Goal: Contribute content: Add original content to the website for others to see

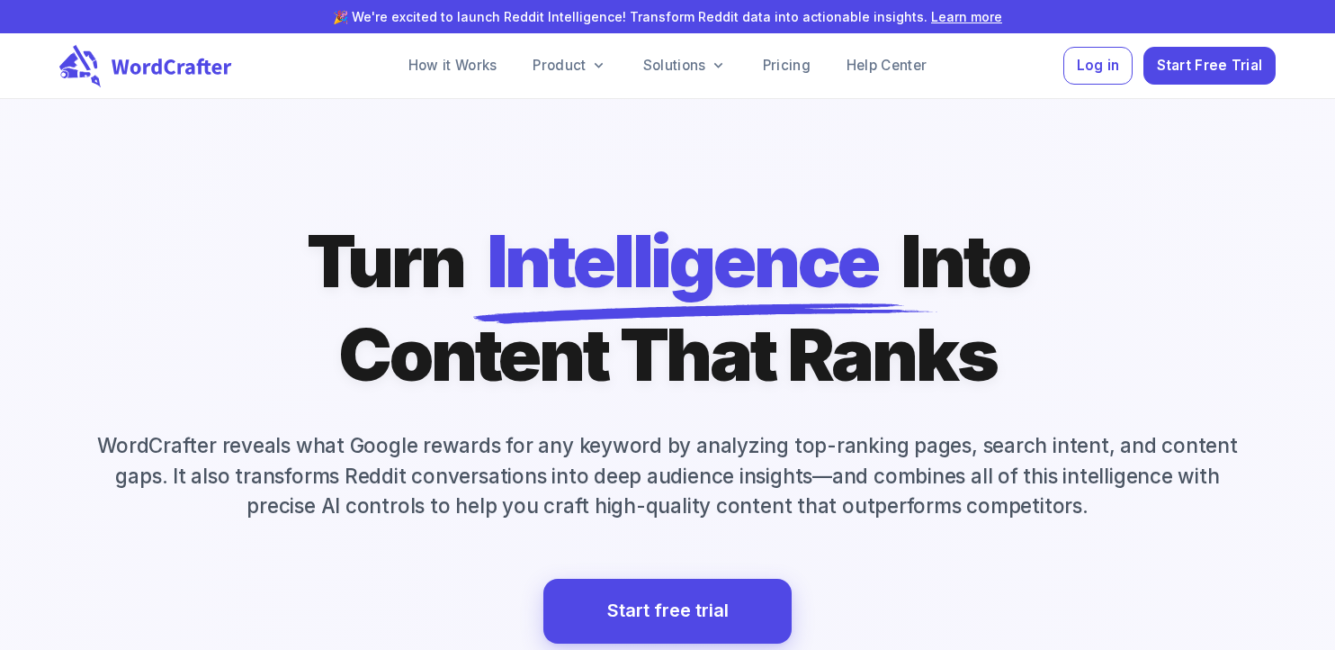
click at [1139, 60] on div "Log in Start Free Trial" at bounding box center [1170, 66] width 212 height 39
click at [1107, 66] on span "Log in" at bounding box center [1098, 64] width 43 height 24
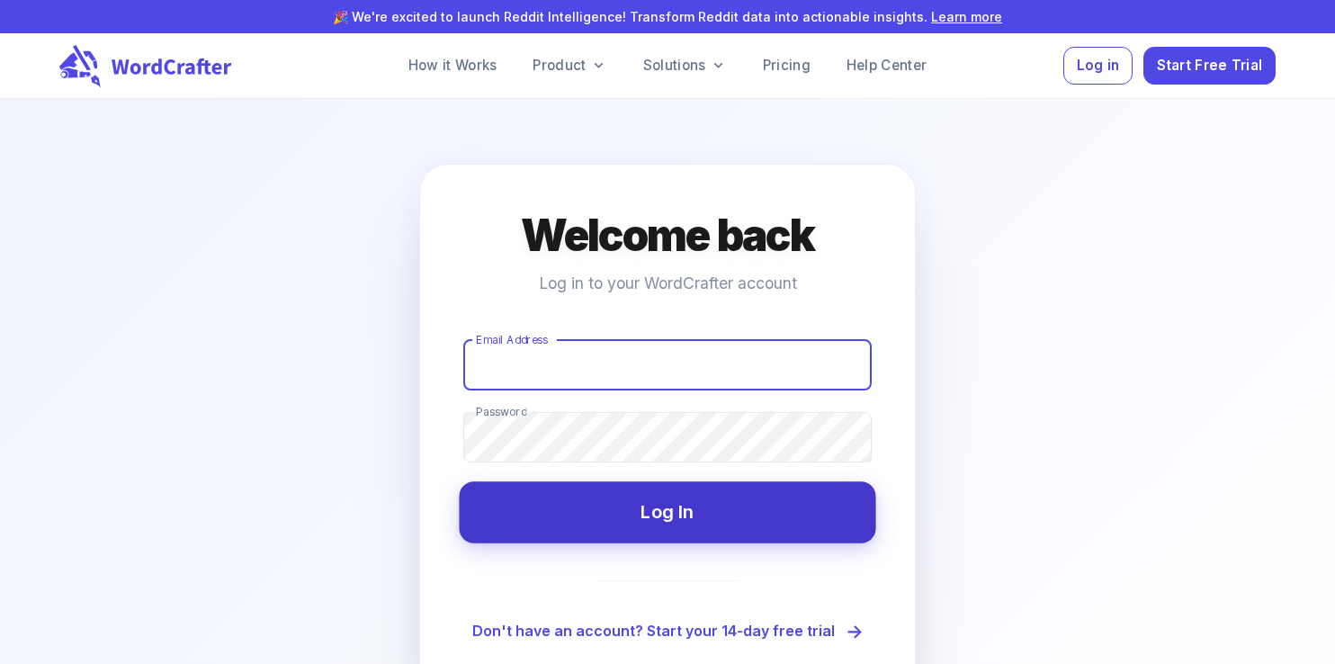
type input "[EMAIL_ADDRESS][DOMAIN_NAME]"
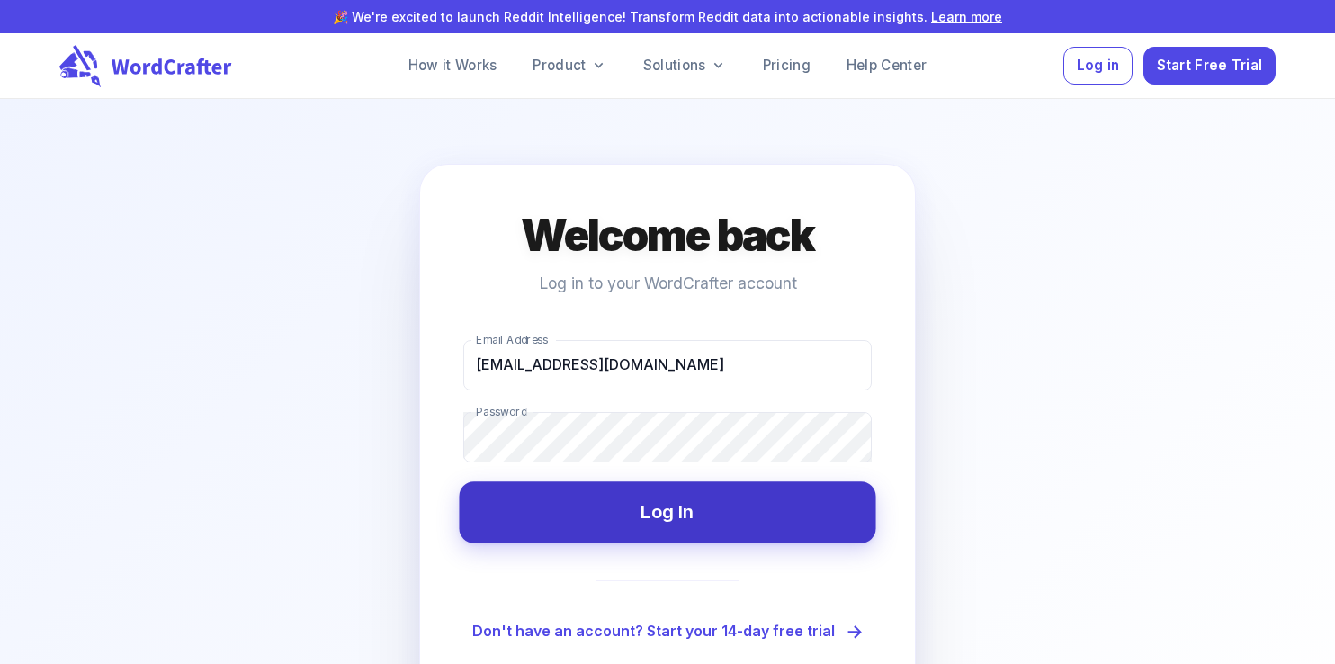
click at [673, 513] on button "Log In" at bounding box center [667, 511] width 417 height 61
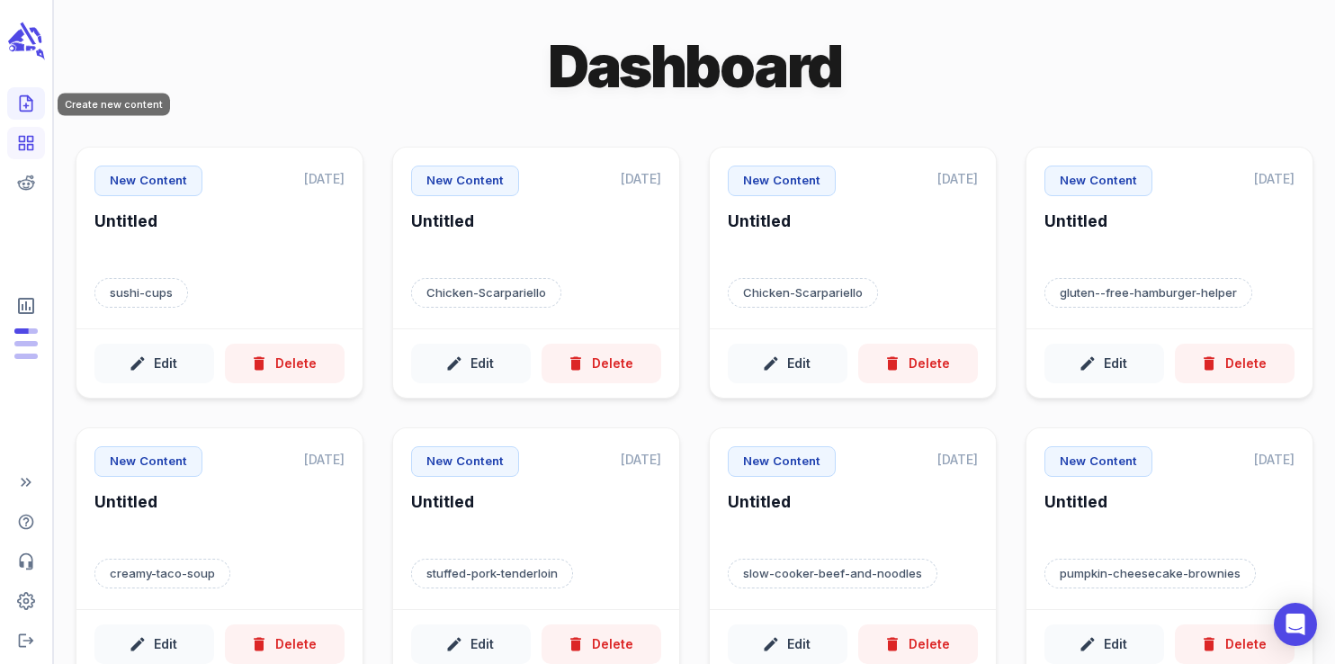
click at [33, 107] on icon "Create new content" at bounding box center [26, 103] width 18 height 18
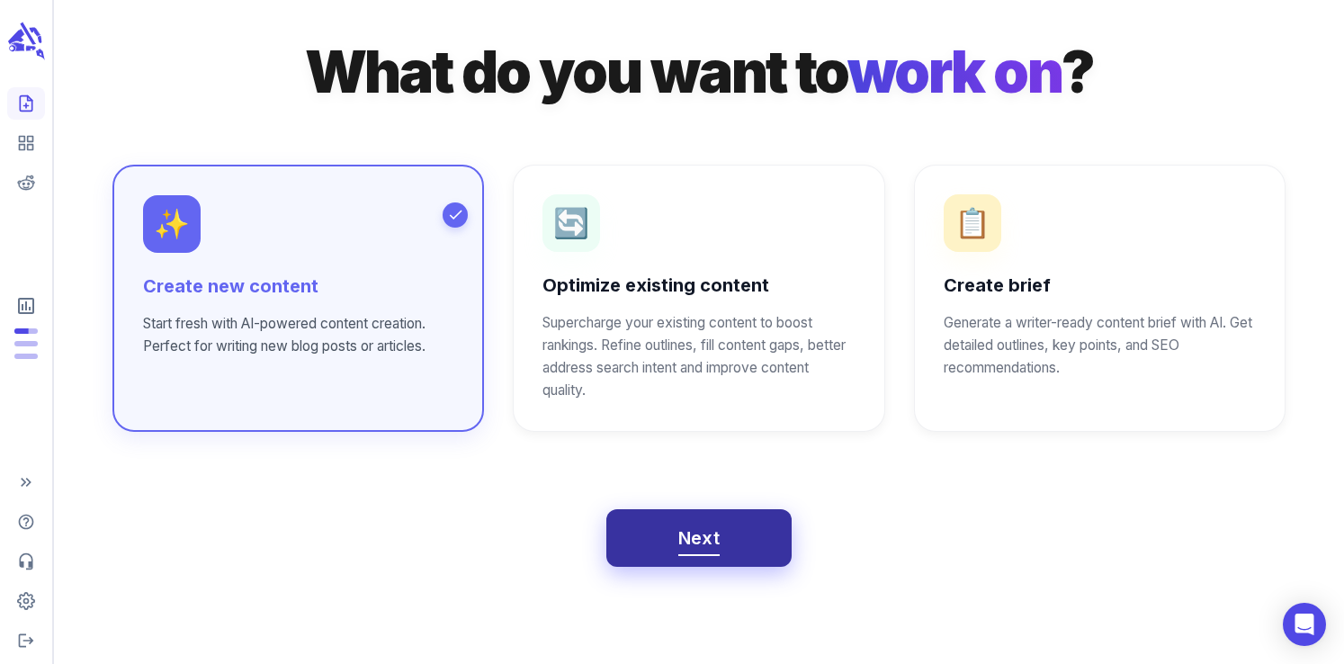
click at [738, 547] on button "Next" at bounding box center [700, 538] width 186 height 58
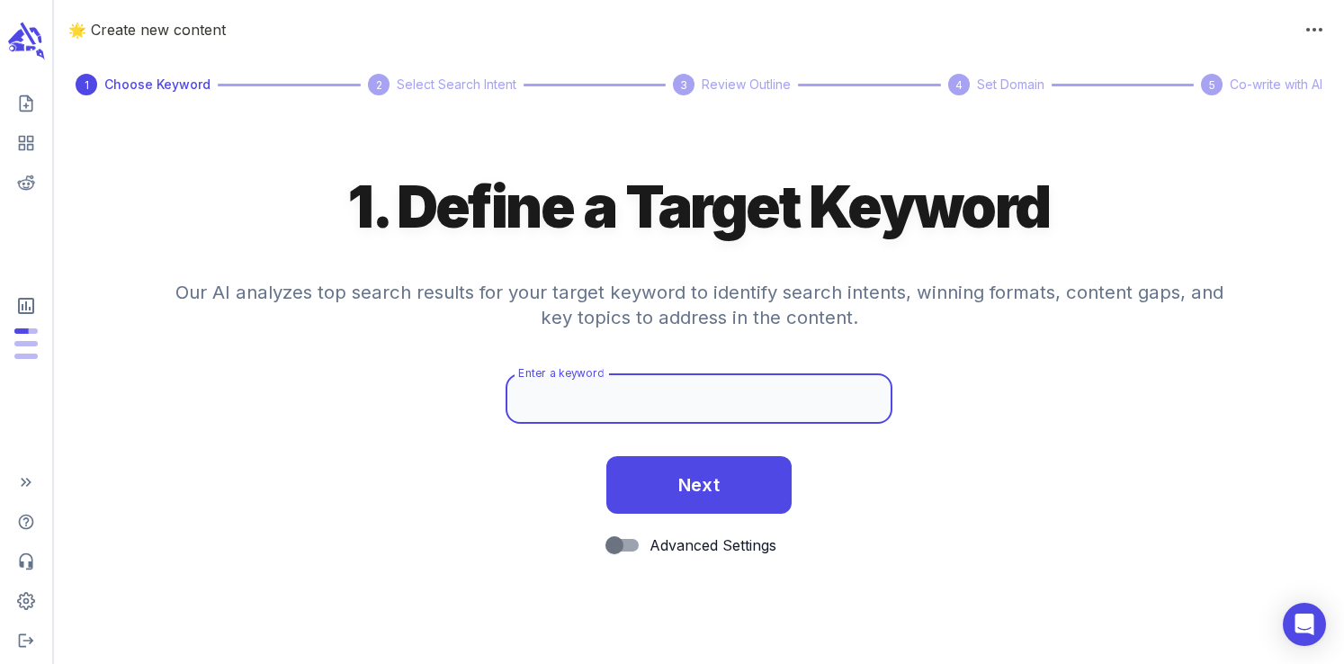
click at [645, 397] on input "Enter a keyword" at bounding box center [699, 398] width 387 height 50
paste input "Easy Sauerkraut Recipe"
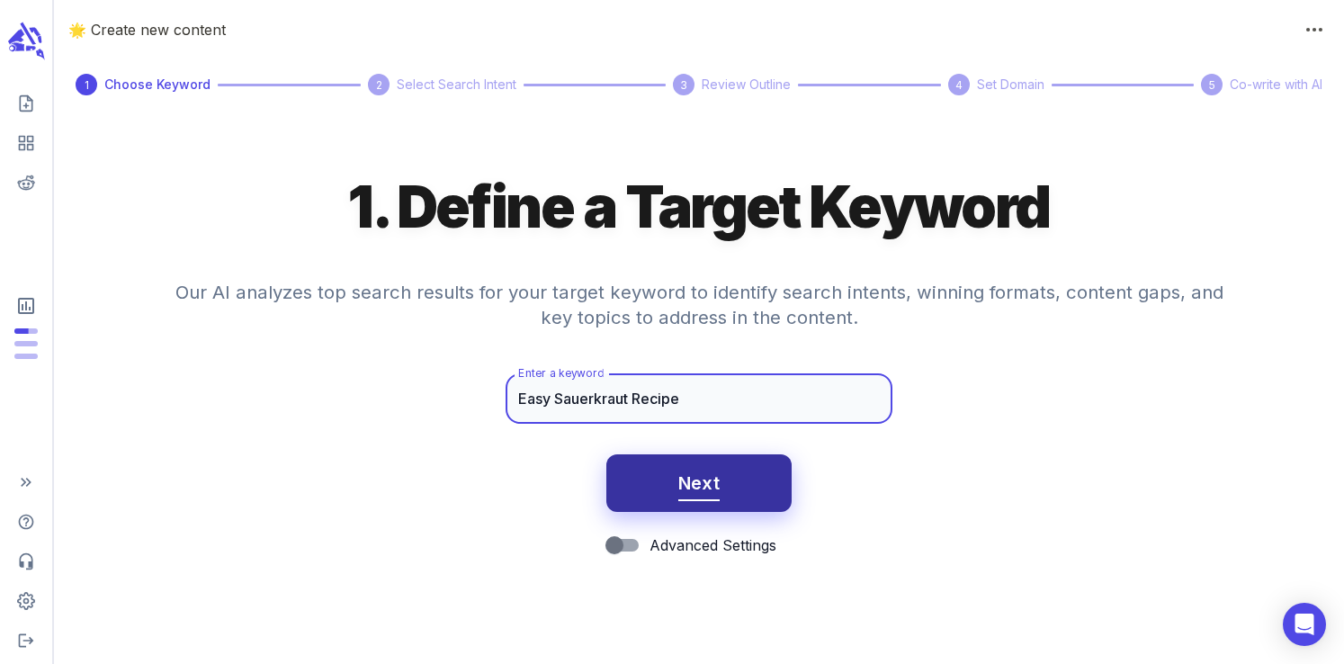
type input "Easy Sauerkraut Recipe"
click at [682, 479] on span "Next" at bounding box center [700, 483] width 42 height 31
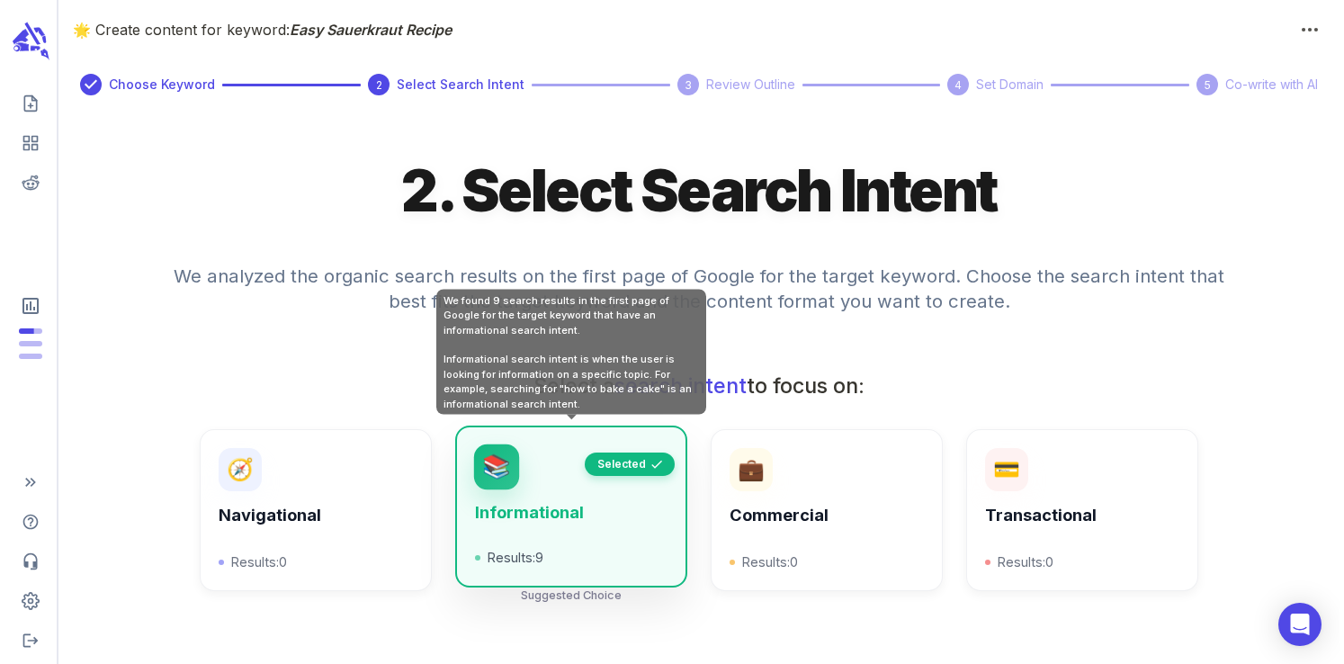
scroll to position [646, 0]
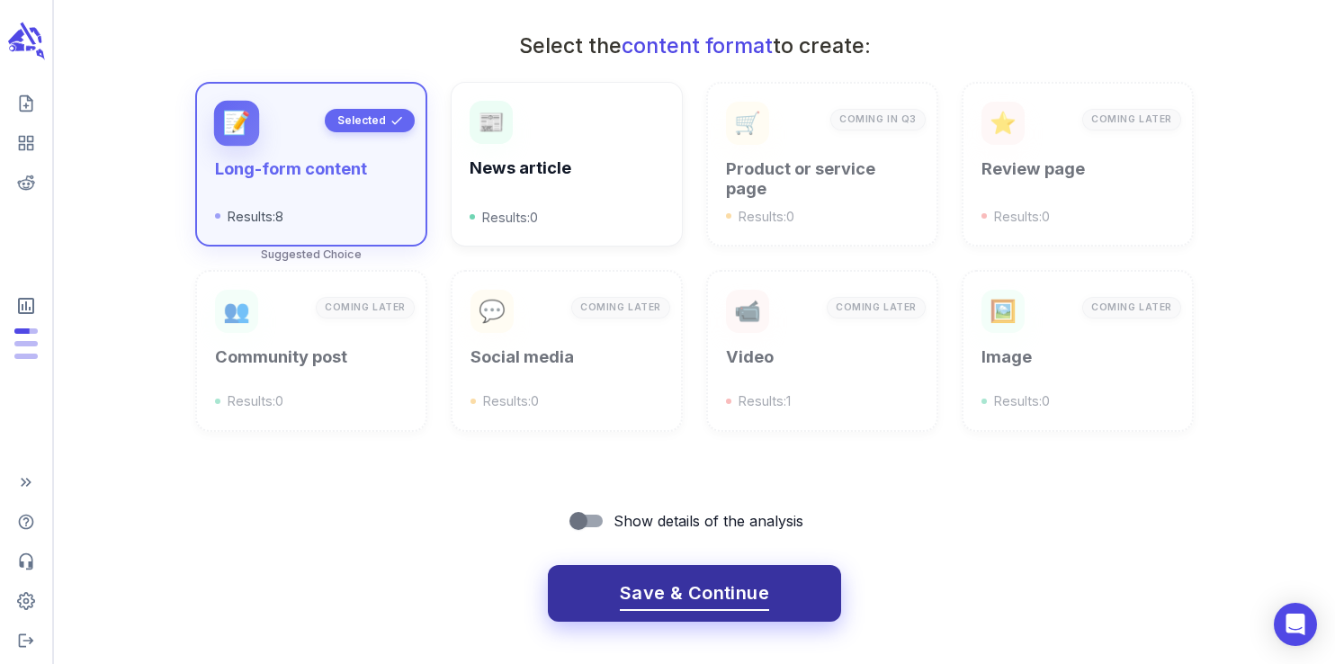
click at [666, 581] on span "Save & Continue" at bounding box center [694, 593] width 149 height 31
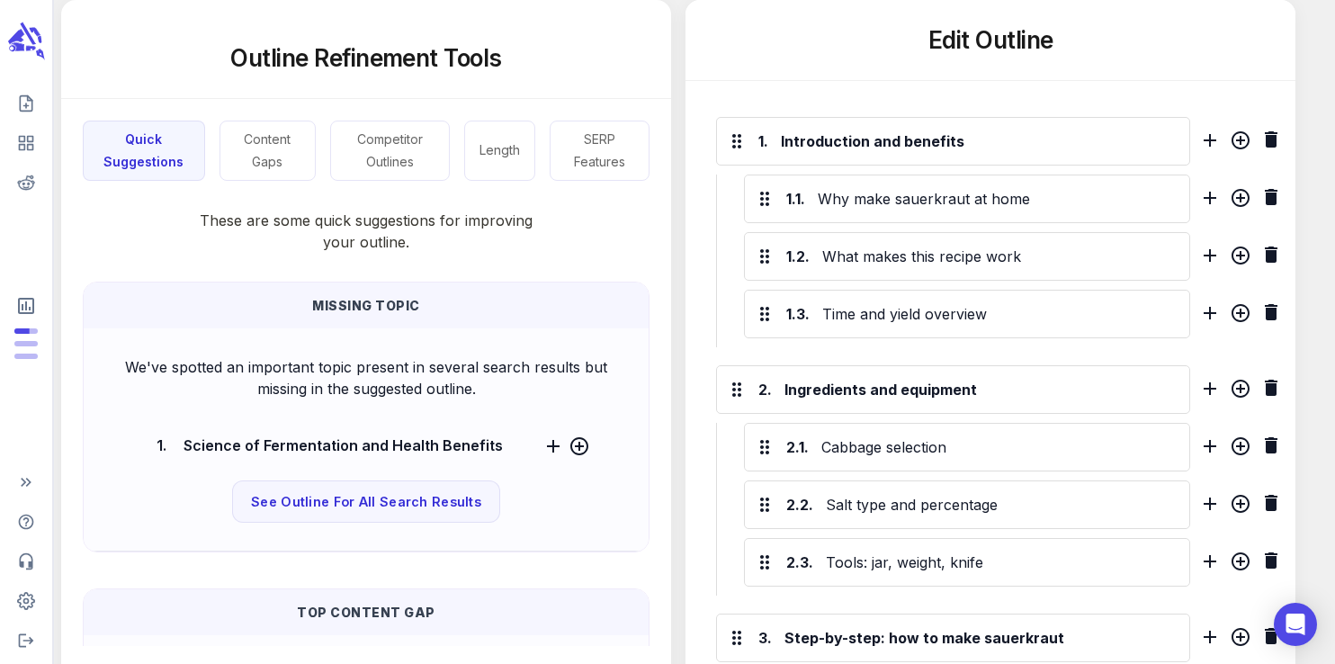
scroll to position [1413, 0]
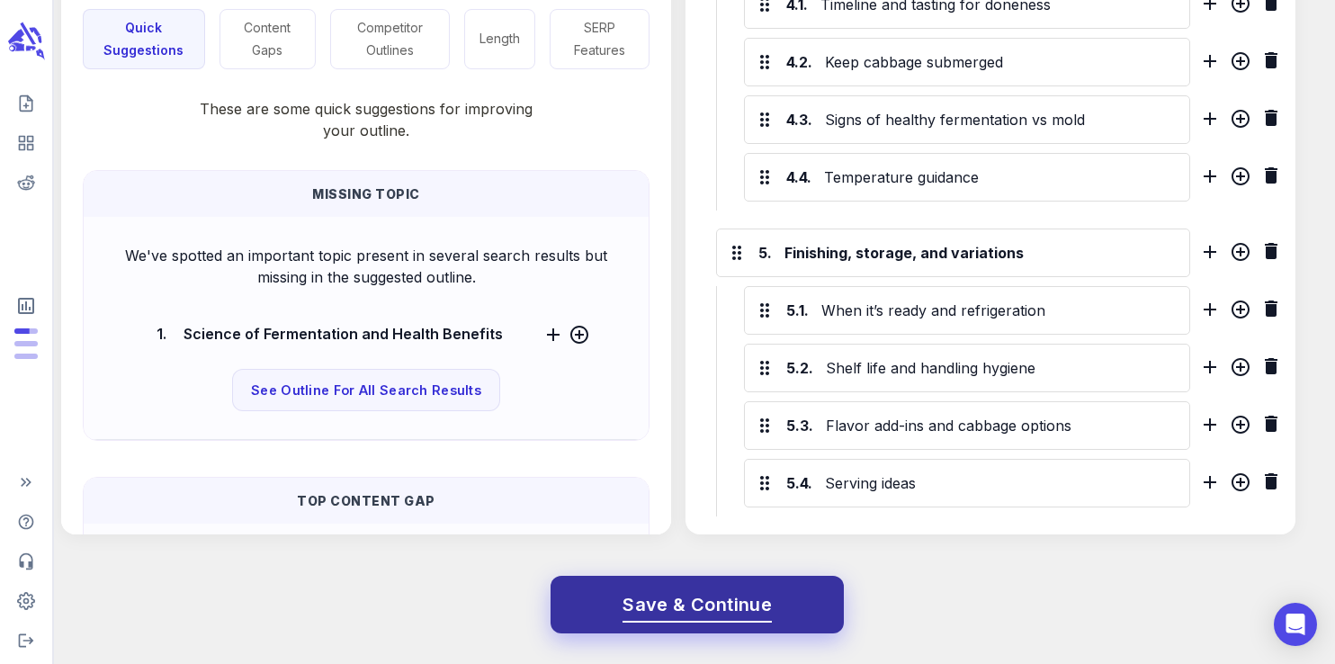
click at [764, 616] on span "Save & Continue" at bounding box center [697, 604] width 149 height 31
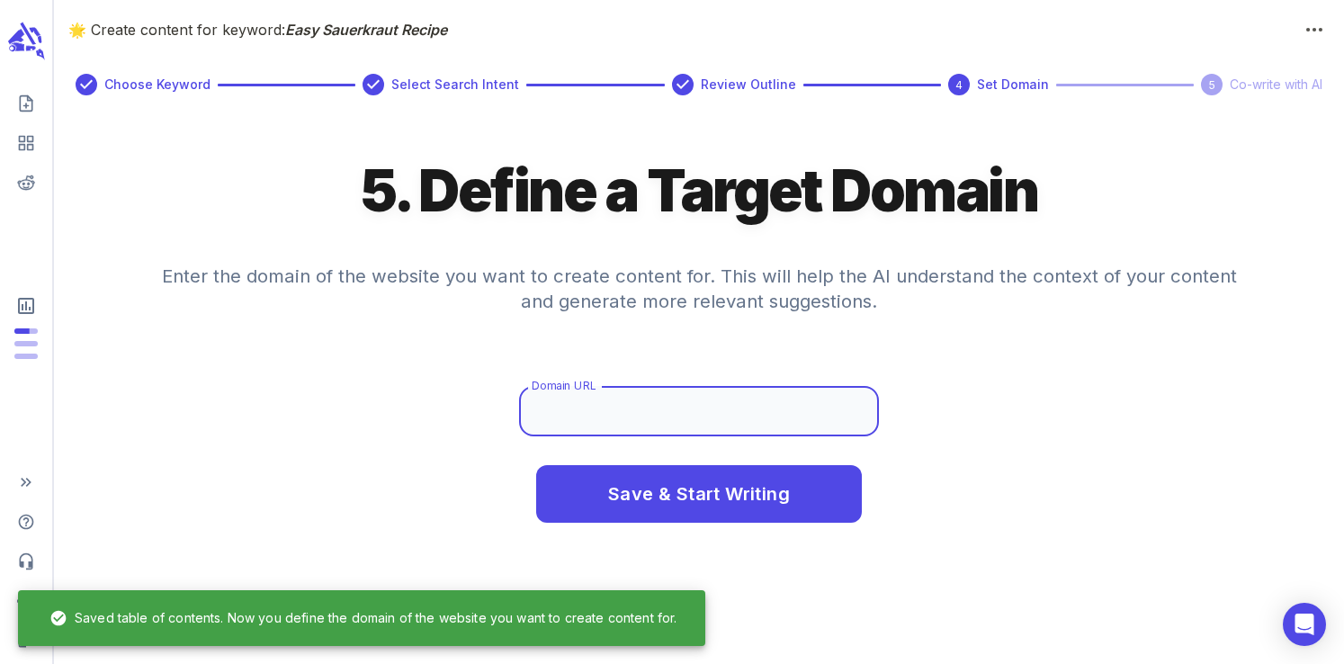
click at [698, 418] on input "Domain URL" at bounding box center [699, 411] width 360 height 50
type input "www.whatgreatgrandmaate.com"
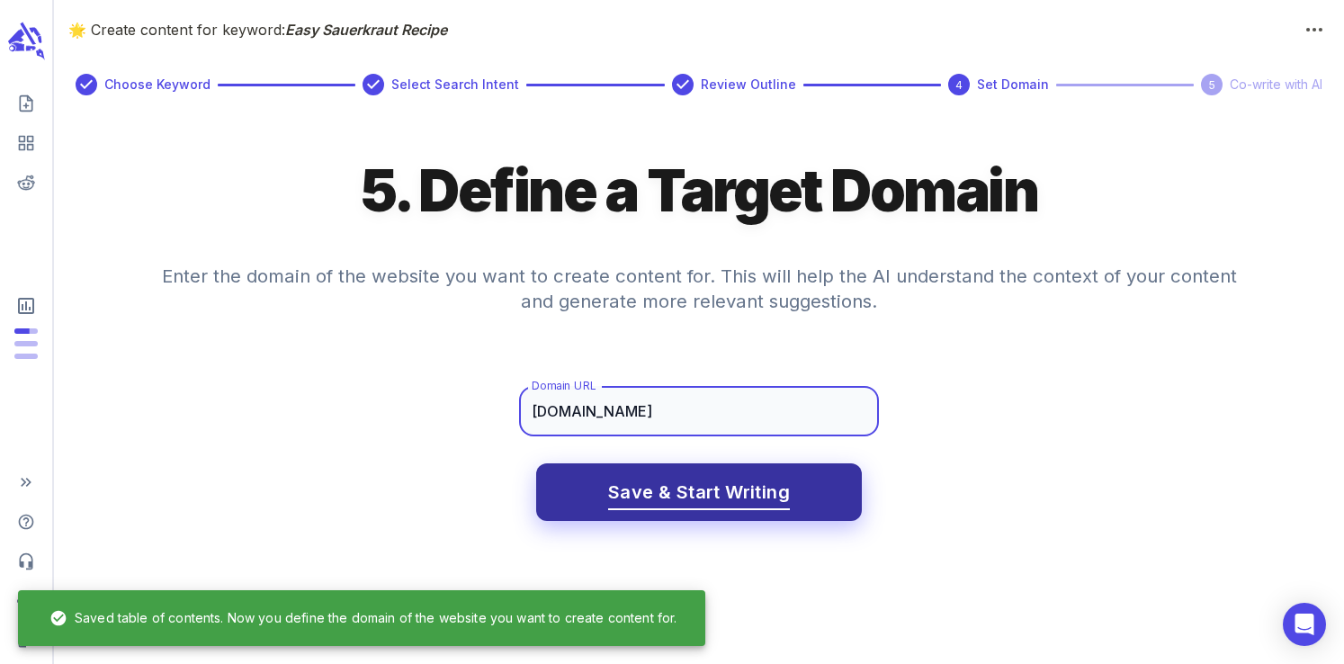
click at [703, 489] on span "Save & Start Writing" at bounding box center [699, 492] width 182 height 31
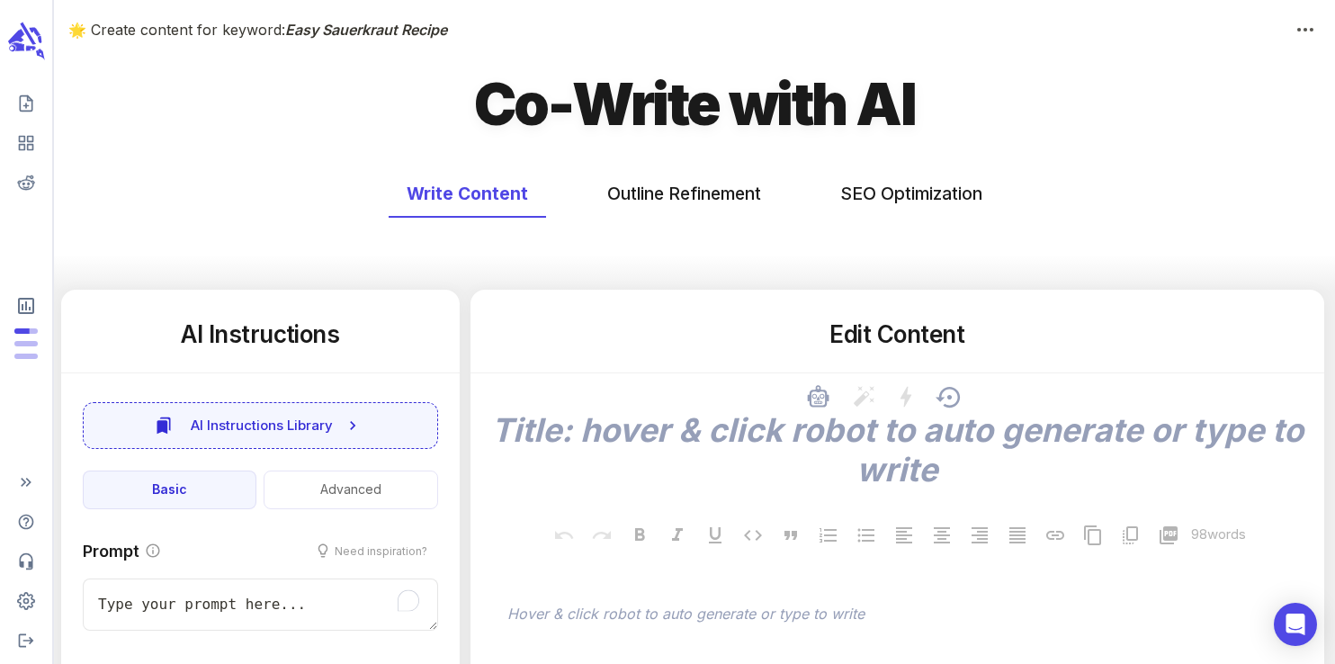
type textarea "x"
type input "65"
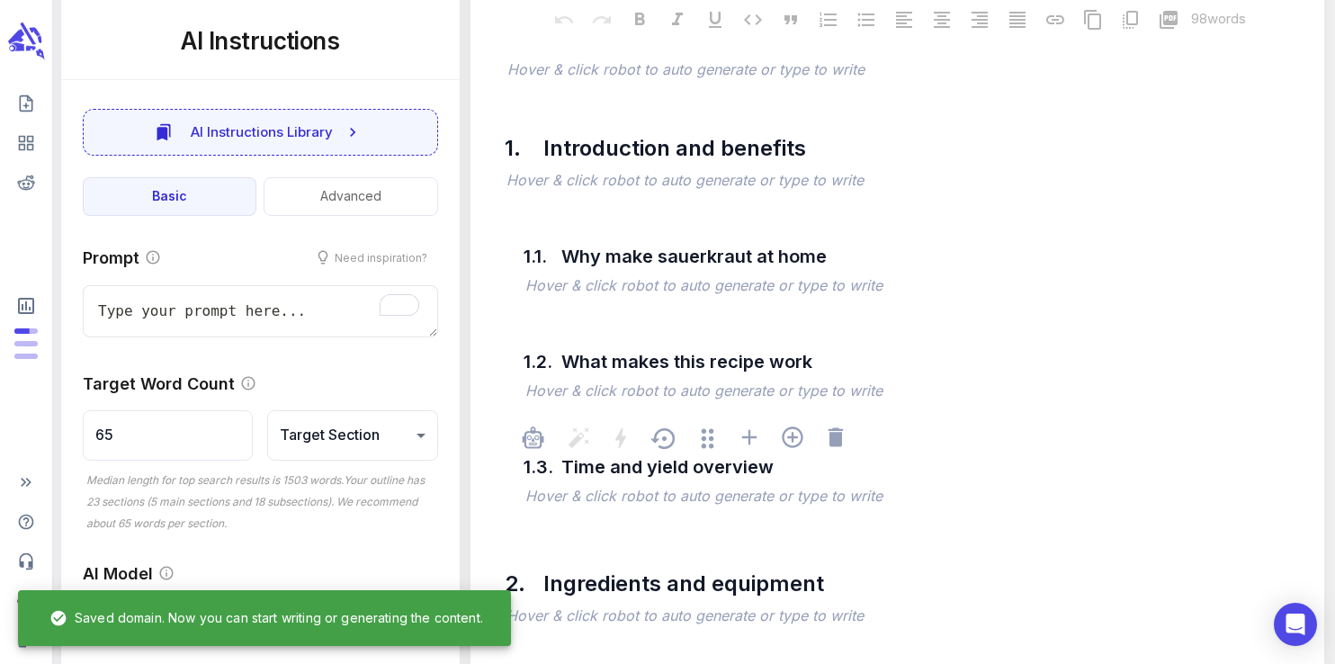
scroll to position [547, 0]
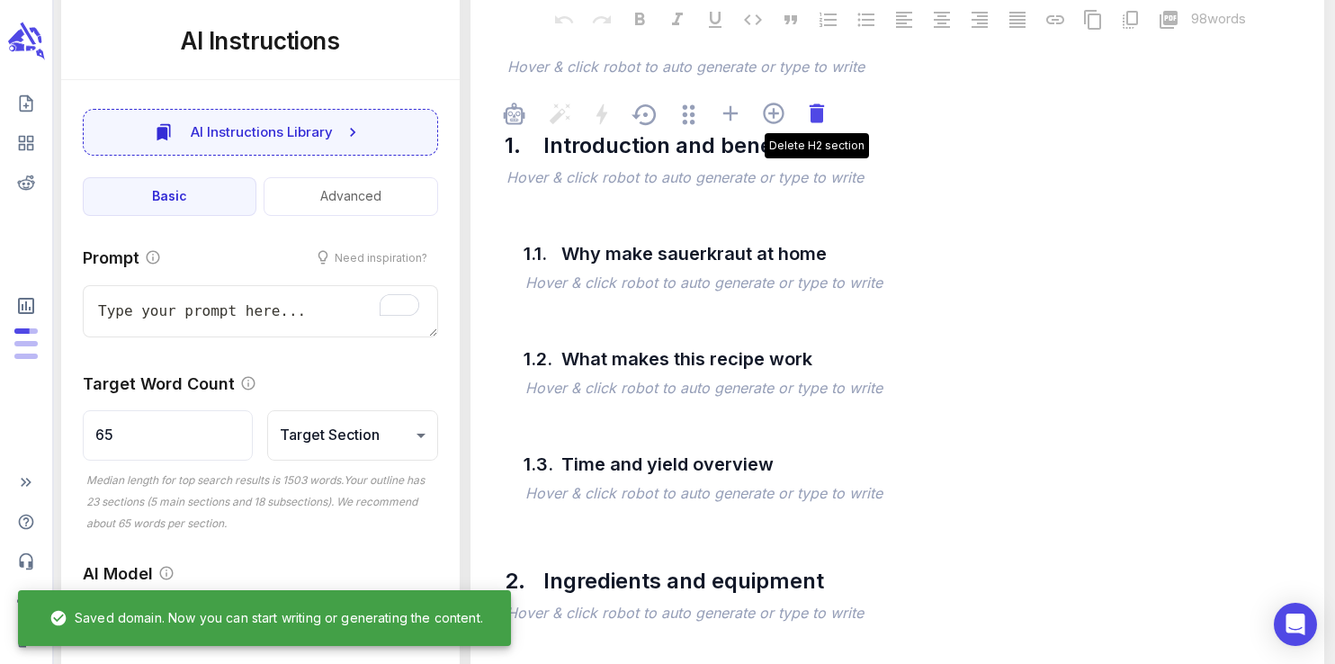
click at [820, 122] on icon at bounding box center [816, 112] width 14 height 19
type textarea "x"
type input "79"
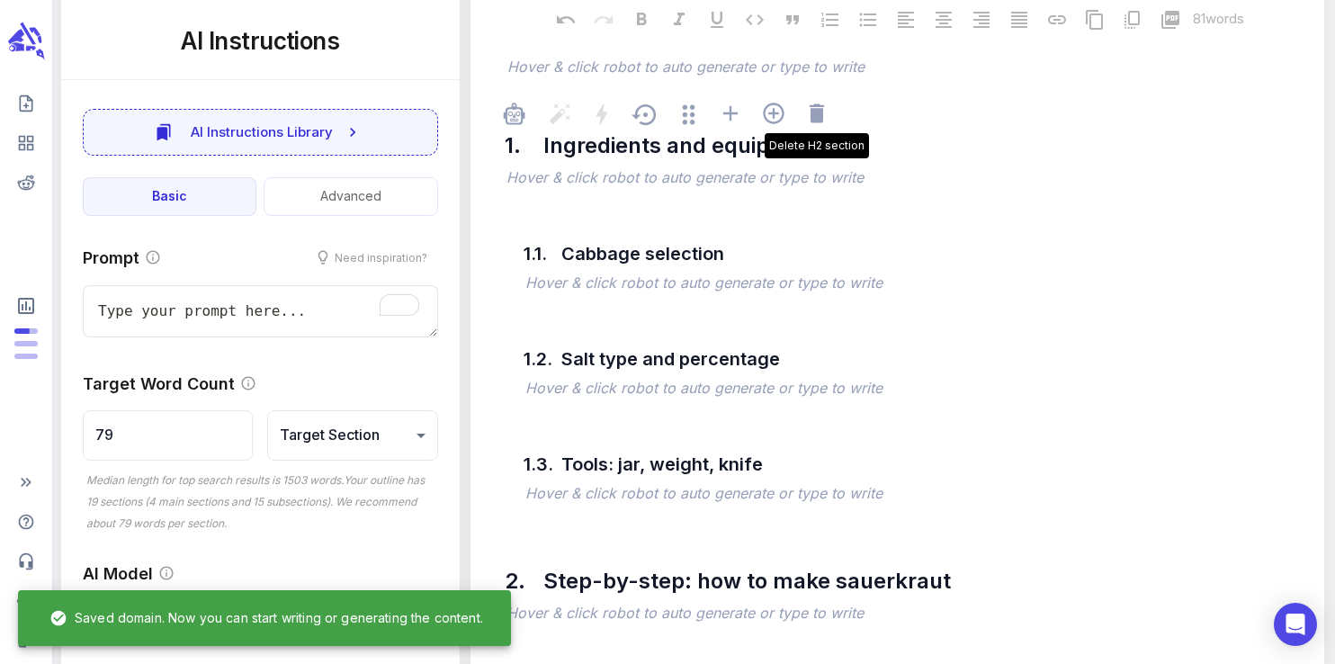
click at [820, 122] on icon at bounding box center [816, 112] width 14 height 19
type textarea "x"
type input "100"
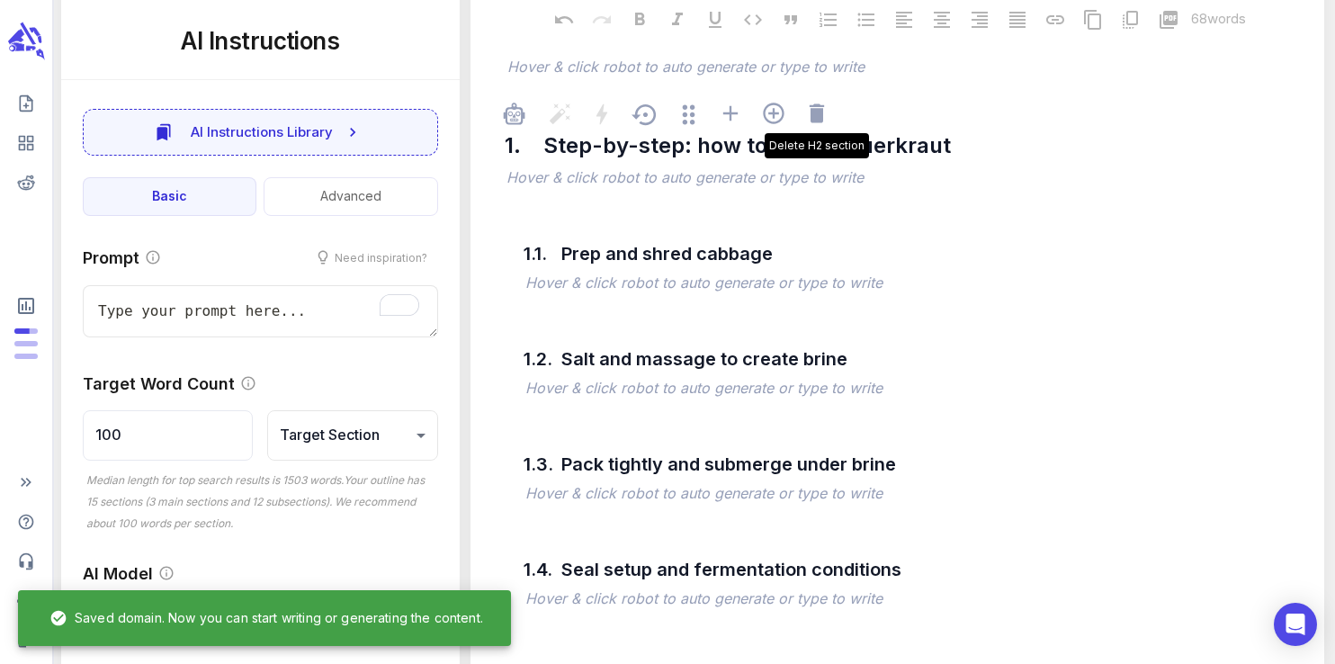
click at [820, 122] on icon at bounding box center [816, 112] width 14 height 19
type textarea "x"
type input "150"
type textarea "x"
type input "301"
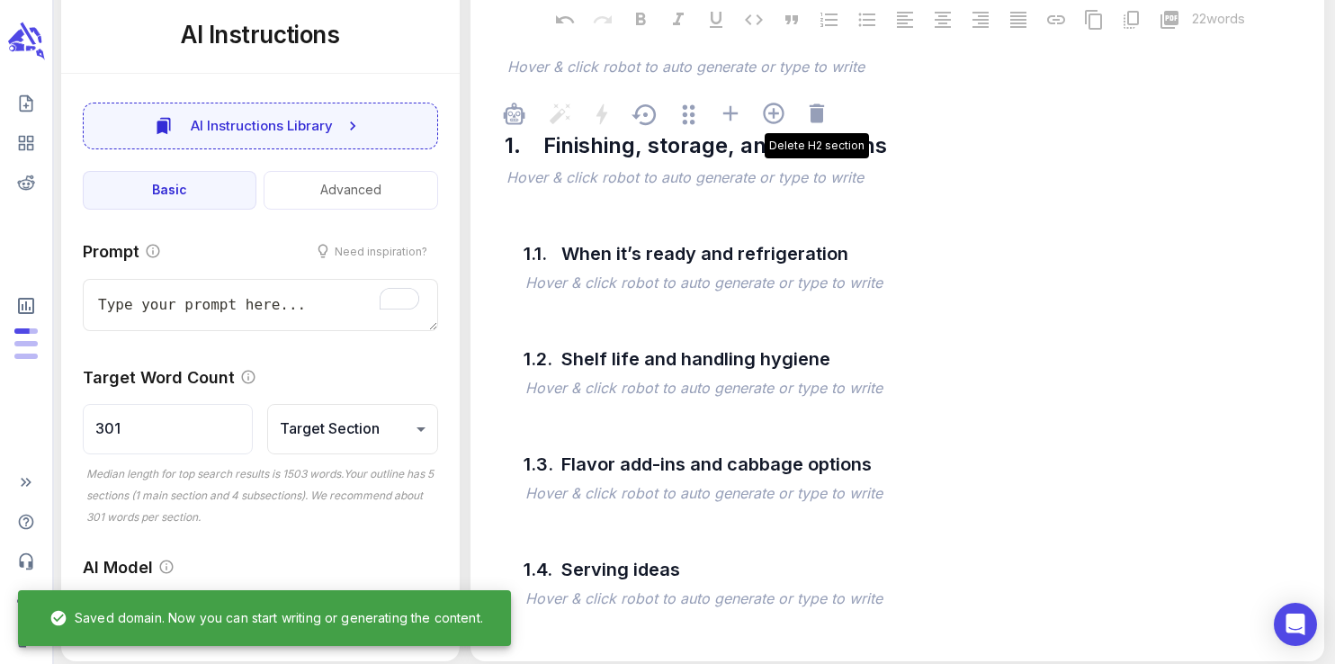
click at [820, 122] on icon at bounding box center [816, 112] width 14 height 19
type textarea "x"
type input "376"
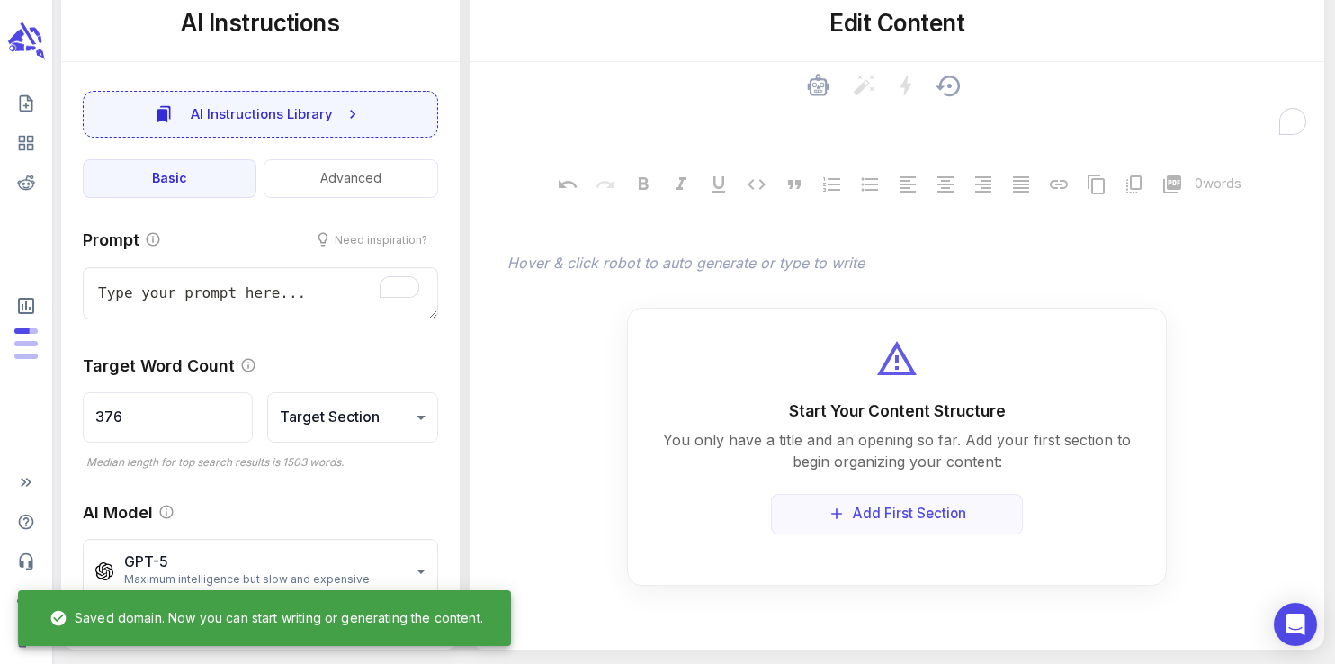
click at [820, 123] on textarea "To enrich screen reader interactions, please activate Accessibility in Grammarl…" at bounding box center [897, 119] width 825 height 40
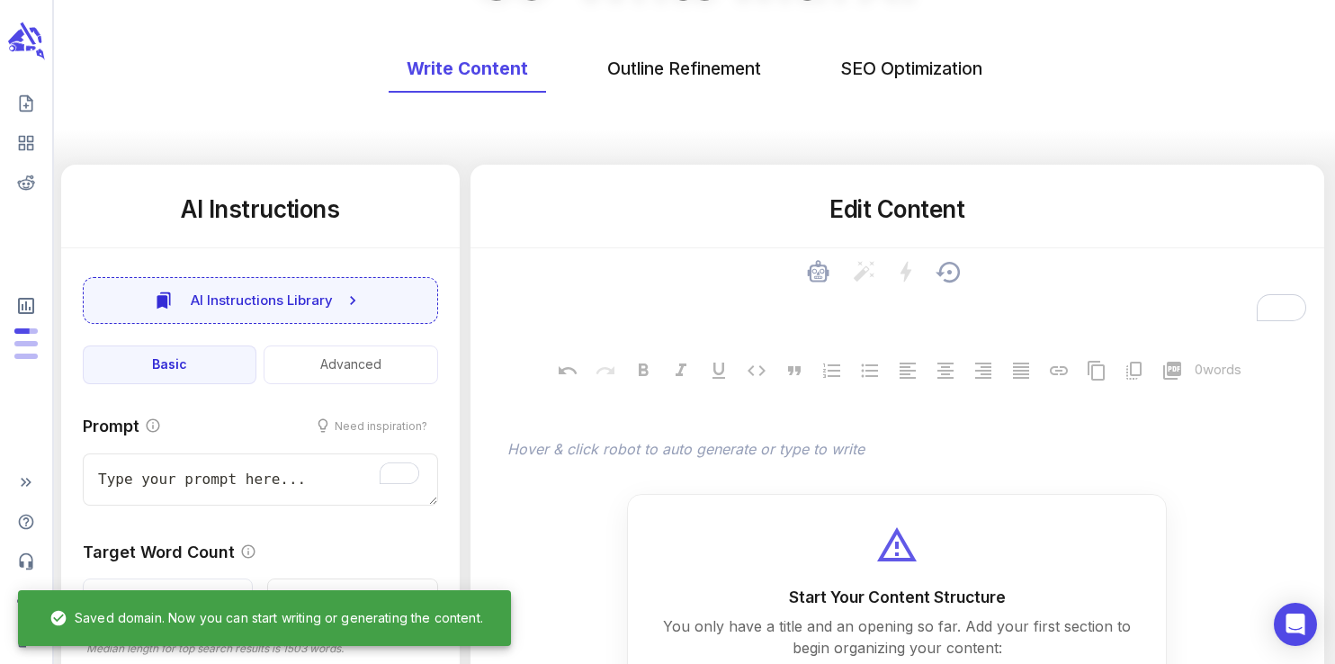
scroll to position [0, 0]
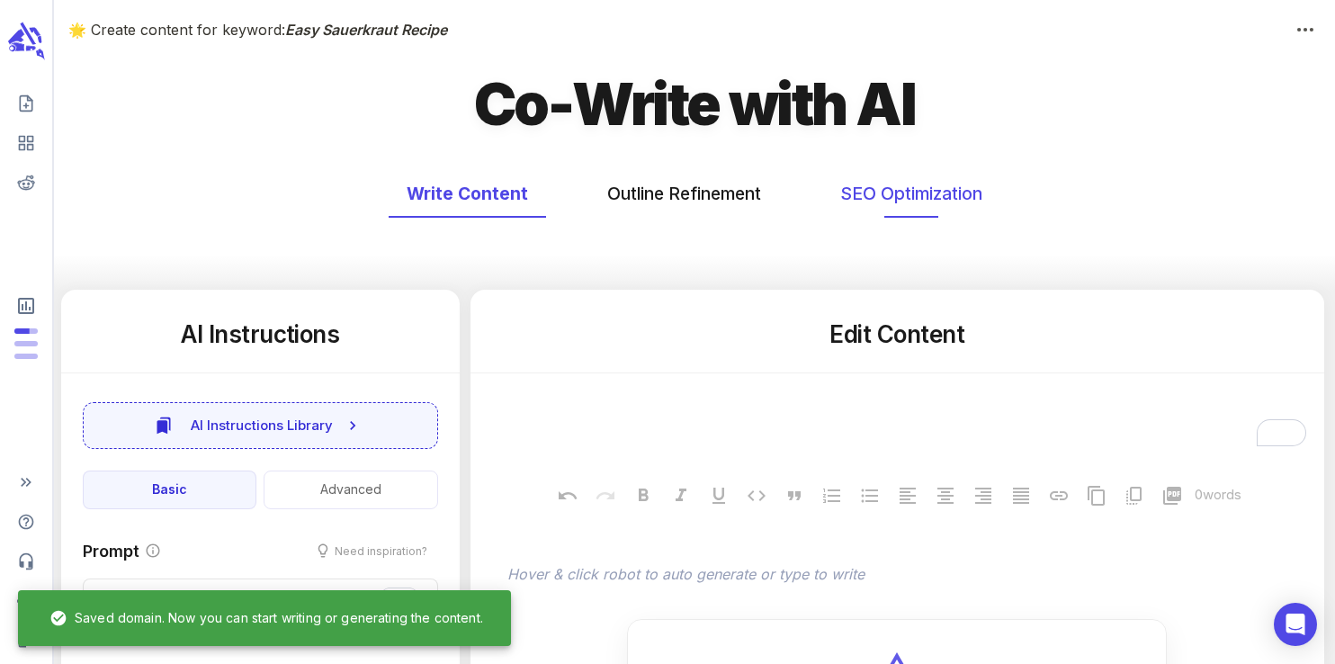
type textarea "x"
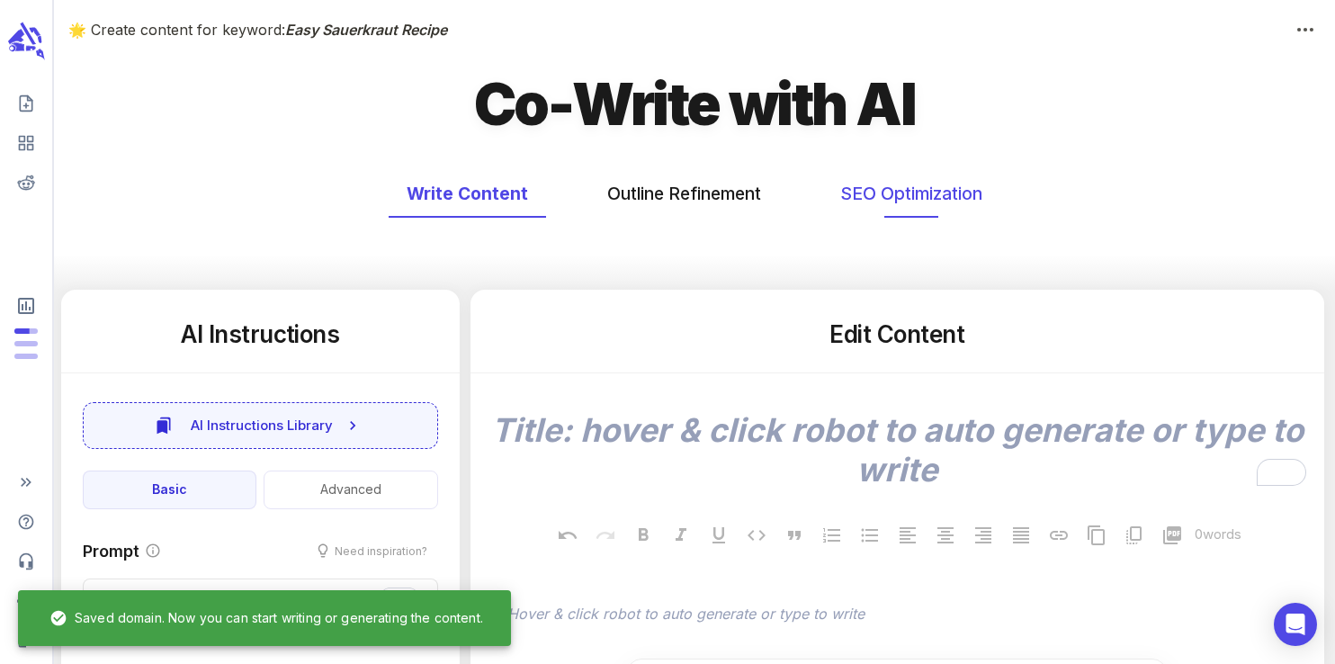
click at [890, 192] on button "SEO Optimization" at bounding box center [912, 194] width 178 height 48
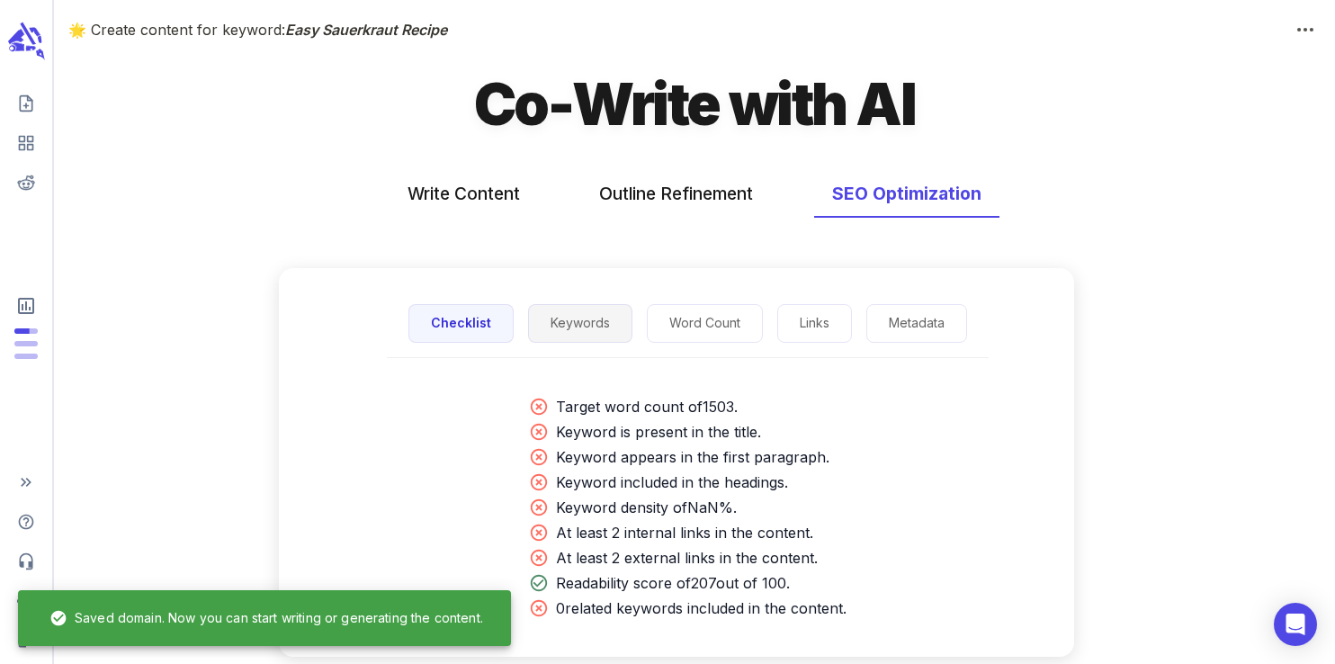
click at [575, 310] on button "Keywords" at bounding box center [580, 323] width 104 height 39
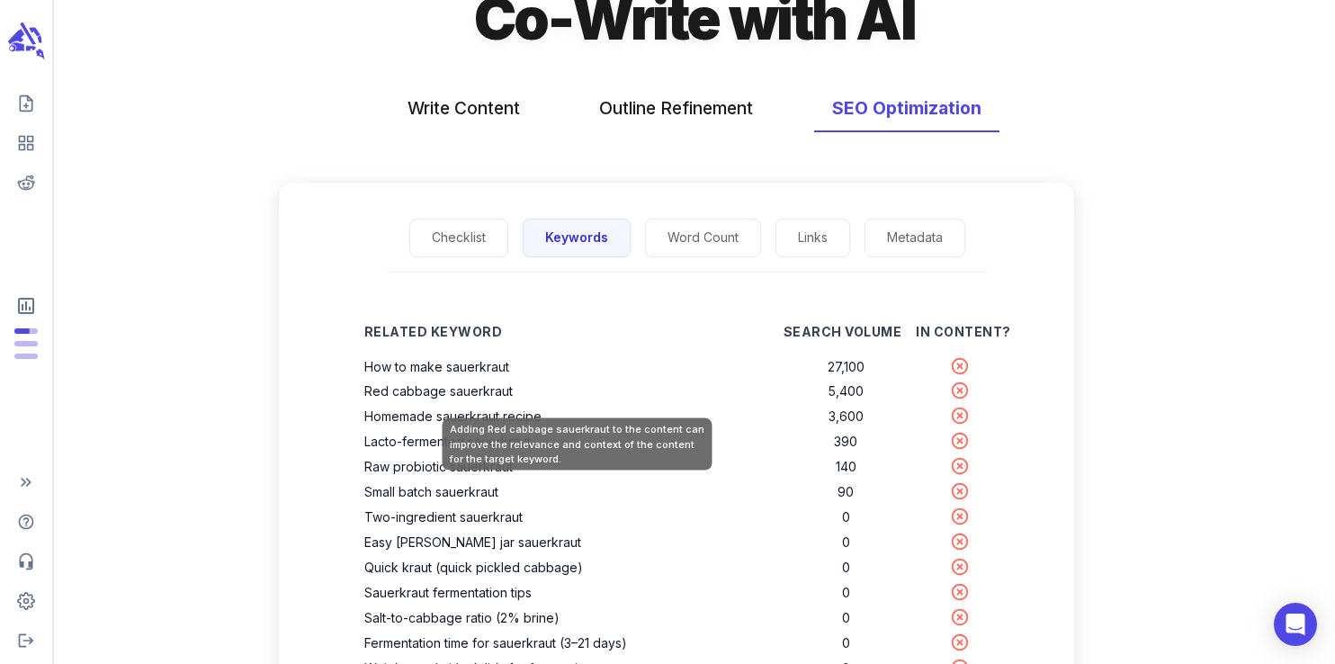
scroll to position [87, 0]
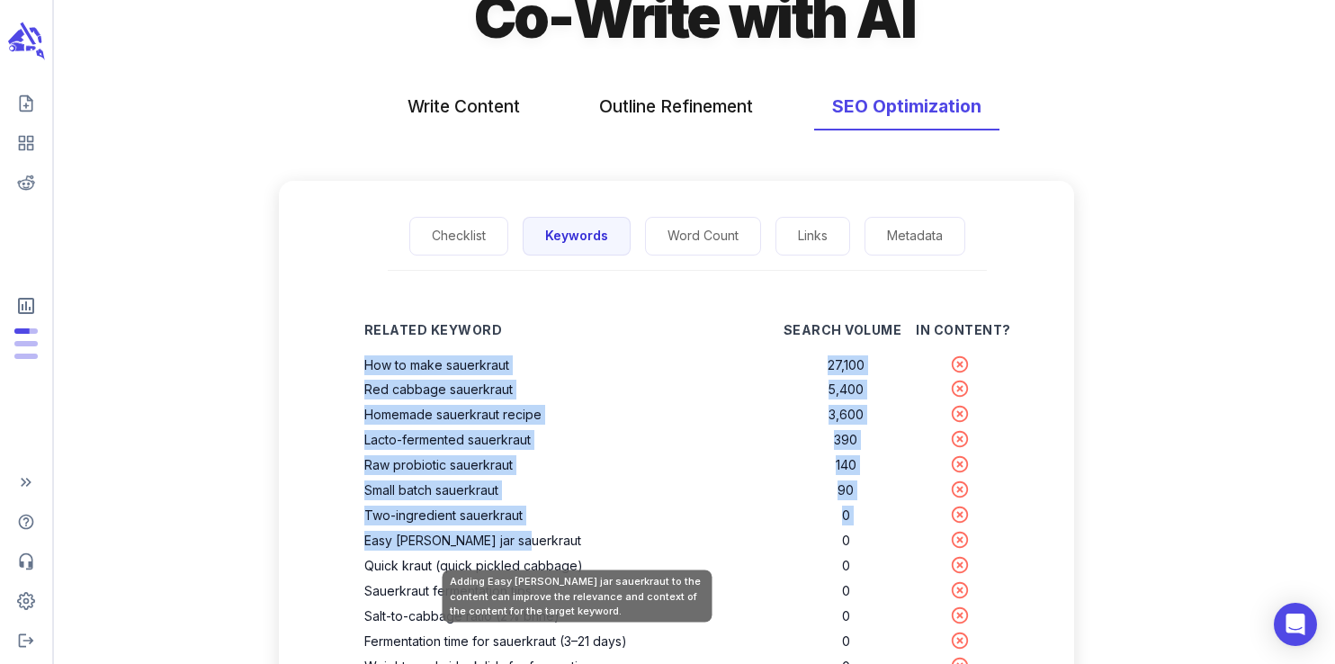
drag, startPoint x: 392, startPoint y: 364, endPoint x: 572, endPoint y: 543, distance: 253.9
click at [572, 543] on tbody "How to make sauerkraut 27,100 Red cabbage sauerkraut 5,400 Homemade sauerkraut …" at bounding box center [687, 604] width 647 height 503
copy tbody "How to make sauerkraut 27,100 Red cabbage sauerkraut 5,400 Homemade sauerkraut …"
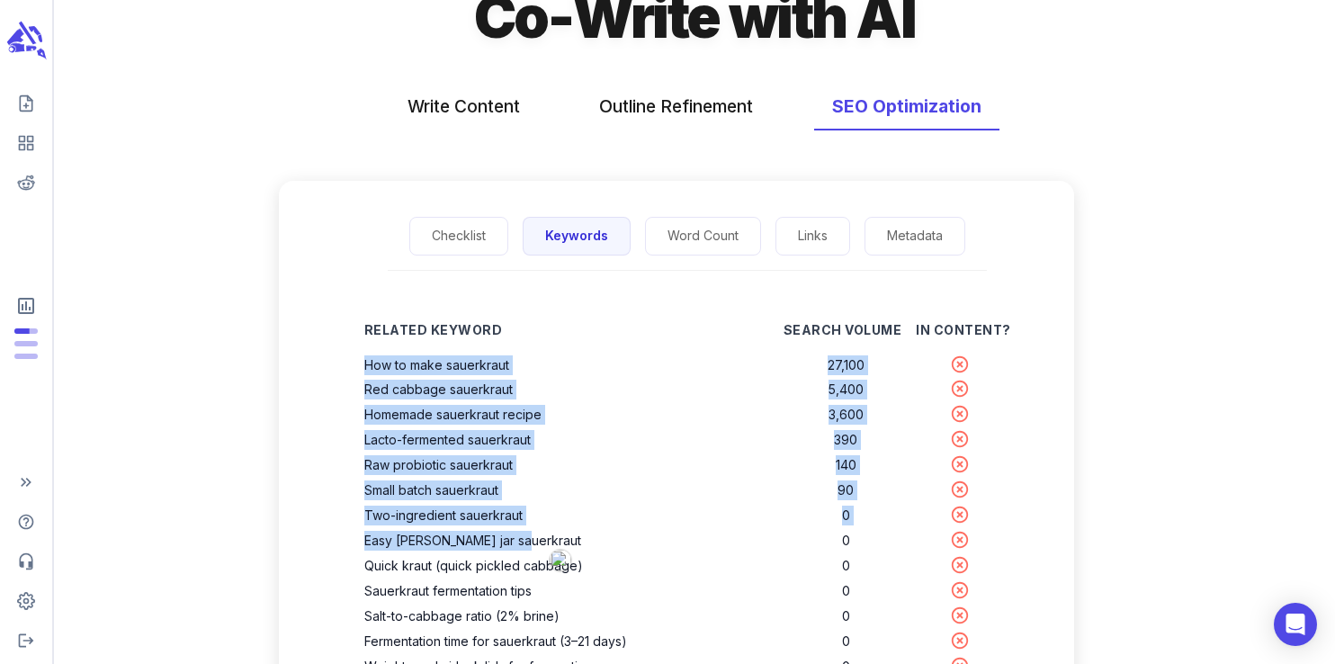
click at [35, 46] on icon "scrollable content" at bounding box center [25, 41] width 40 height 42
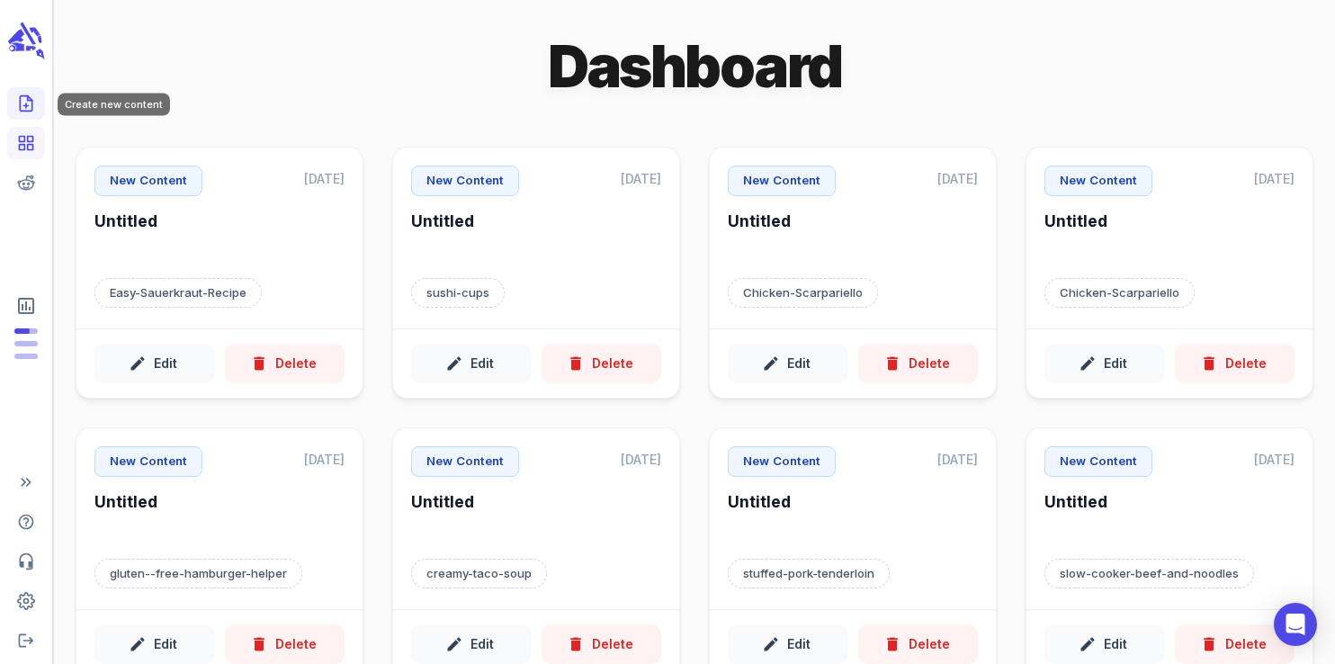
click at [24, 110] on icon "Create new content" at bounding box center [26, 103] width 18 height 18
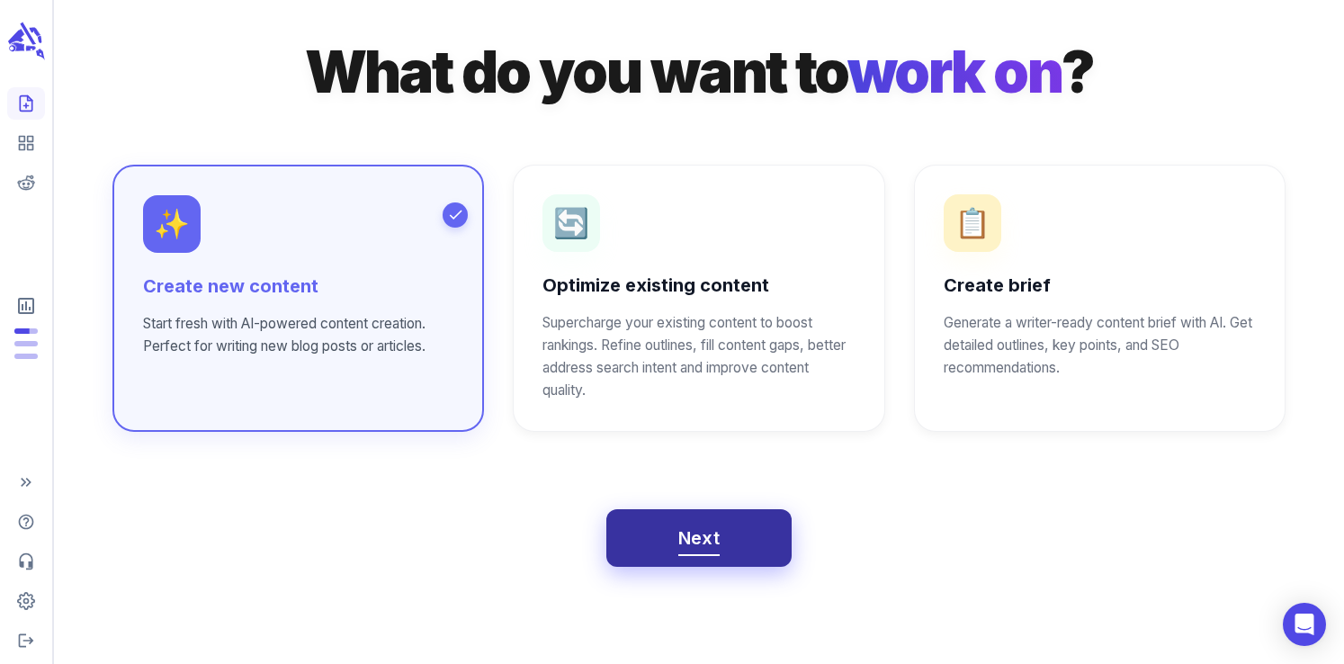
click at [684, 536] on span "Next" at bounding box center [700, 538] width 42 height 31
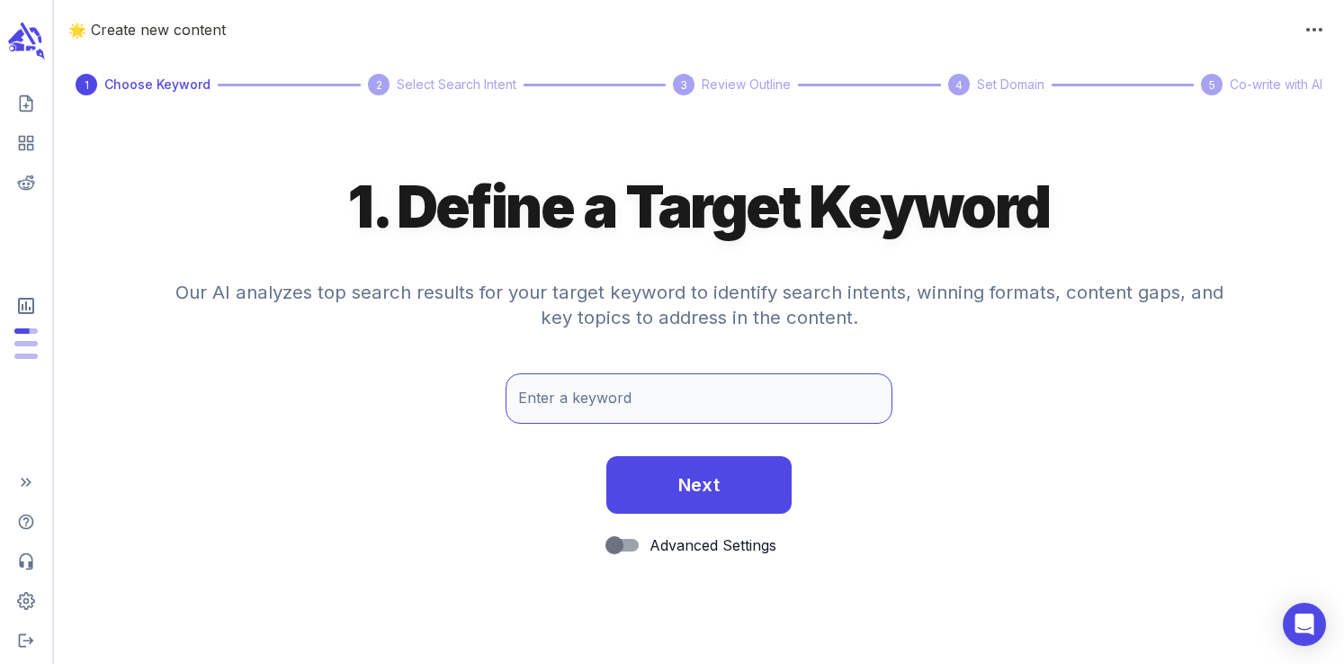
click at [608, 395] on input "Enter a keyword" at bounding box center [699, 398] width 387 height 50
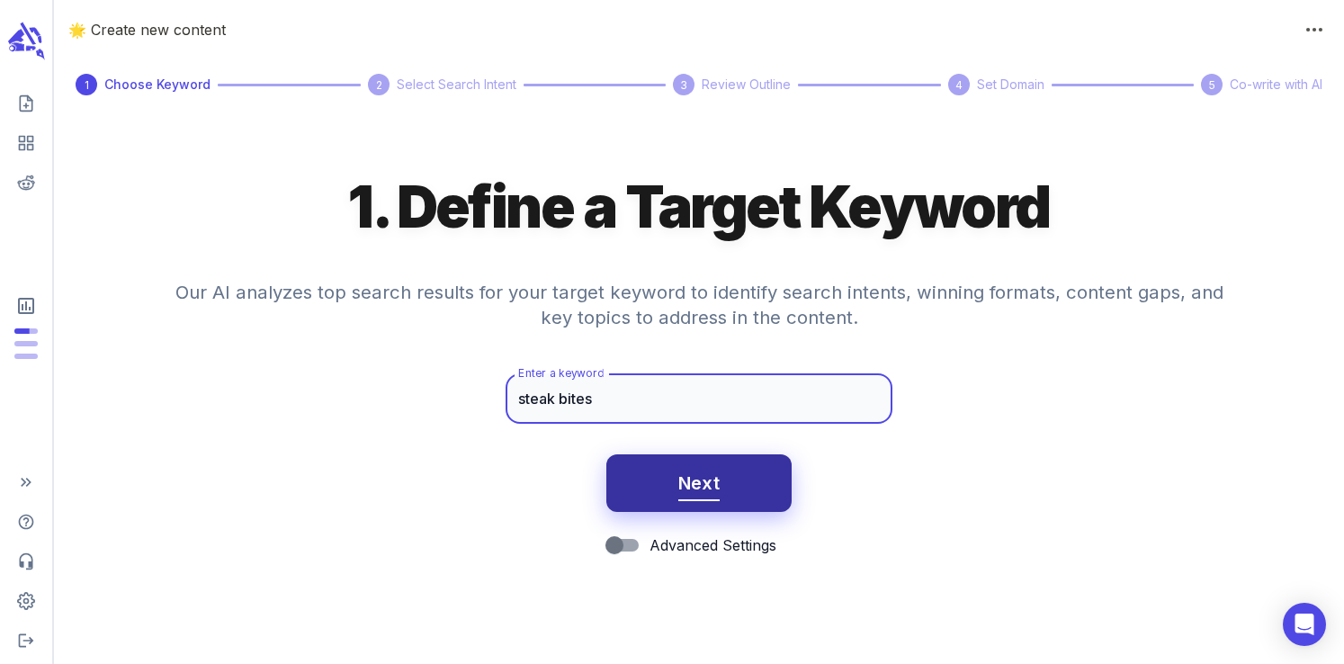
type input "steak bites"
click at [722, 490] on button "Next" at bounding box center [700, 483] width 186 height 58
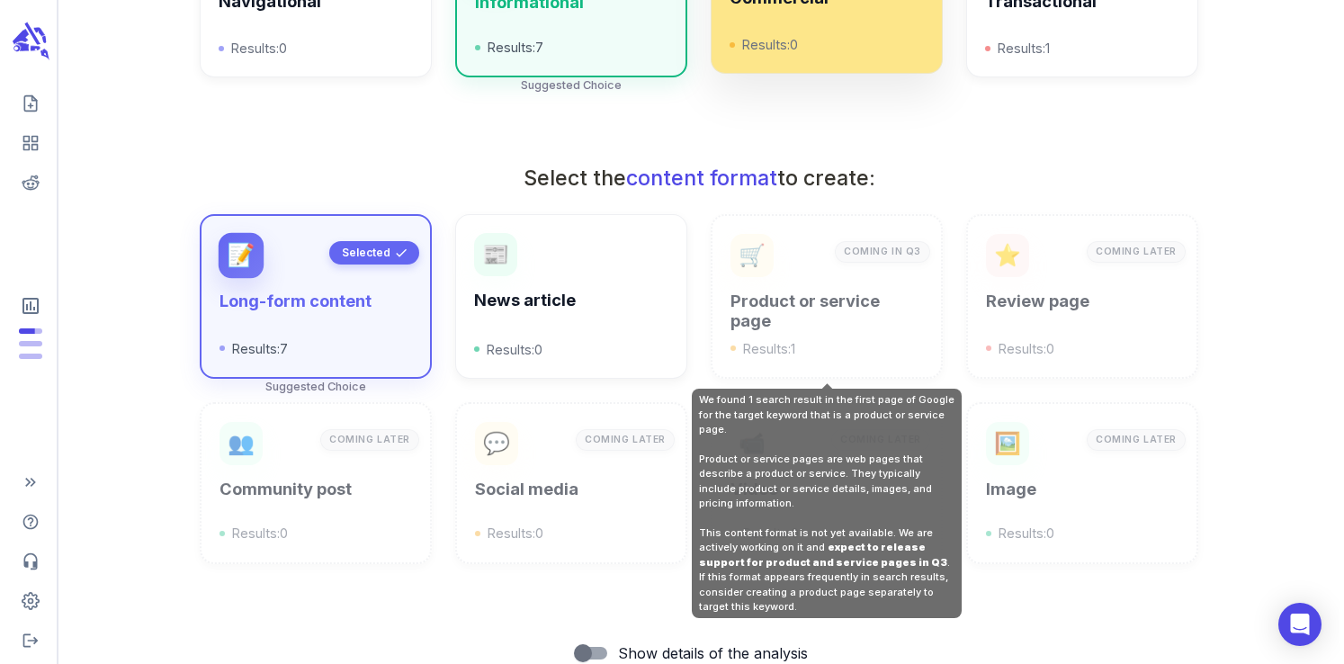
scroll to position [646, 0]
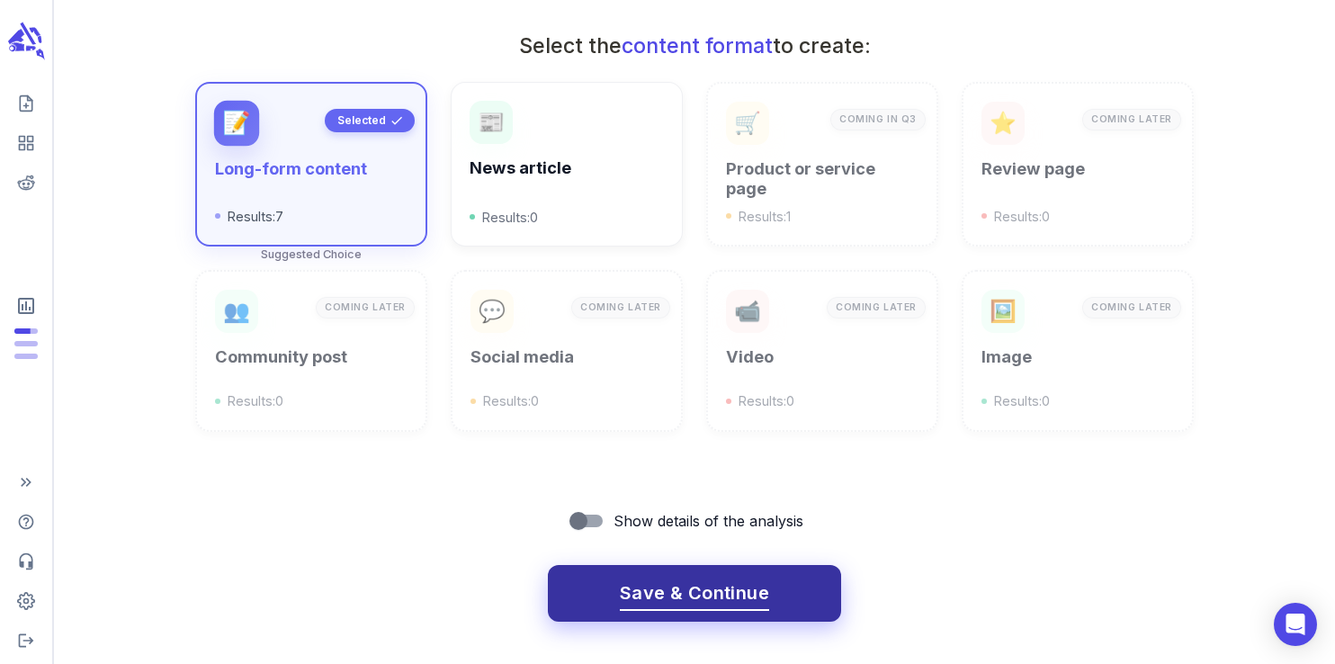
click at [650, 592] on span "Save & Continue" at bounding box center [694, 593] width 149 height 31
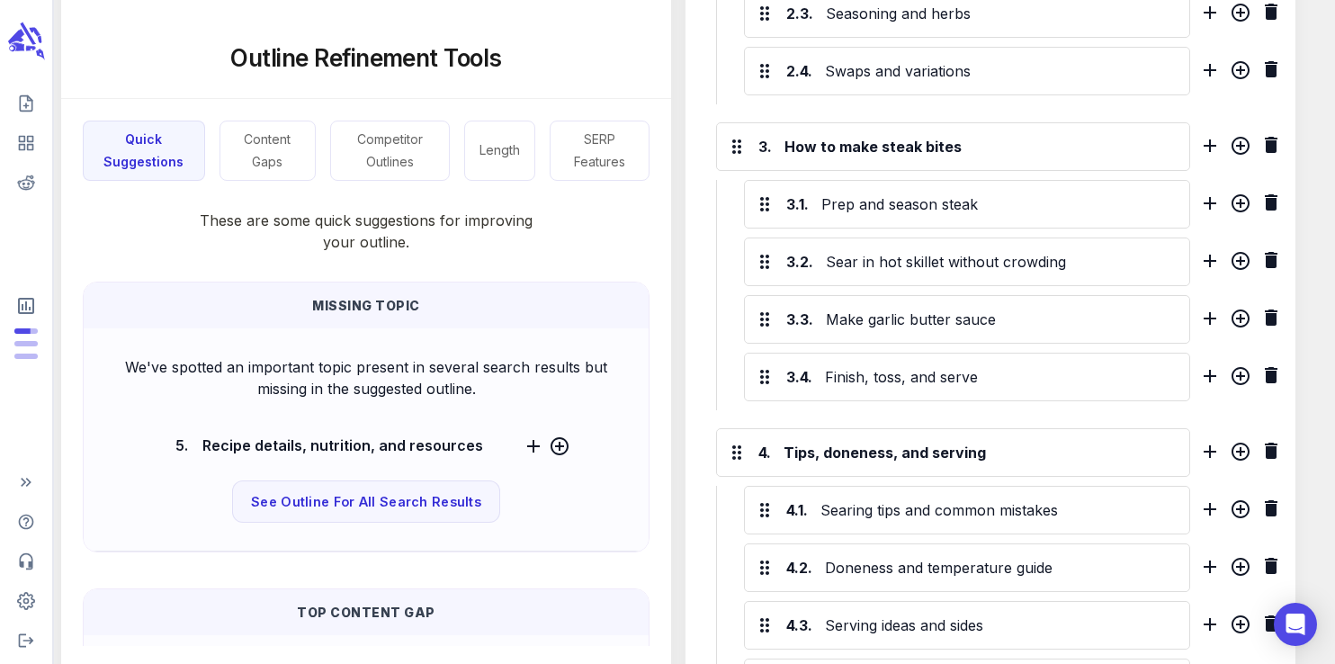
scroll to position [1164, 0]
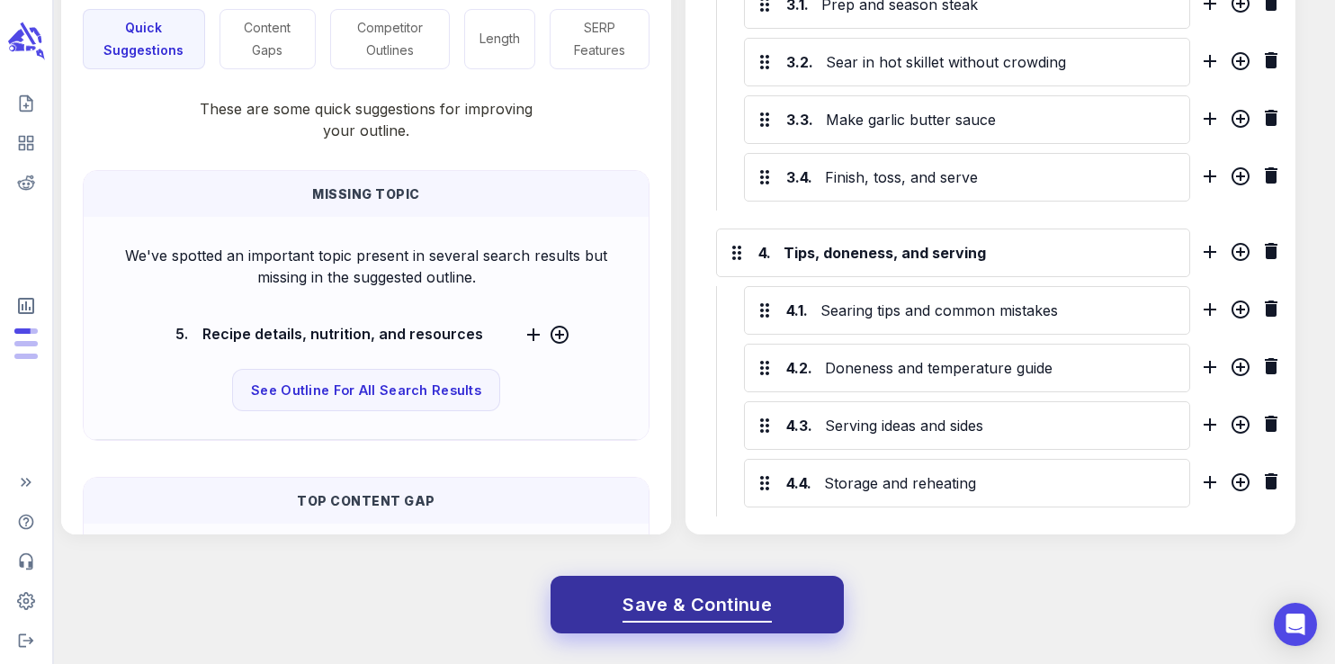
click at [689, 601] on span "Save & Continue" at bounding box center [697, 604] width 149 height 31
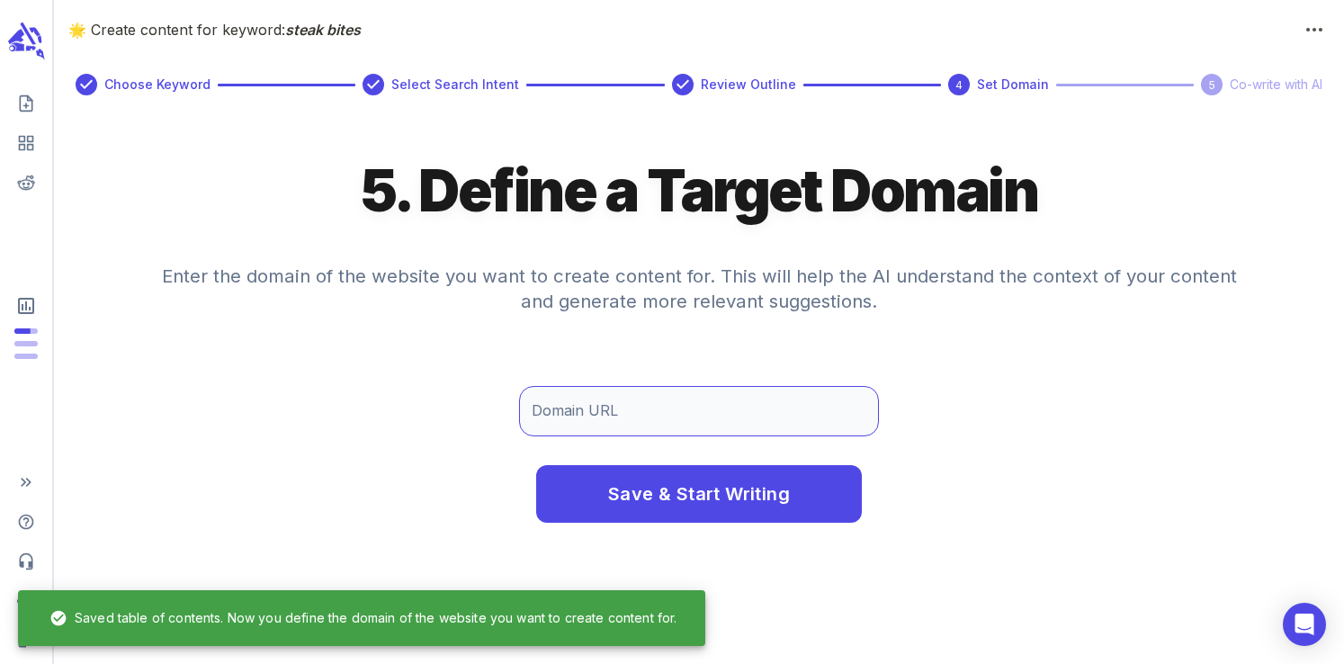
click at [597, 413] on input "Domain URL" at bounding box center [699, 411] width 360 height 50
type input "www.whatgreatgrandmaate.com"
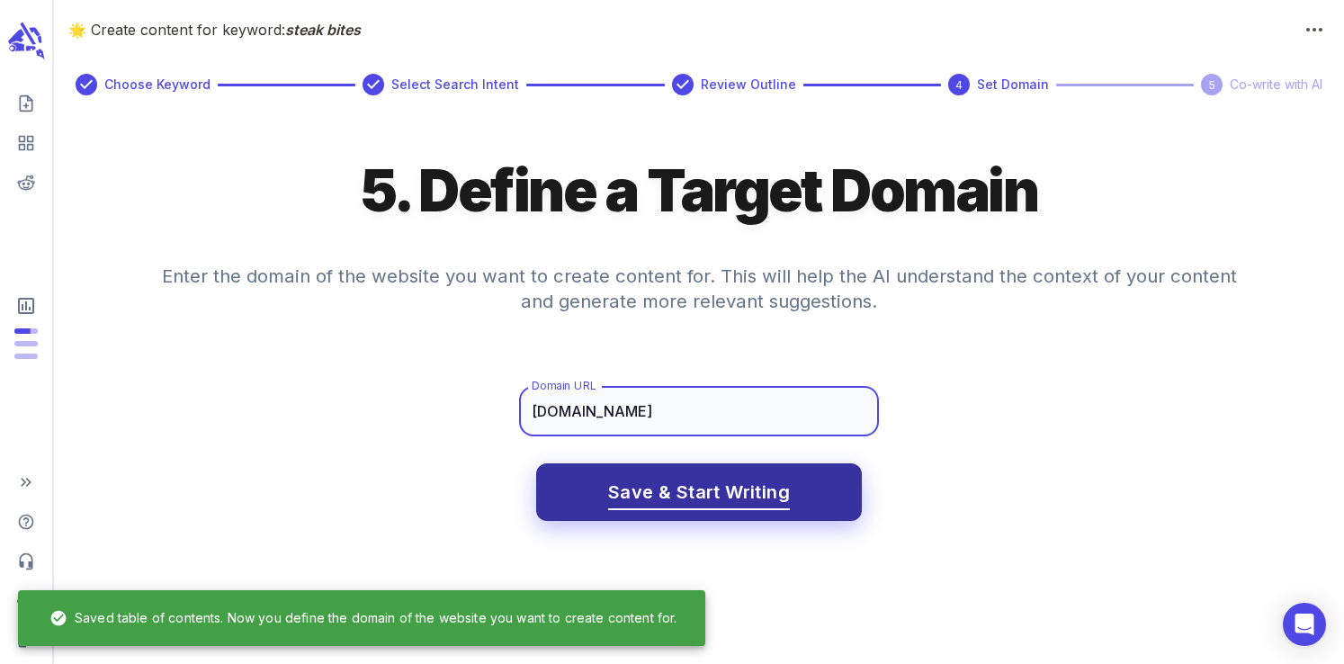
click at [664, 501] on span "Save & Start Writing" at bounding box center [699, 492] width 182 height 31
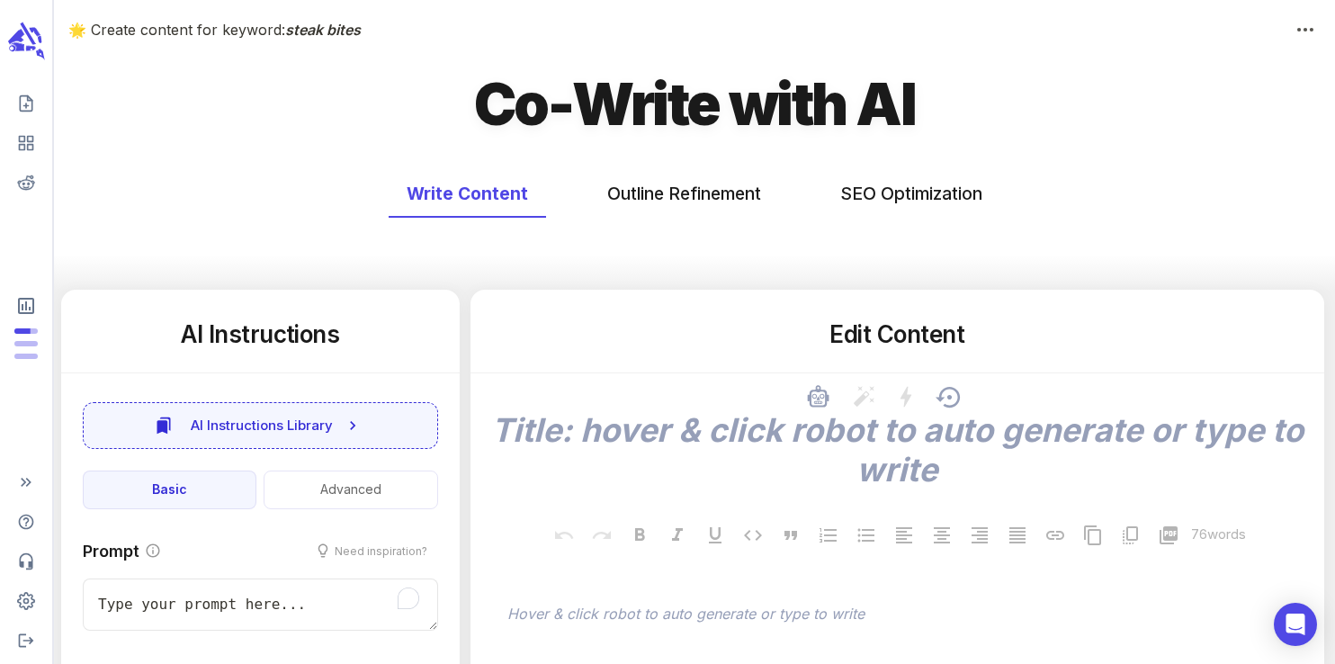
type textarea "x"
type input "60"
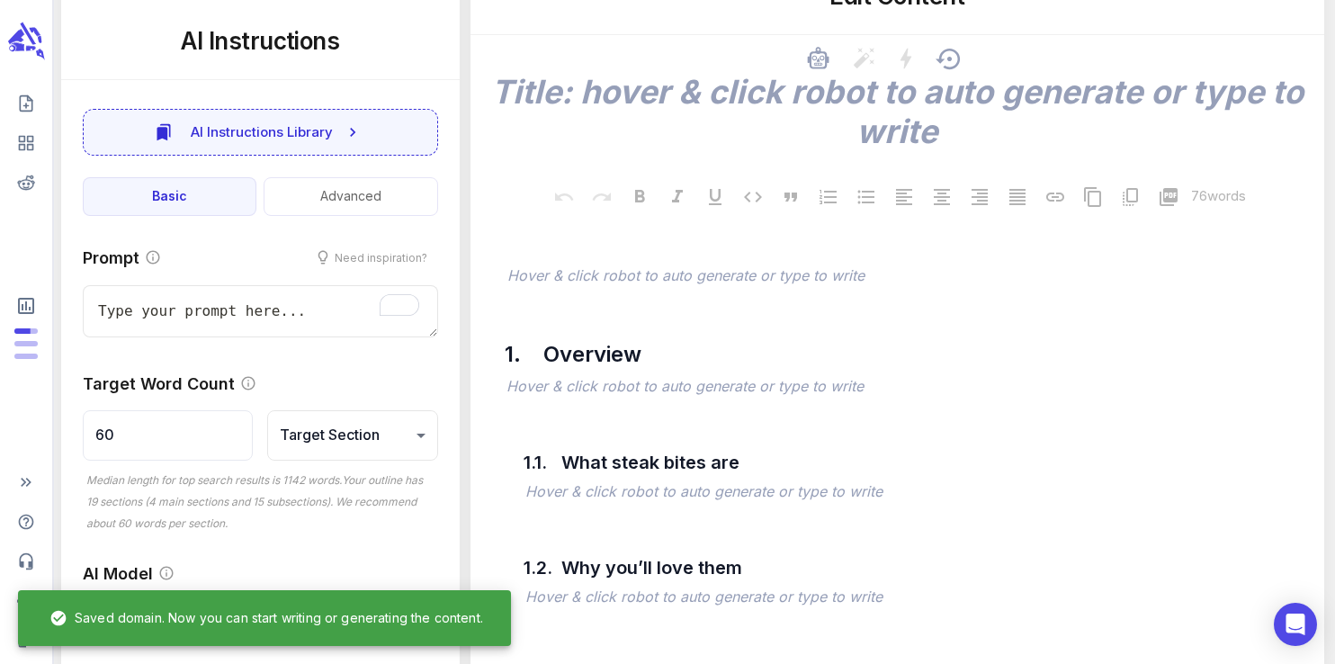
scroll to position [341, 0]
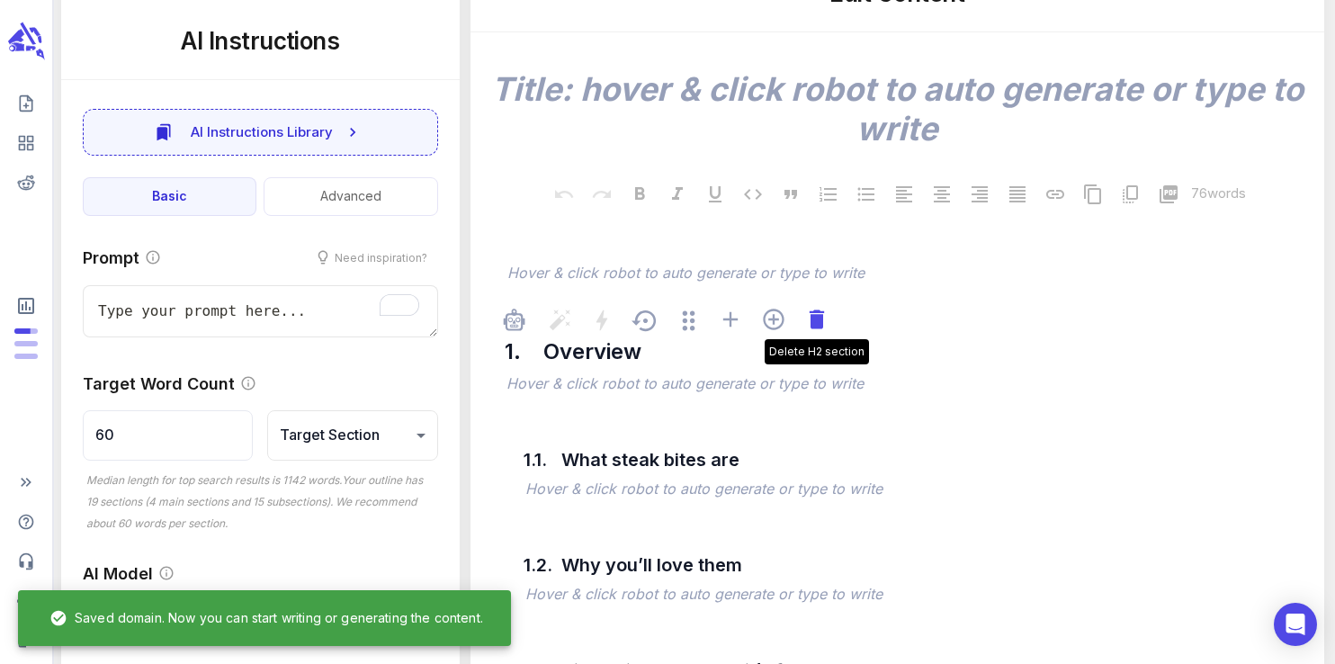
click at [814, 327] on icon at bounding box center [816, 319] width 14 height 19
type textarea "x"
type input "76"
click at [814, 327] on icon at bounding box center [816, 319] width 14 height 19
type textarea "x"
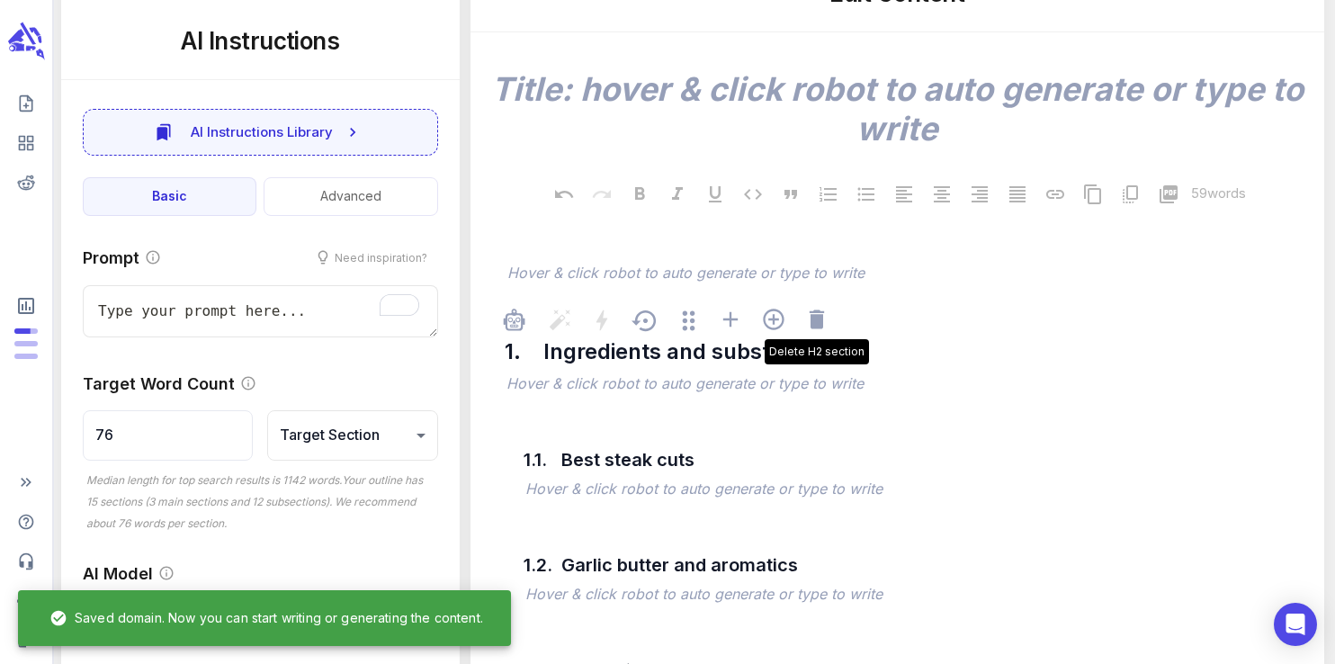
type input "114"
click at [814, 327] on icon at bounding box center [816, 319] width 14 height 19
type textarea "x"
type input "228"
click at [814, 327] on icon at bounding box center [816, 319] width 14 height 19
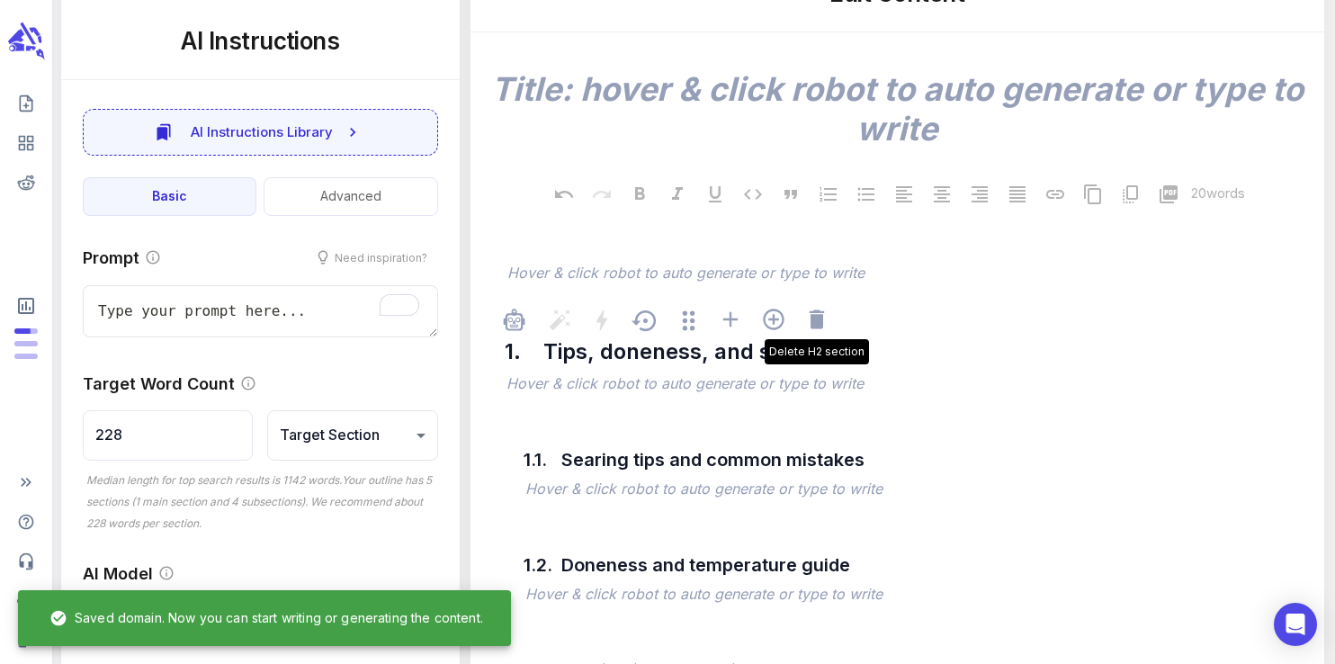
type textarea "x"
type input "286"
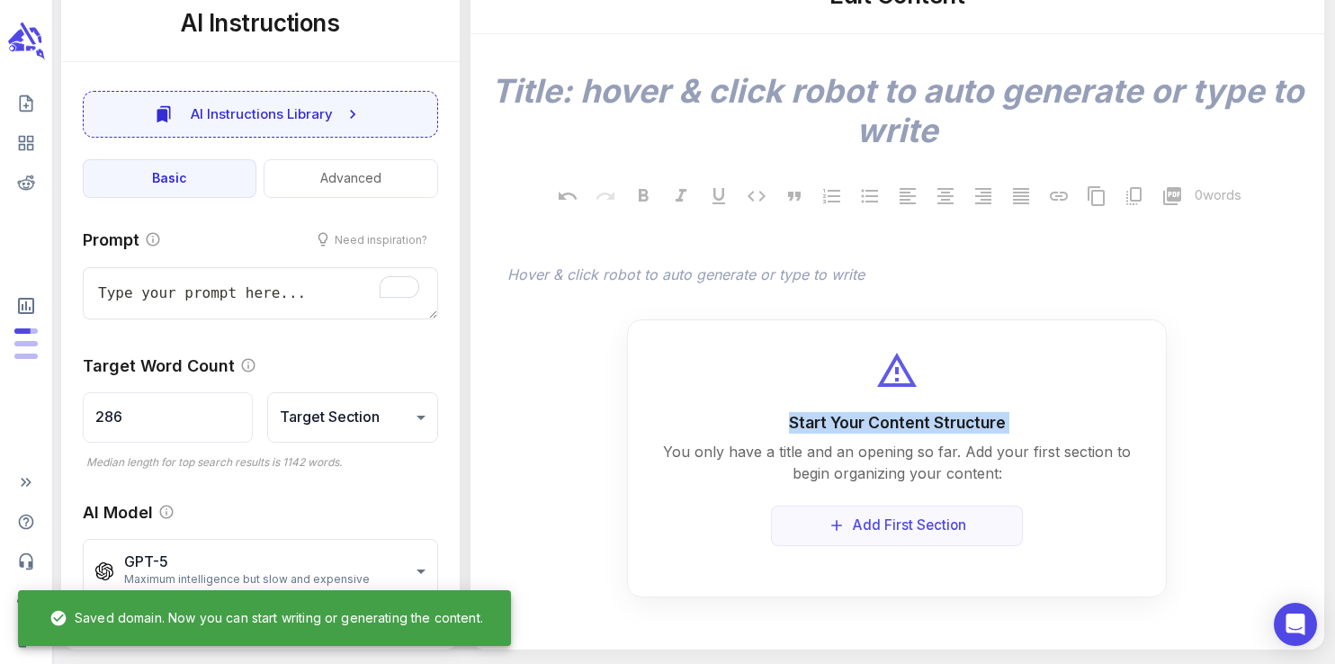
click at [814, 327] on div "Start Your Content Structure You only have a title and an opening so far. Add y…" at bounding box center [897, 458] width 540 height 278
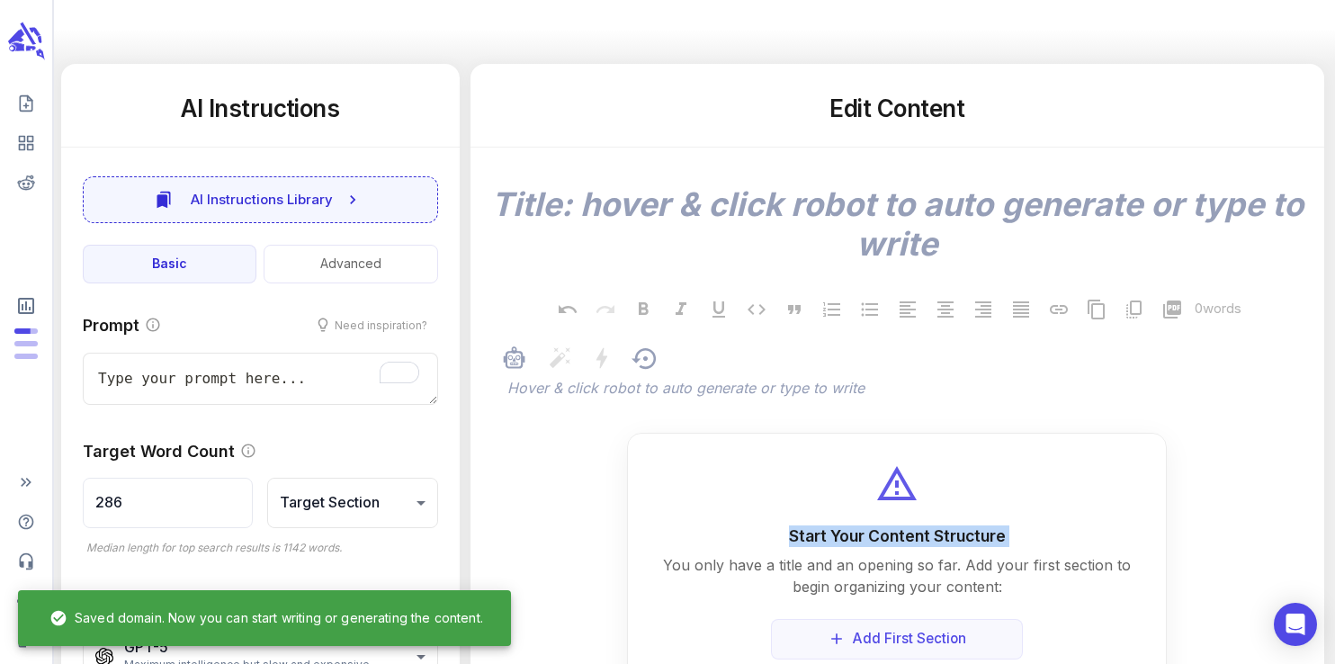
scroll to position [121, 0]
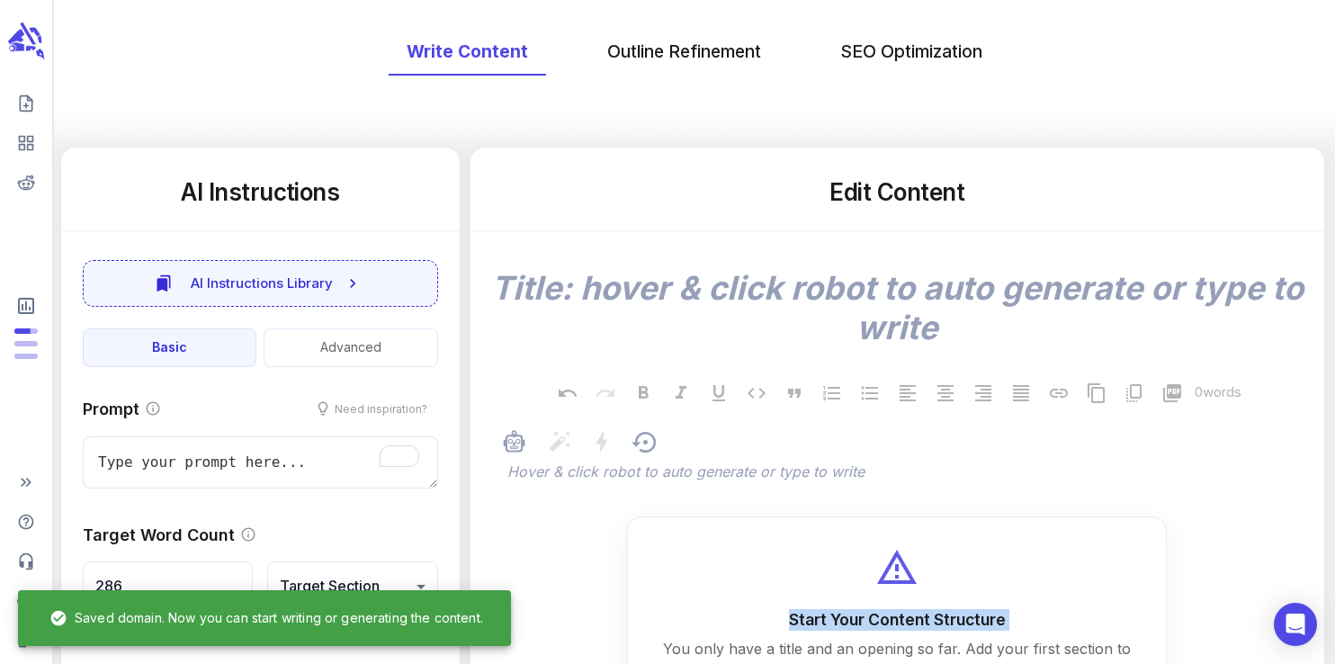
type textarea "x"
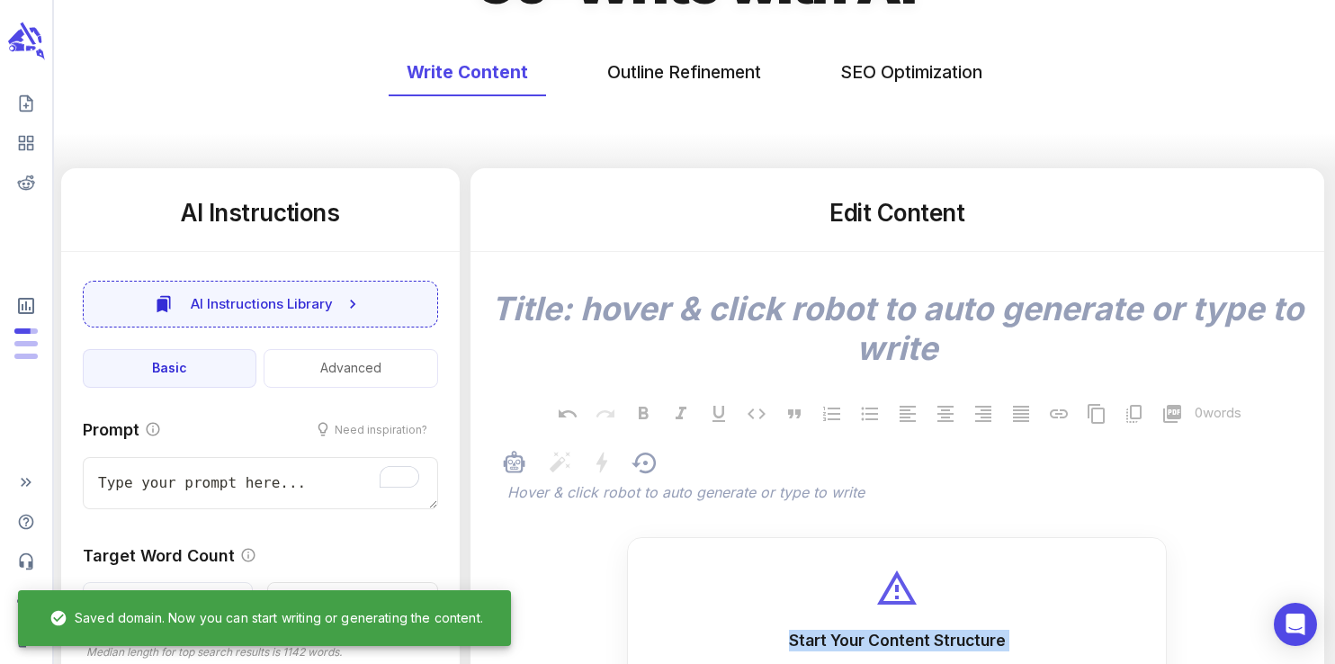
scroll to position [0, 0]
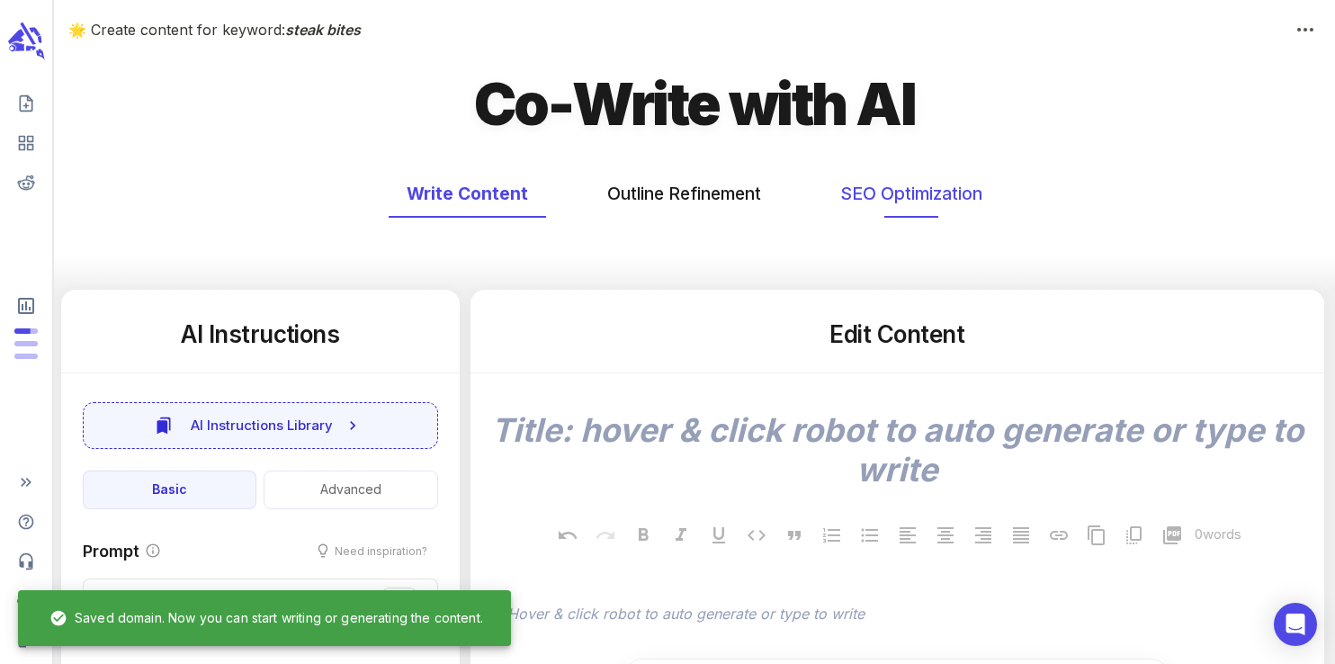
click at [895, 205] on button "SEO Optimization" at bounding box center [912, 194] width 178 height 48
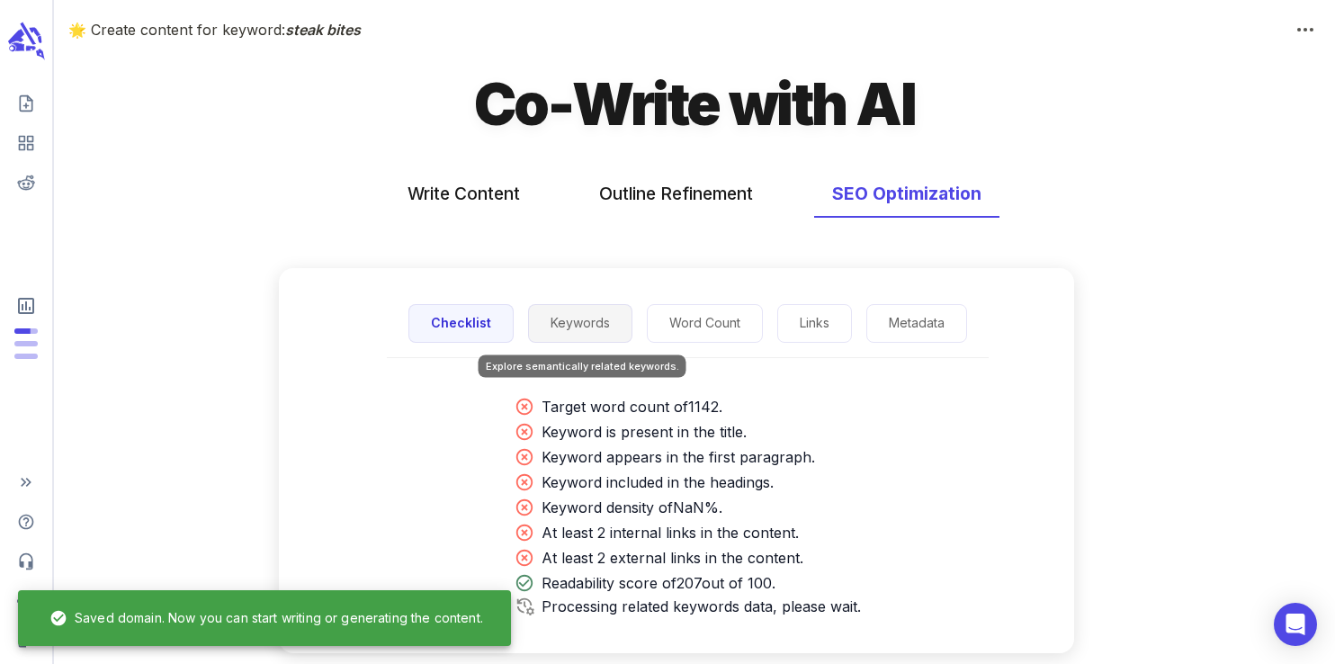
click at [567, 320] on button "Keywords" at bounding box center [580, 323] width 104 height 39
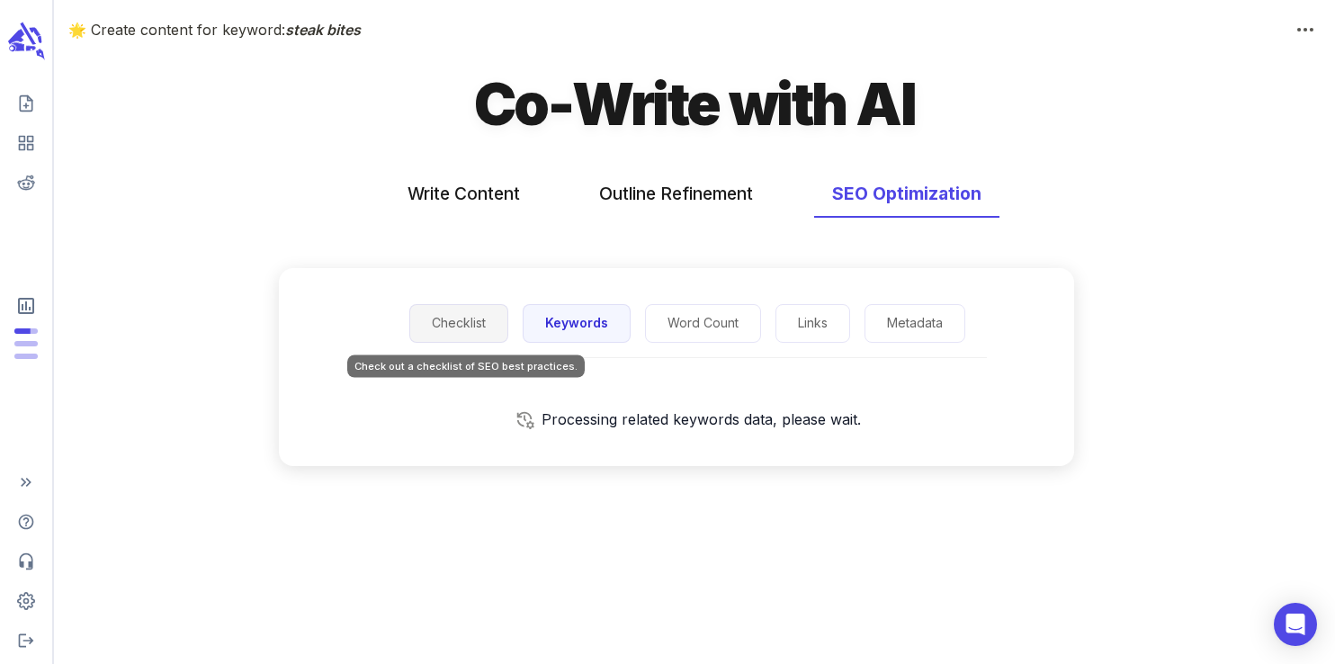
click at [454, 310] on button "Checklist" at bounding box center [458, 323] width 99 height 39
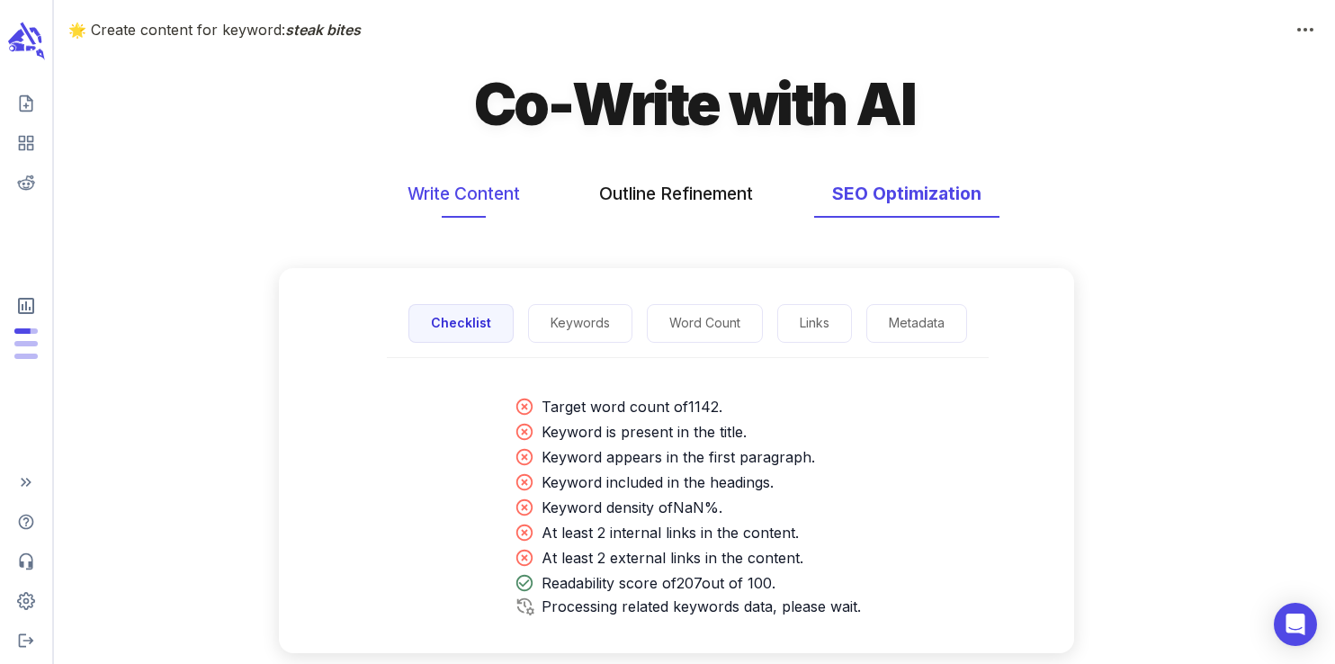
click at [469, 196] on button "Write Content" at bounding box center [464, 194] width 148 height 48
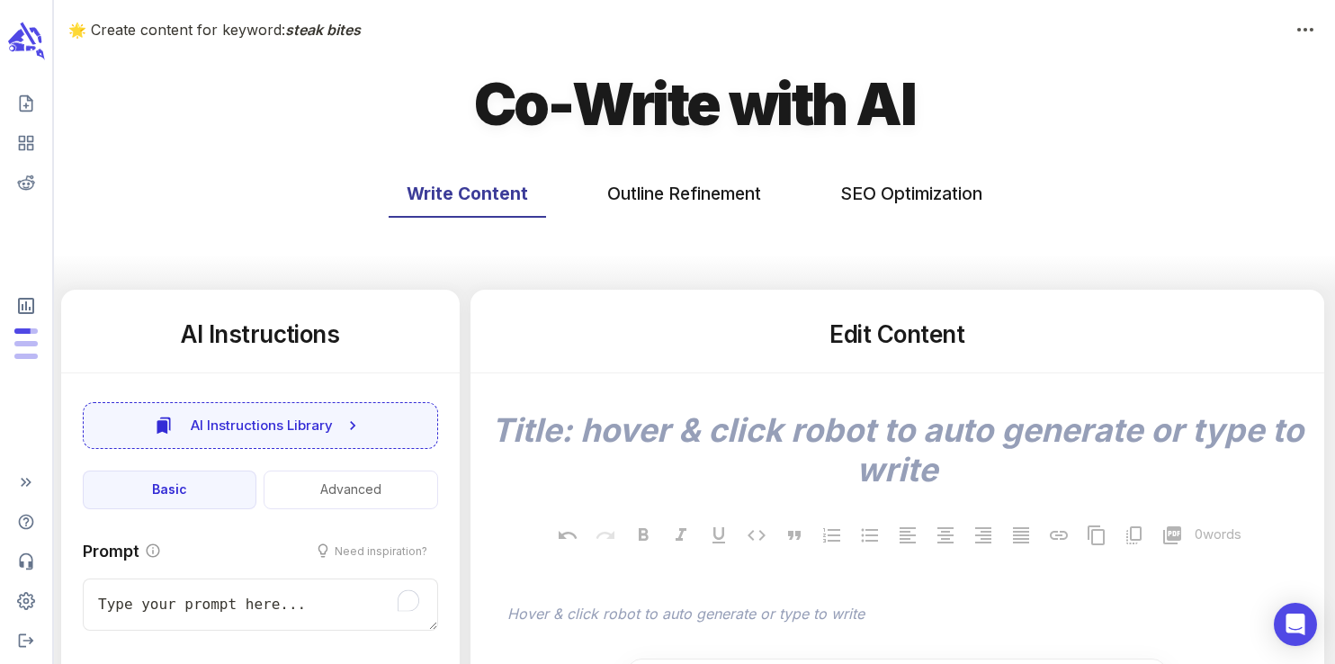
type textarea "x"
click at [908, 193] on button "SEO Optimization" at bounding box center [912, 194] width 178 height 48
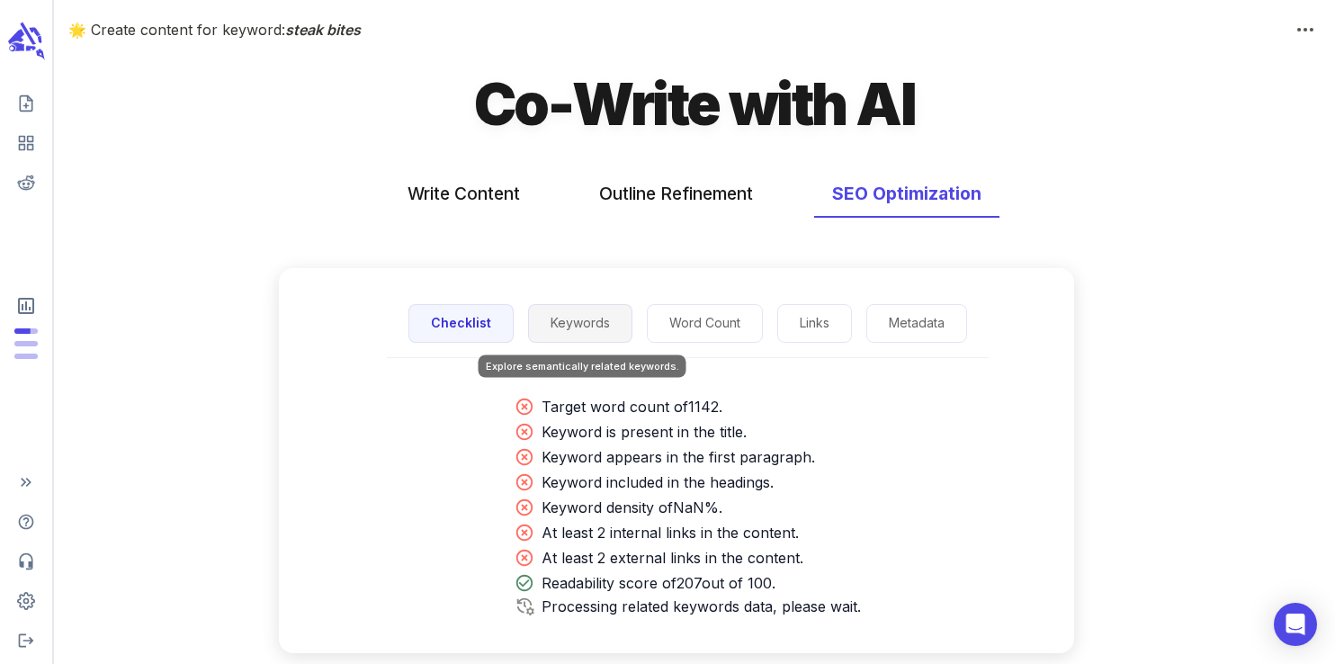
click at [570, 328] on button "Keywords" at bounding box center [580, 323] width 104 height 39
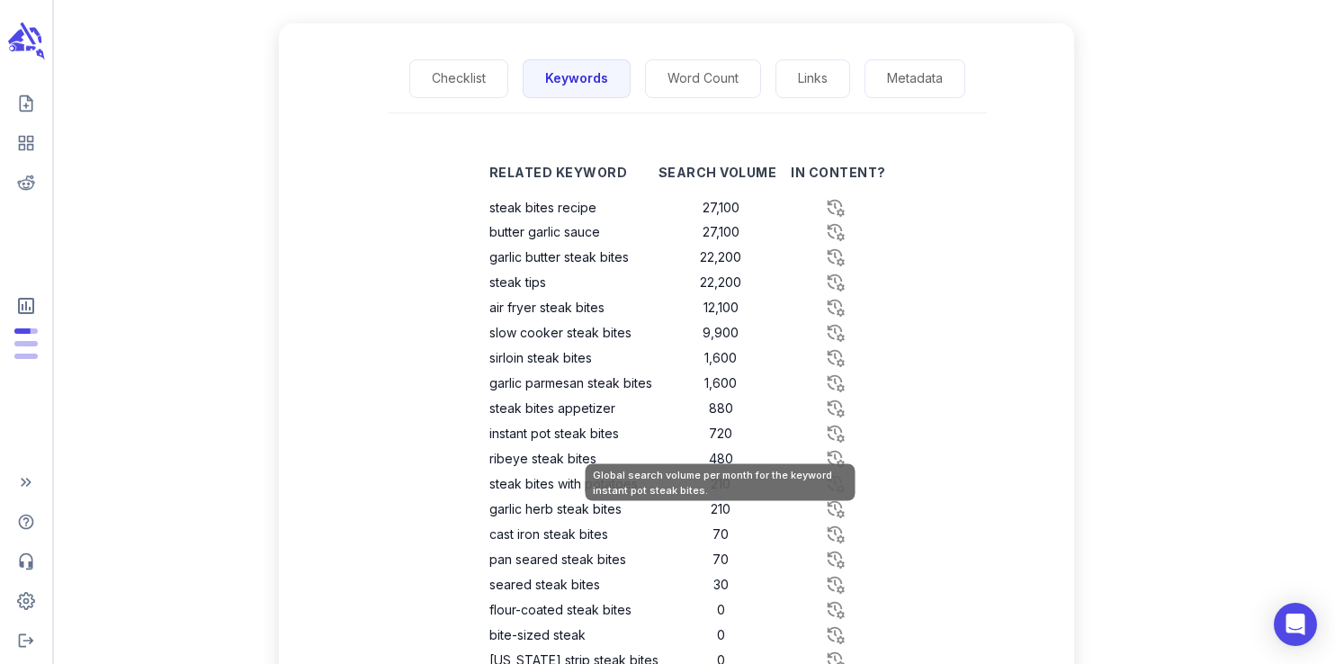
scroll to position [254, 0]
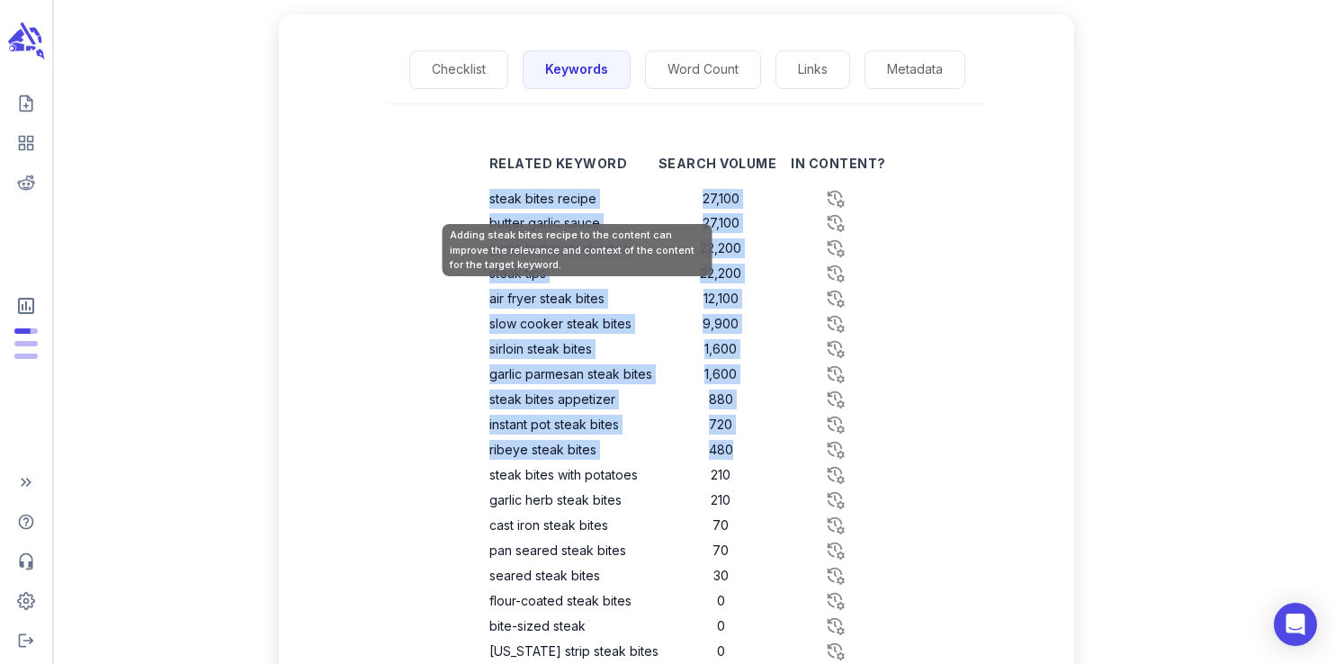
drag, startPoint x: 733, startPoint y: 454, endPoint x: 495, endPoint y: 200, distance: 347.6
click at [495, 200] on tbody "steak bites recipe 27,100 butter garlic sauce 27,100 garlic butter steak bites …" at bounding box center [688, 437] width 397 height 503
copy tbody "steak bites recipe 27,100 butter garlic sauce 27,100 garlic butter steak bites …"
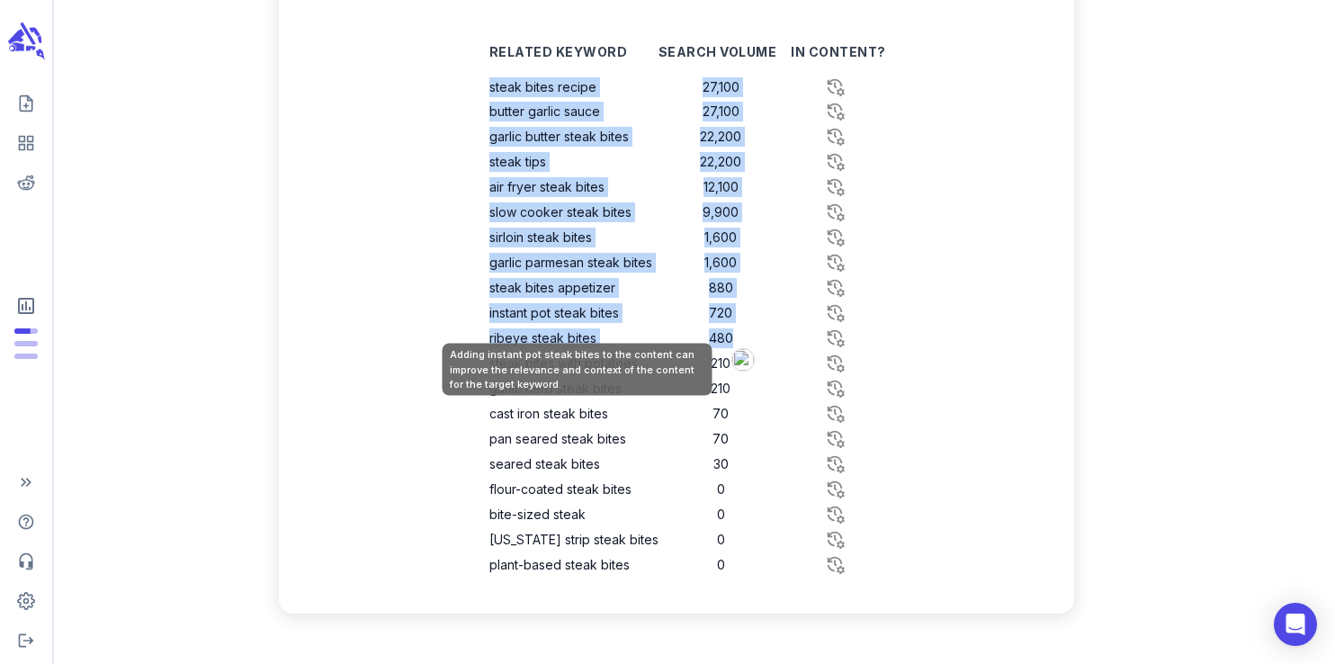
scroll to position [382, 0]
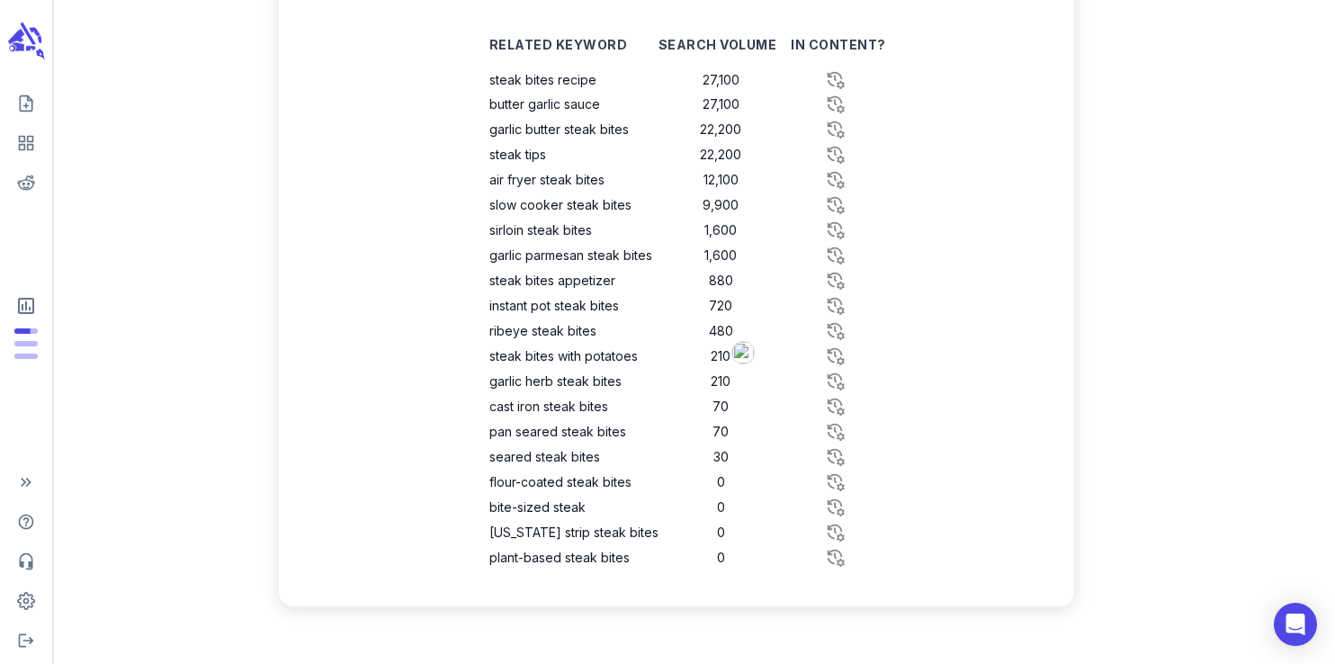
click at [438, 91] on div "Related Keyword Search Volume In Content? steak bites recipe 27,100 butter garl…" at bounding box center [688, 310] width 774 height 592
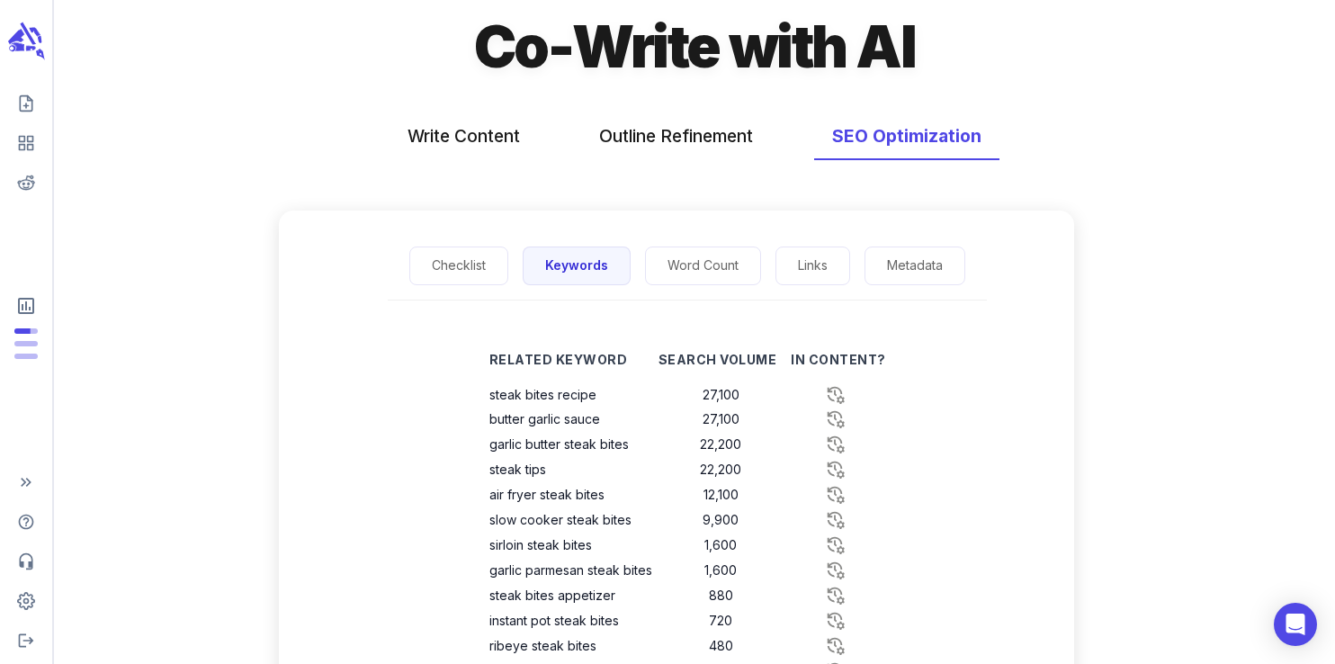
scroll to position [0, 0]
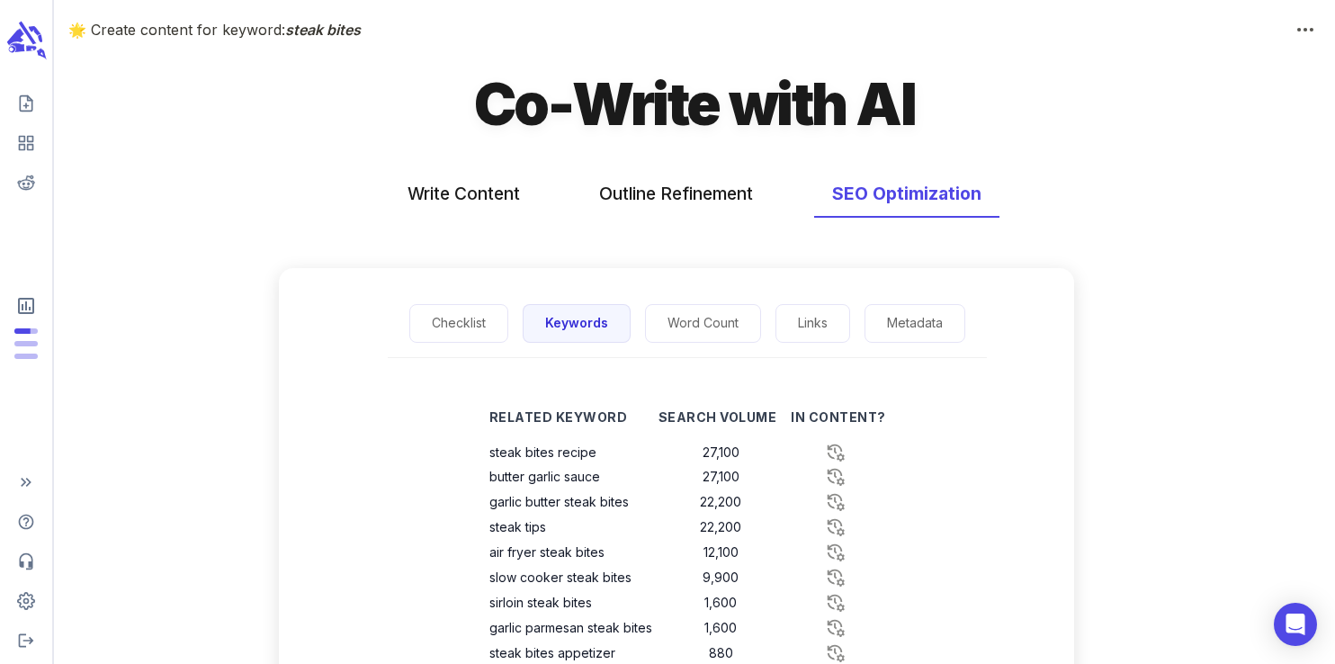
click at [24, 50] on icon "scrollable content" at bounding box center [25, 41] width 40 height 42
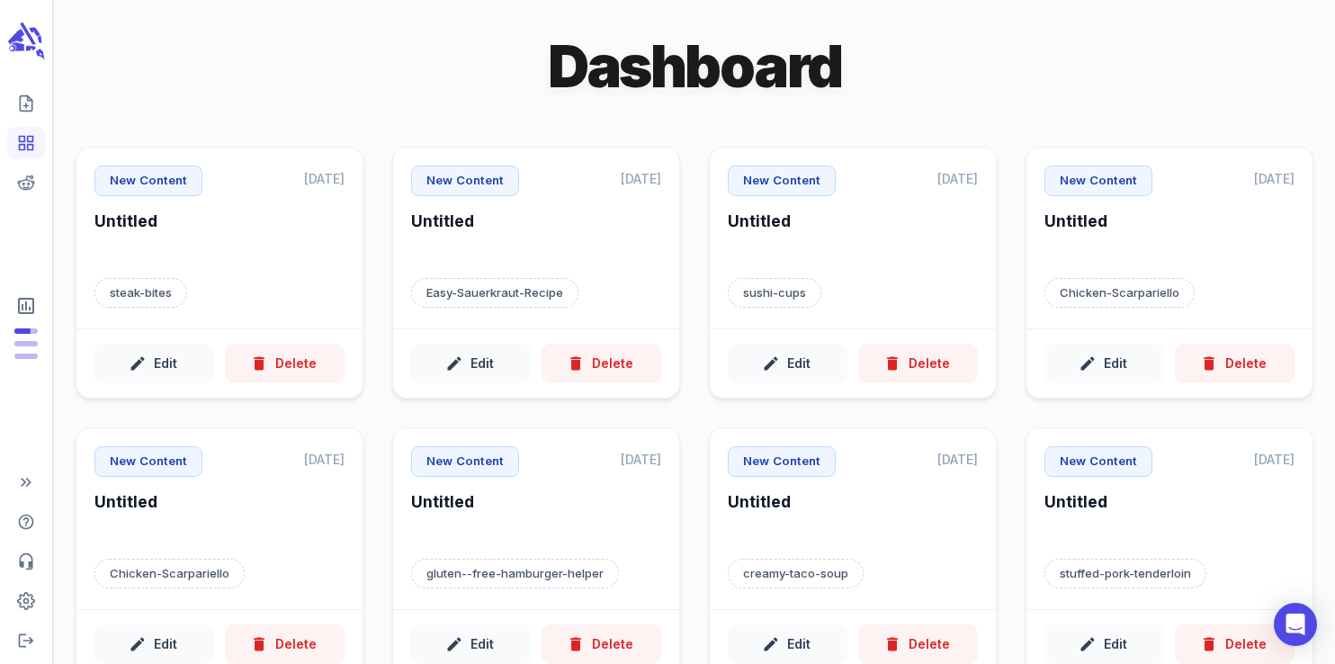
click at [681, 72] on h1 "Dashboard" at bounding box center [695, 66] width 294 height 75
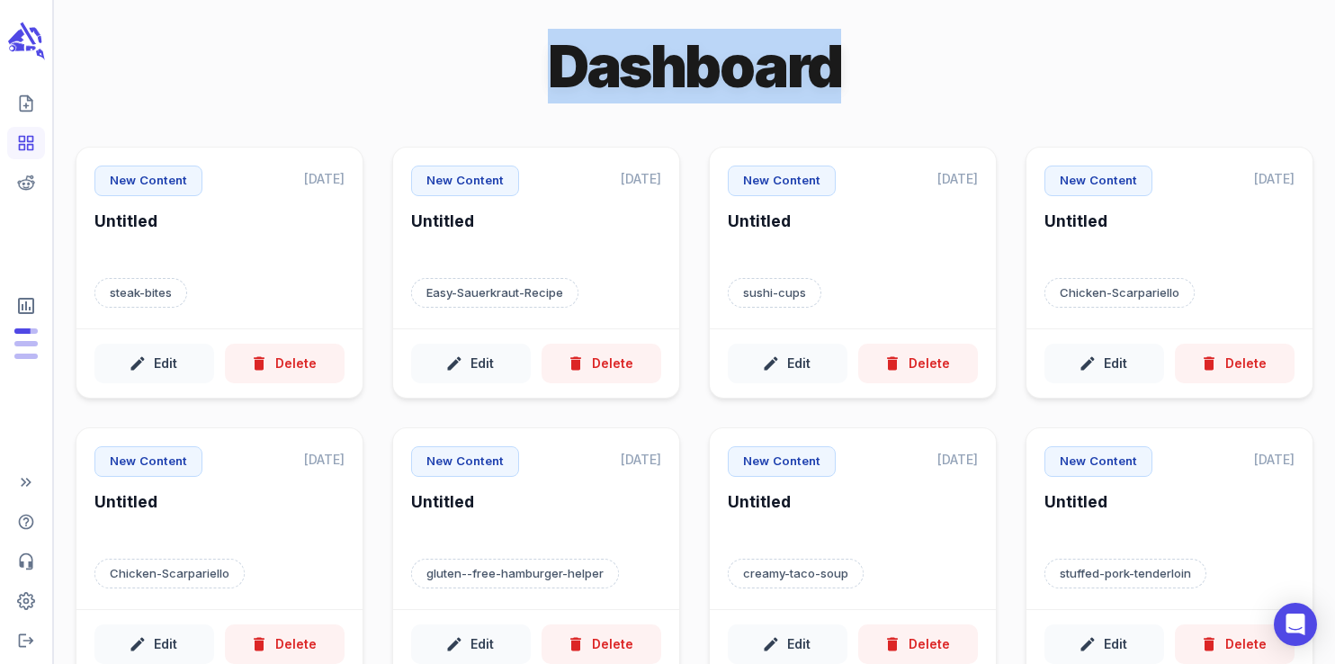
click at [681, 72] on h1 "Dashboard" at bounding box center [695, 66] width 294 height 75
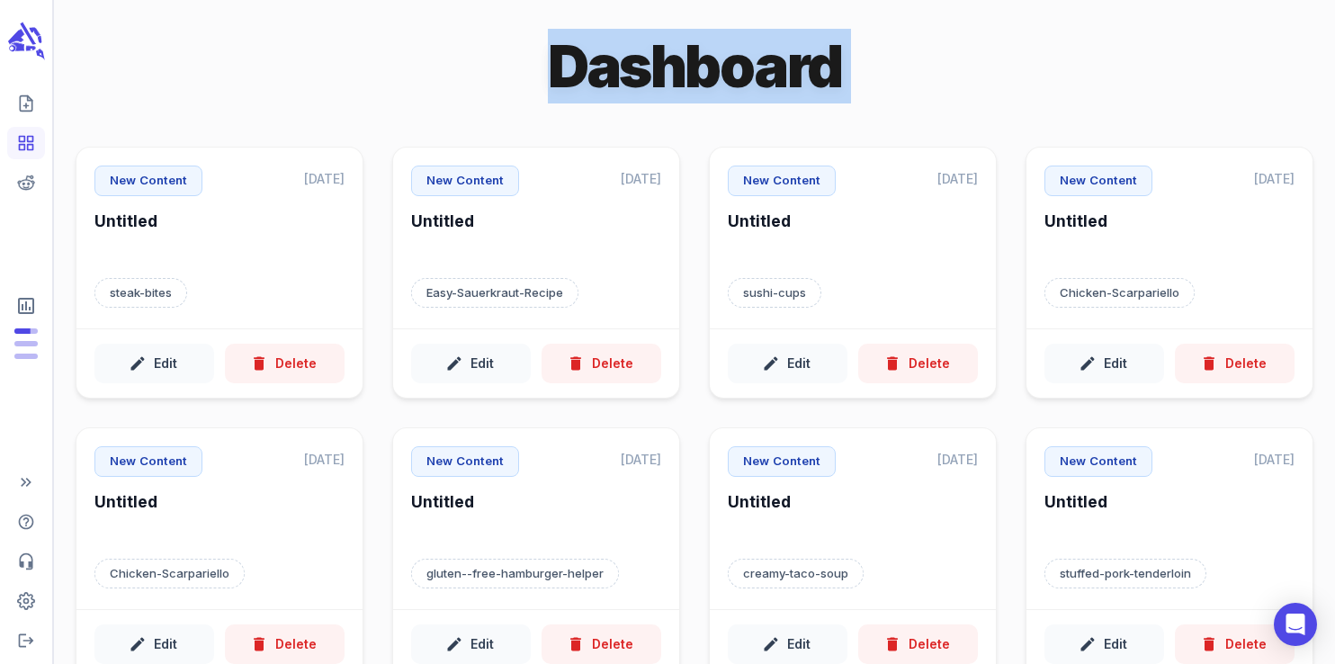
click at [526, 77] on div "Dashboard" at bounding box center [695, 66] width 1238 height 75
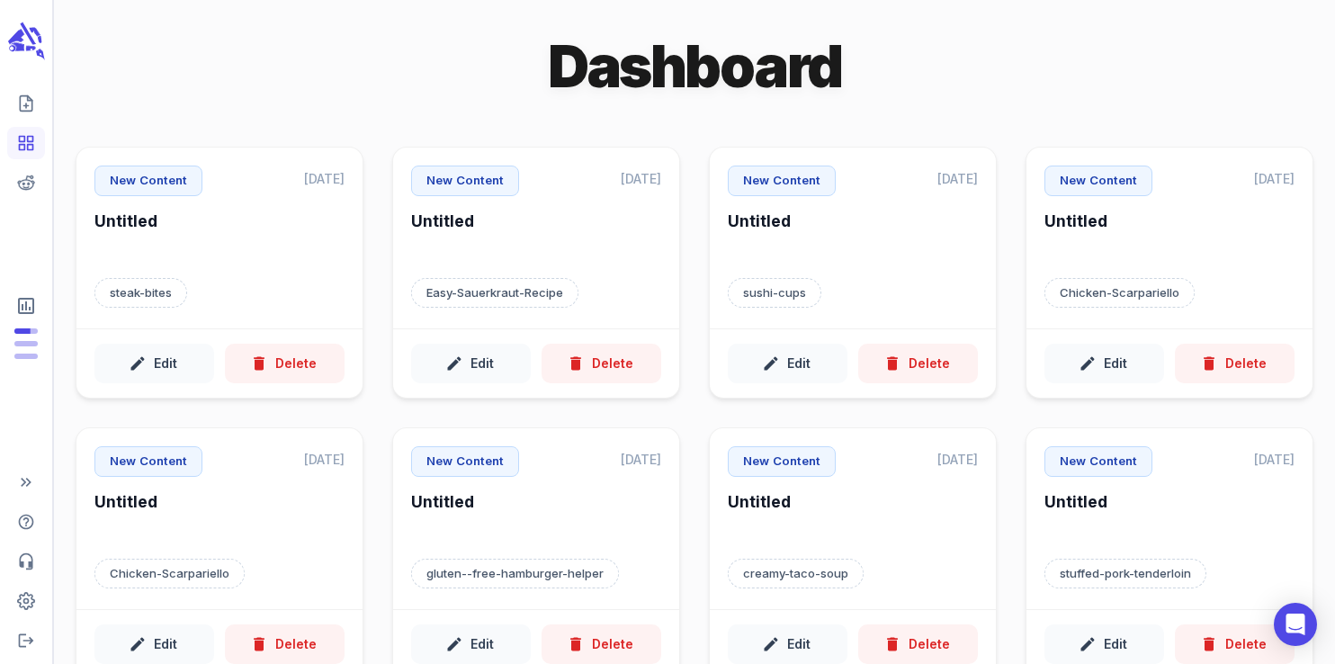
click at [693, 93] on h1 "Dashboard" at bounding box center [695, 66] width 294 height 75
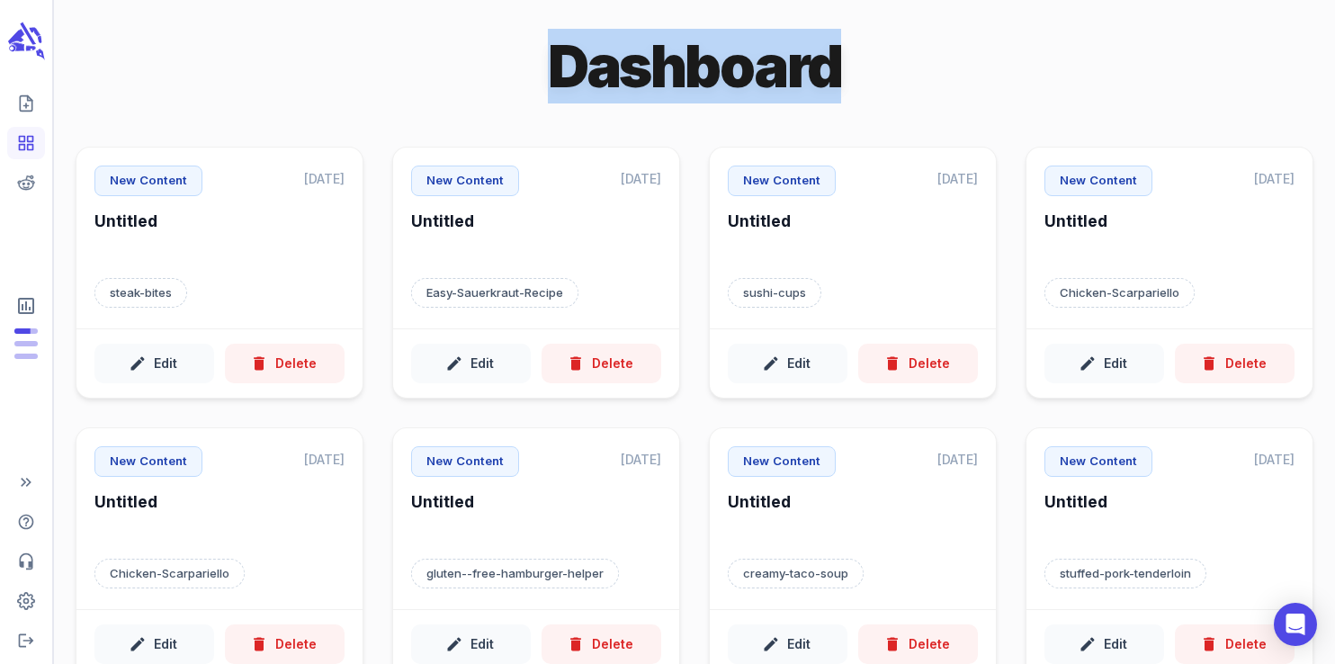
click at [693, 93] on h1 "Dashboard" at bounding box center [695, 66] width 294 height 75
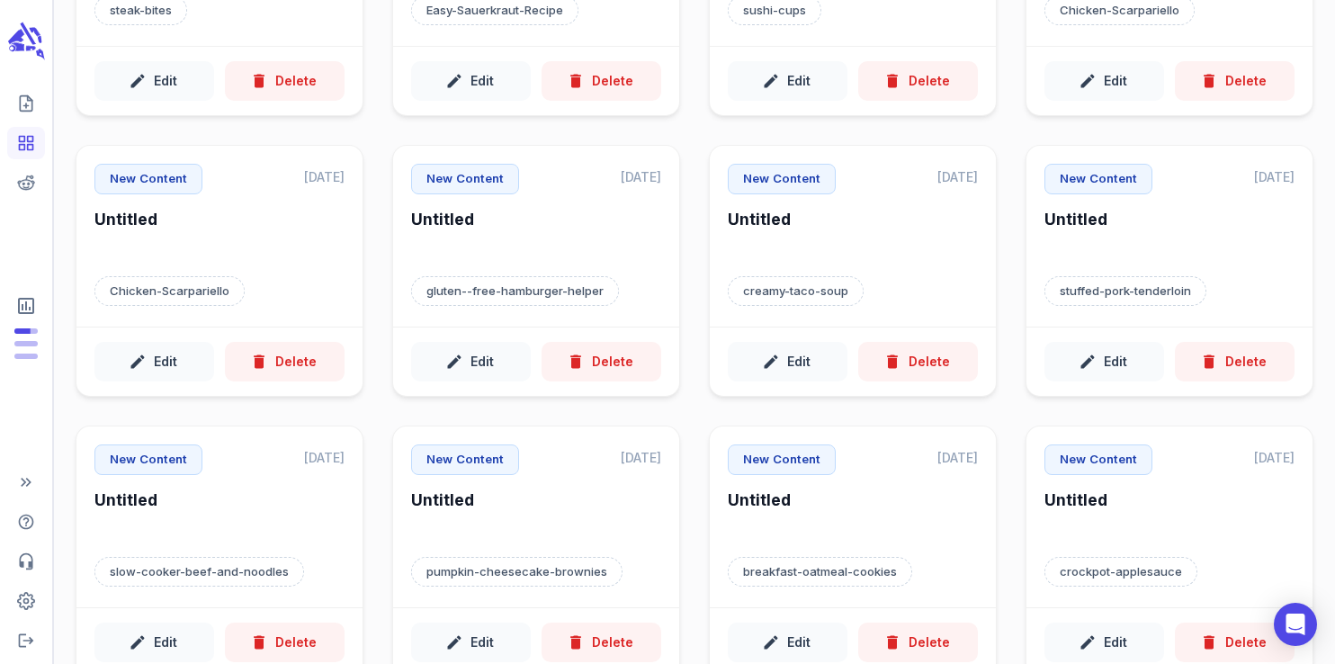
scroll to position [284, 0]
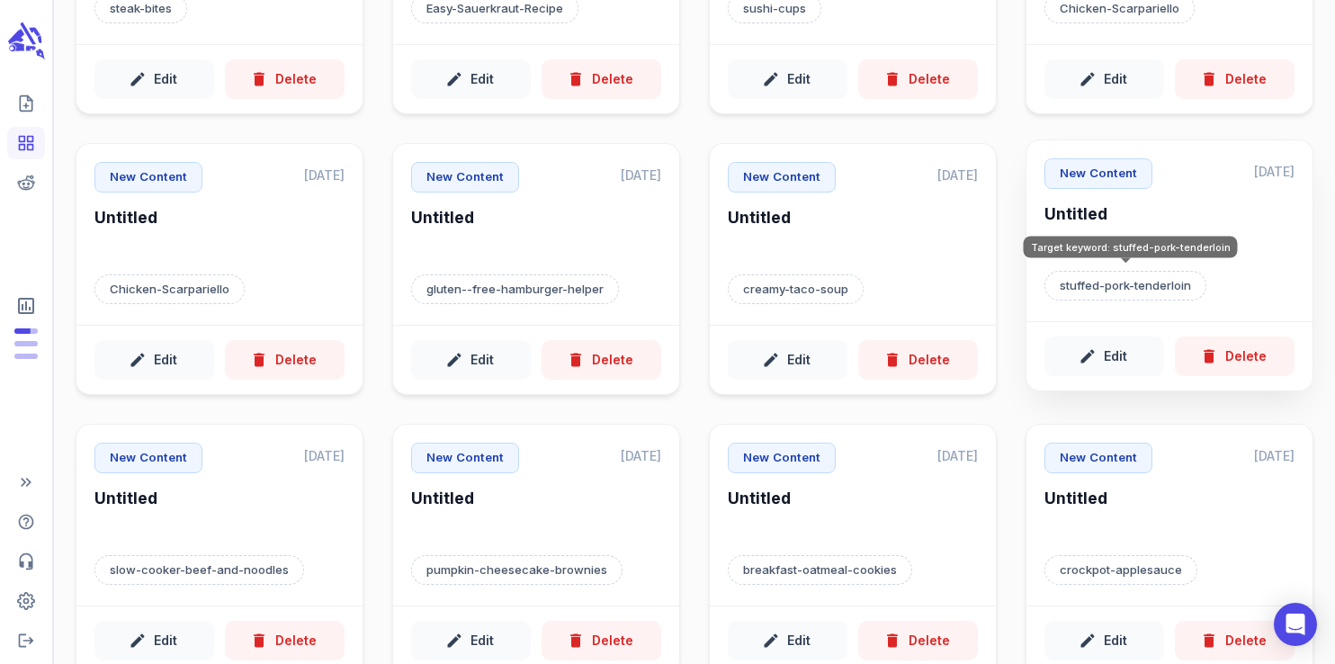
click at [1116, 282] on p "stuffed-pork-tenderloin" at bounding box center [1126, 286] width 162 height 31
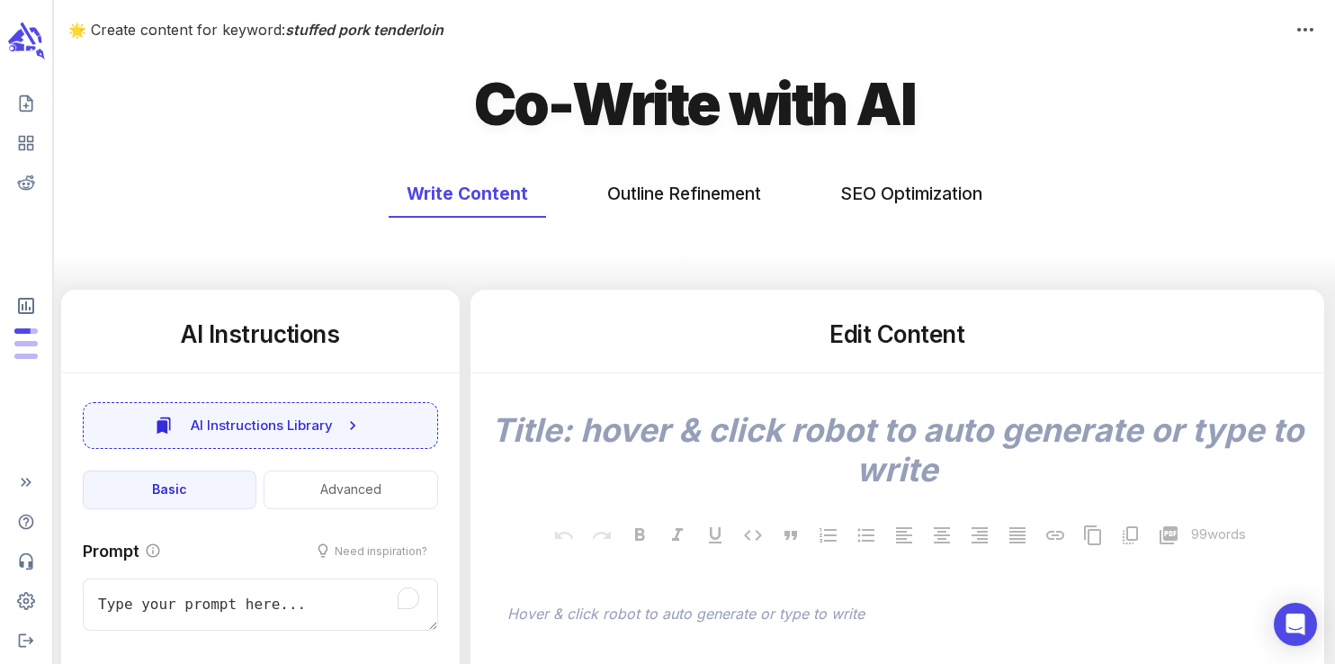
type textarea "x"
type input "72"
type textarea "x"
click at [871, 190] on button "SEO Optimization" at bounding box center [912, 194] width 178 height 48
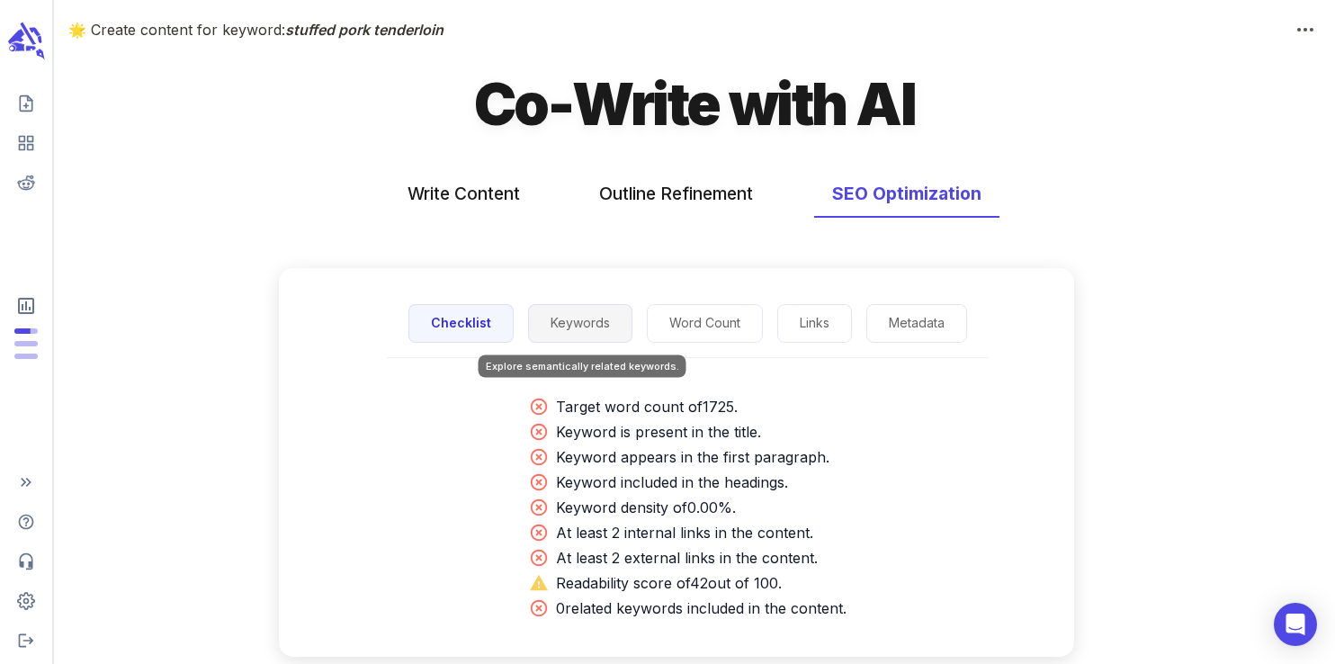
click at [578, 319] on button "Keywords" at bounding box center [580, 323] width 104 height 39
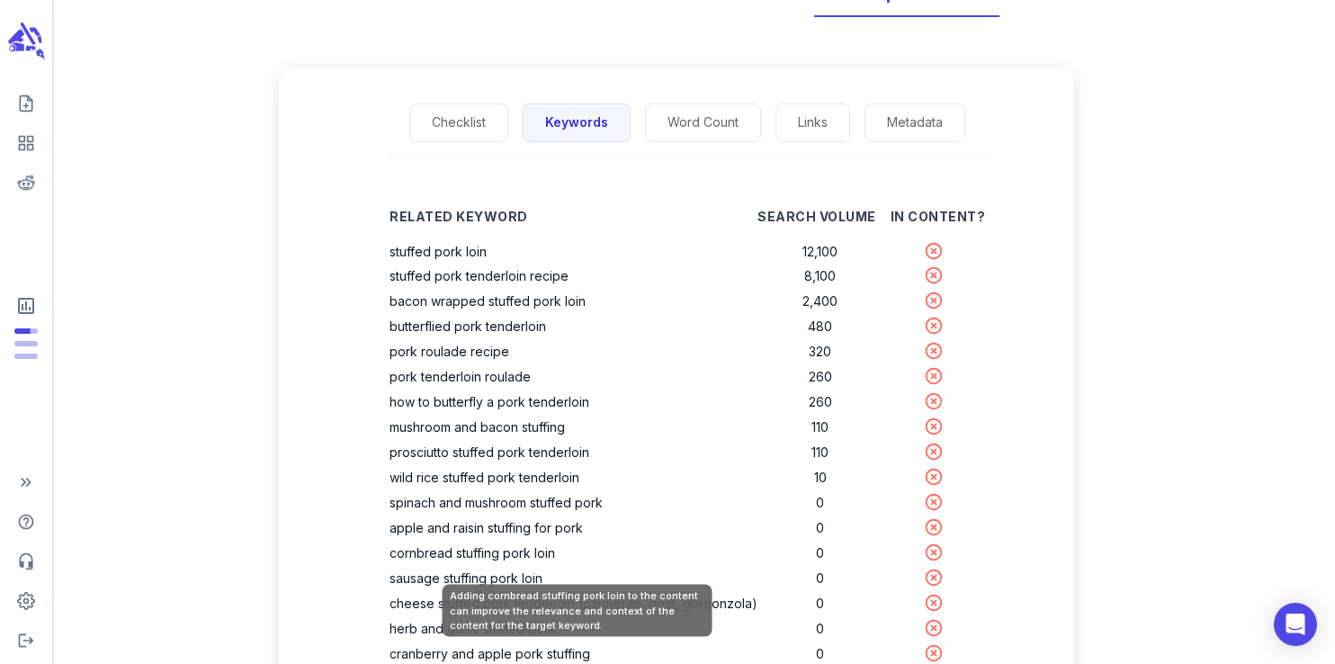
scroll to position [208, 0]
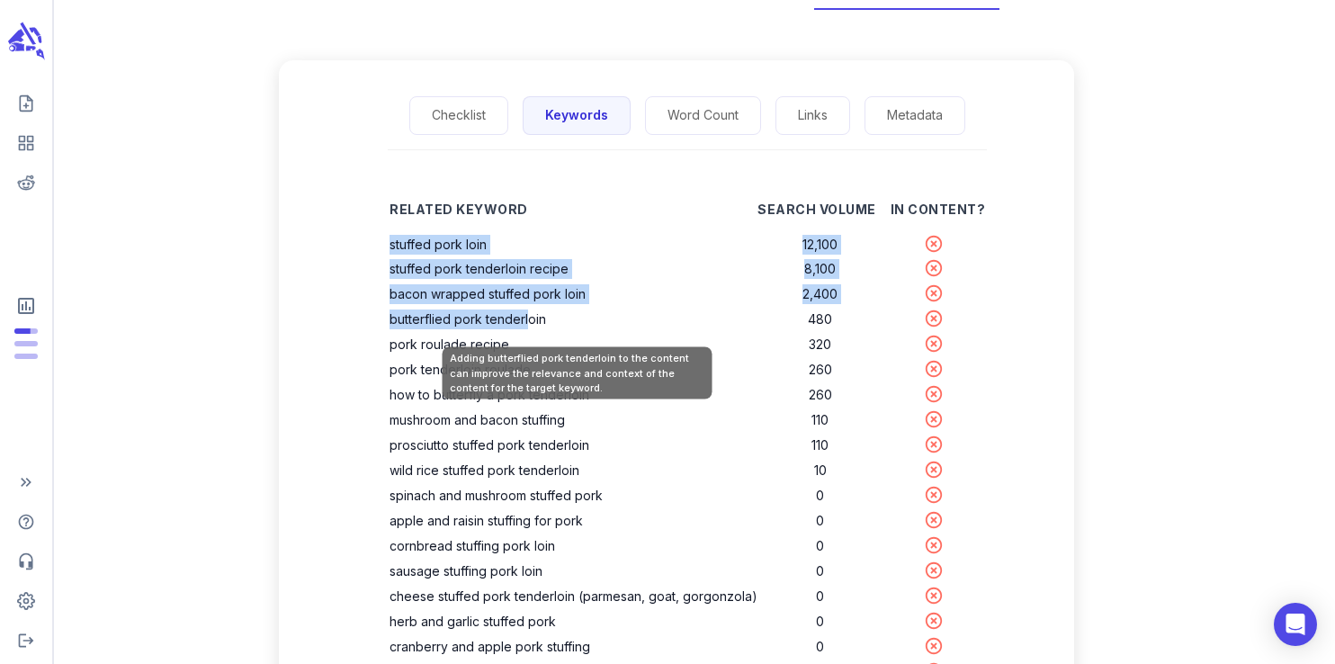
drag, startPoint x: 397, startPoint y: 242, endPoint x: 535, endPoint y: 324, distance: 161.0
click at [535, 324] on tbody "stuffed pork loin 12,100 stuffed pork tenderloin recipe 8,100 bacon wrapped stu…" at bounding box center [688, 483] width 596 height 503
click at [499, 314] on th "butterflied pork tenderloin" at bounding box center [574, 319] width 368 height 25
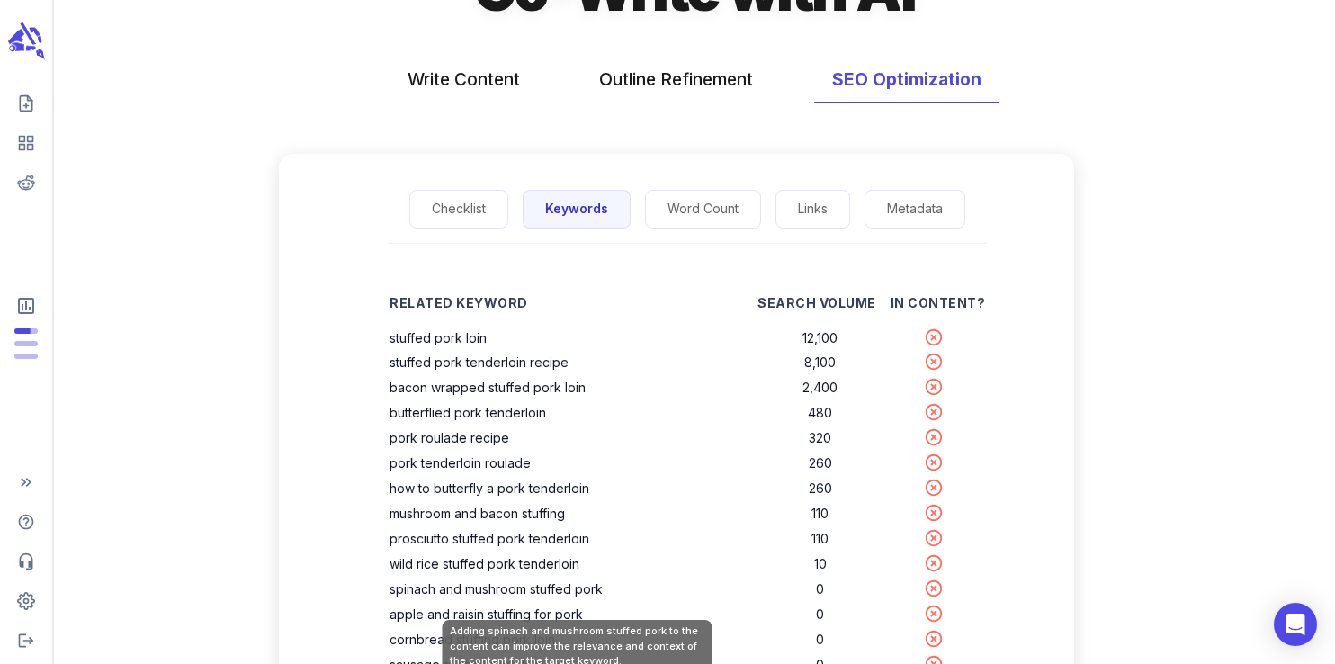
scroll to position [0, 0]
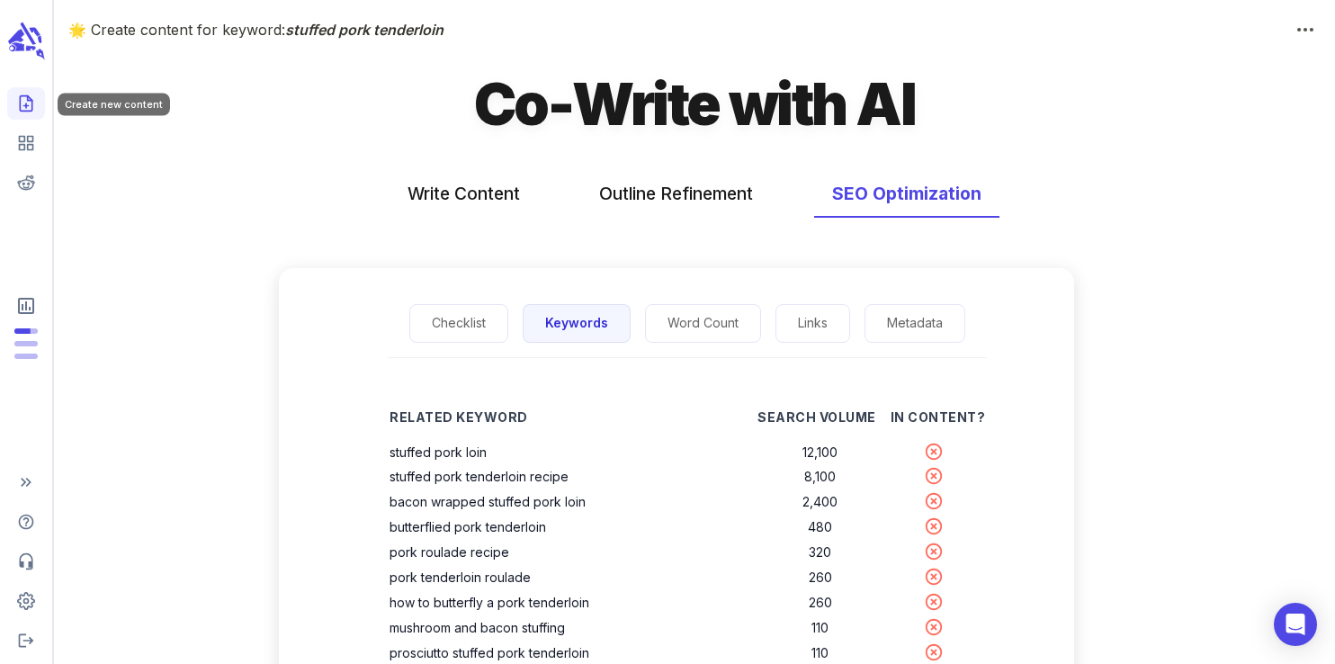
click at [22, 108] on icon "Create new content" at bounding box center [26, 103] width 18 height 18
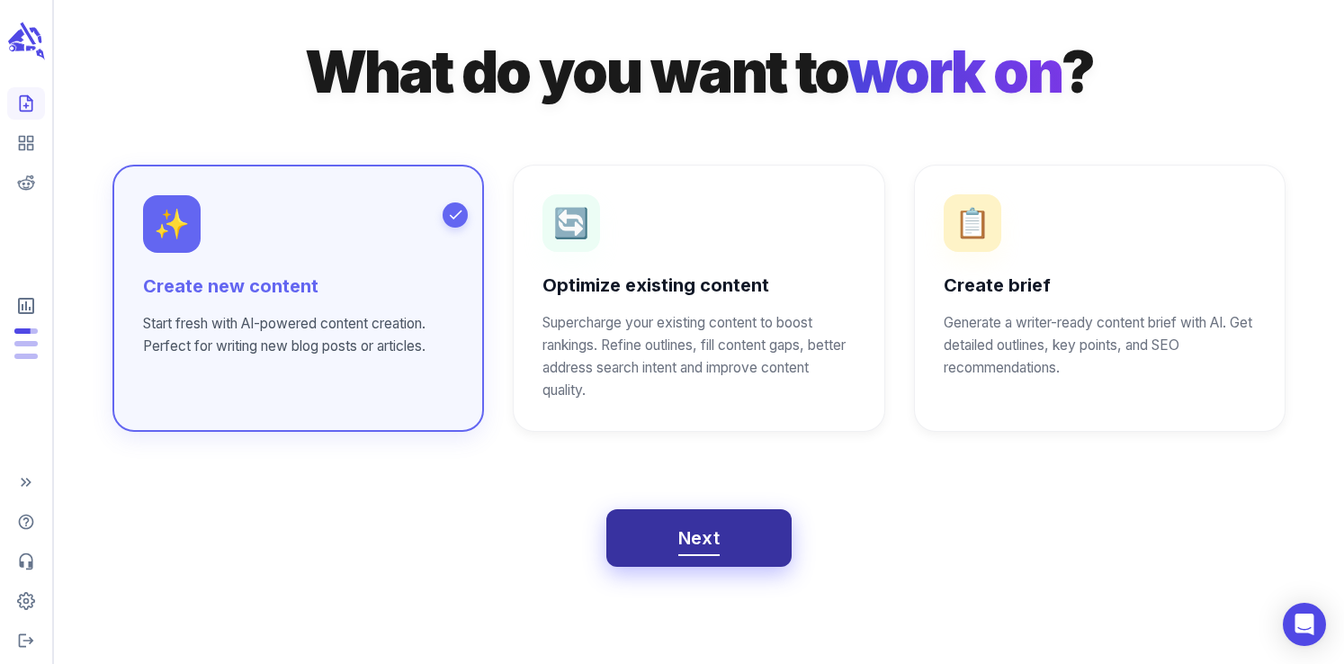
click at [726, 526] on button "Next" at bounding box center [700, 538] width 186 height 58
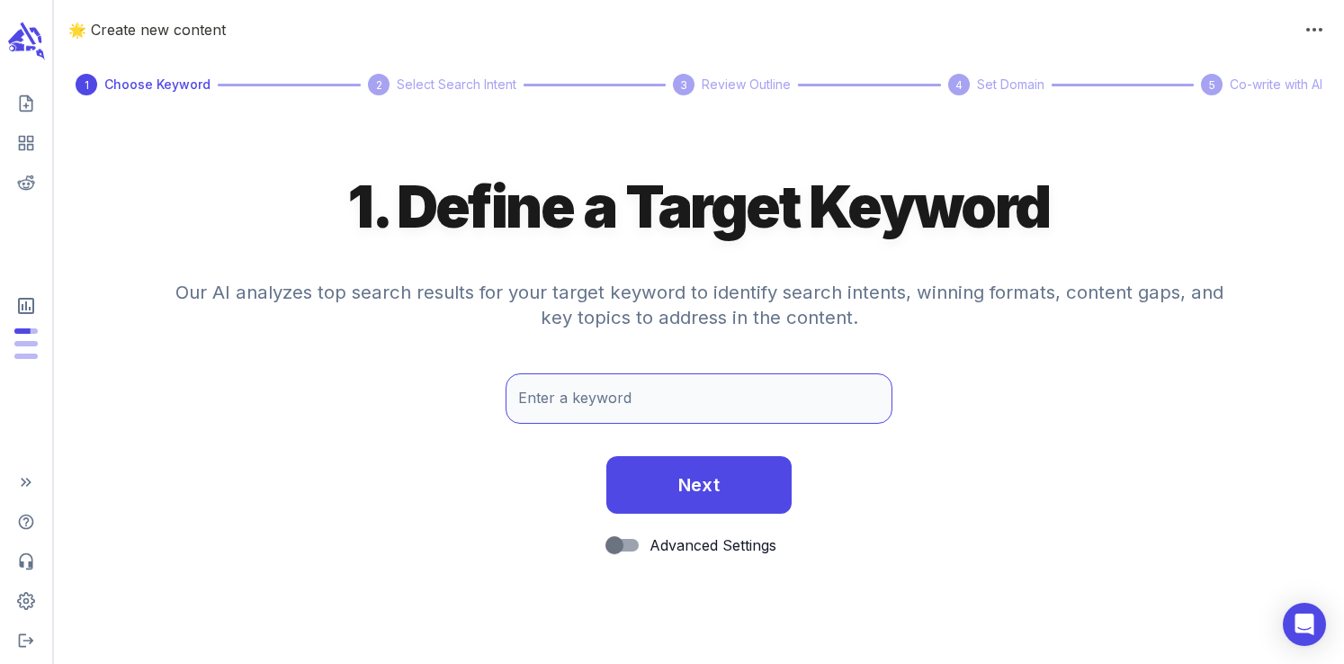
click at [600, 410] on input "Enter a keyword" at bounding box center [699, 398] width 387 height 50
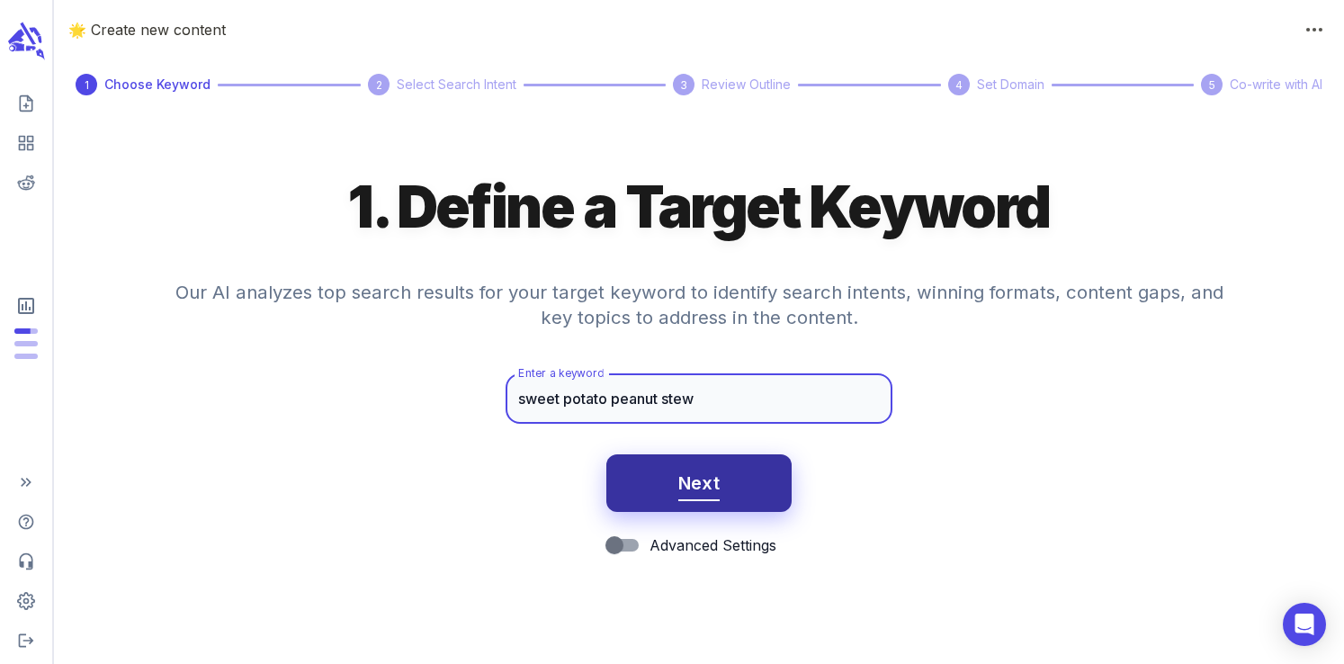
type input "sweet potato peanut stew"
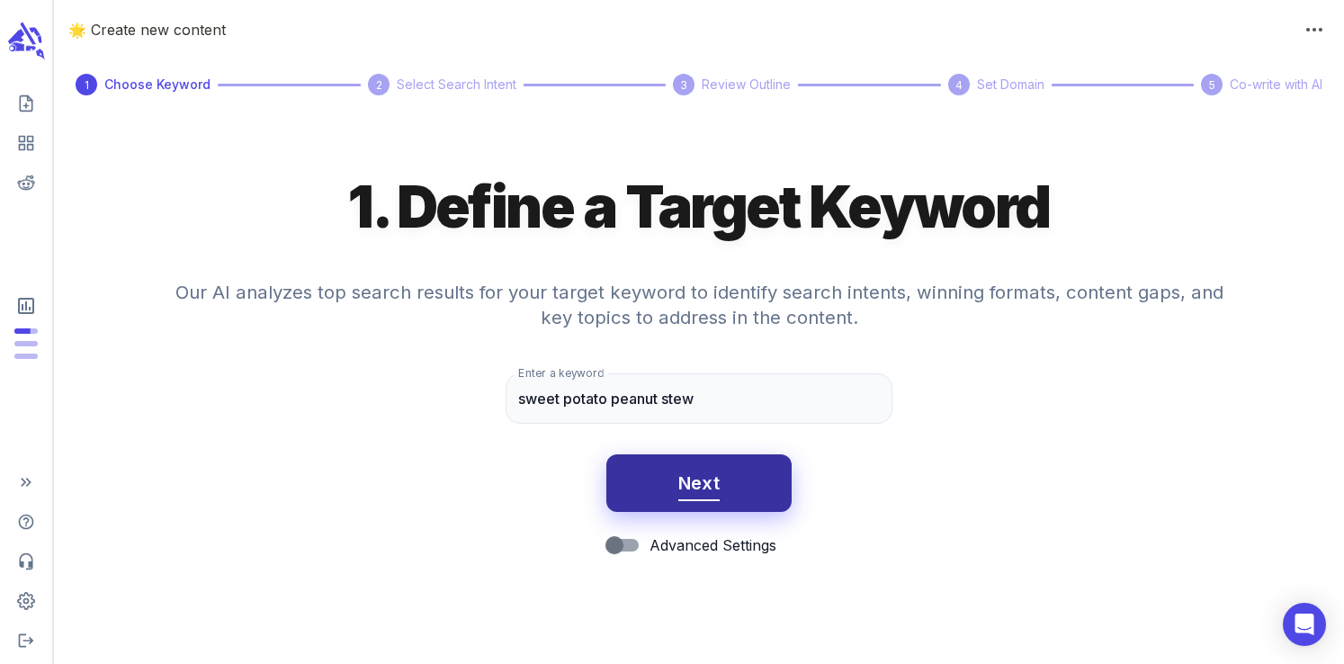
click at [688, 496] on span "Next" at bounding box center [700, 483] width 42 height 31
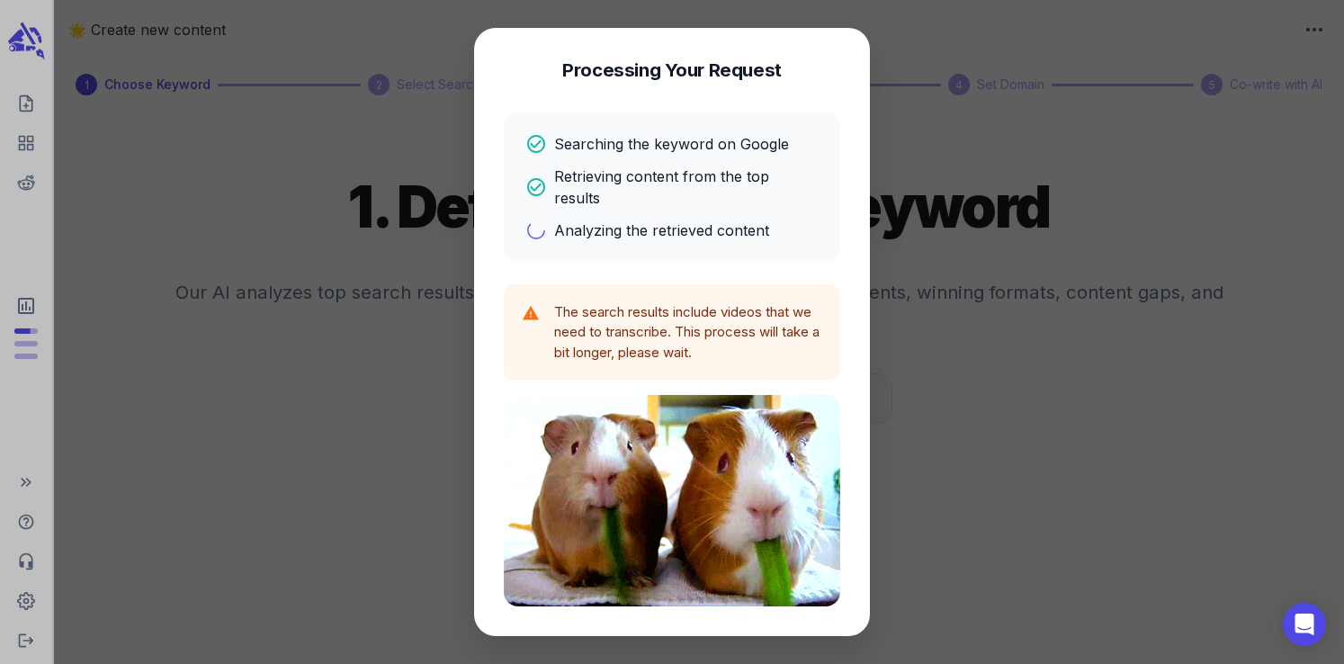
click at [684, 220] on p "Analyzing the retrieved content" at bounding box center [661, 231] width 215 height 22
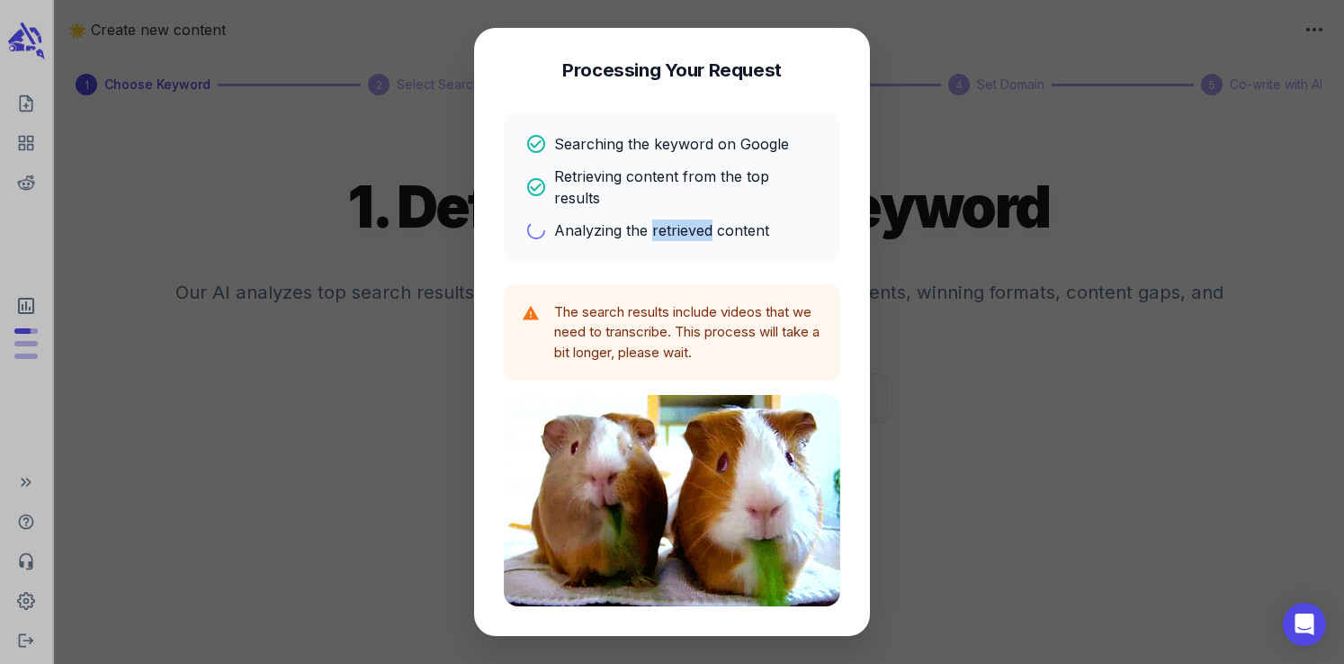
click at [684, 220] on p "Analyzing the retrieved content" at bounding box center [661, 231] width 215 height 22
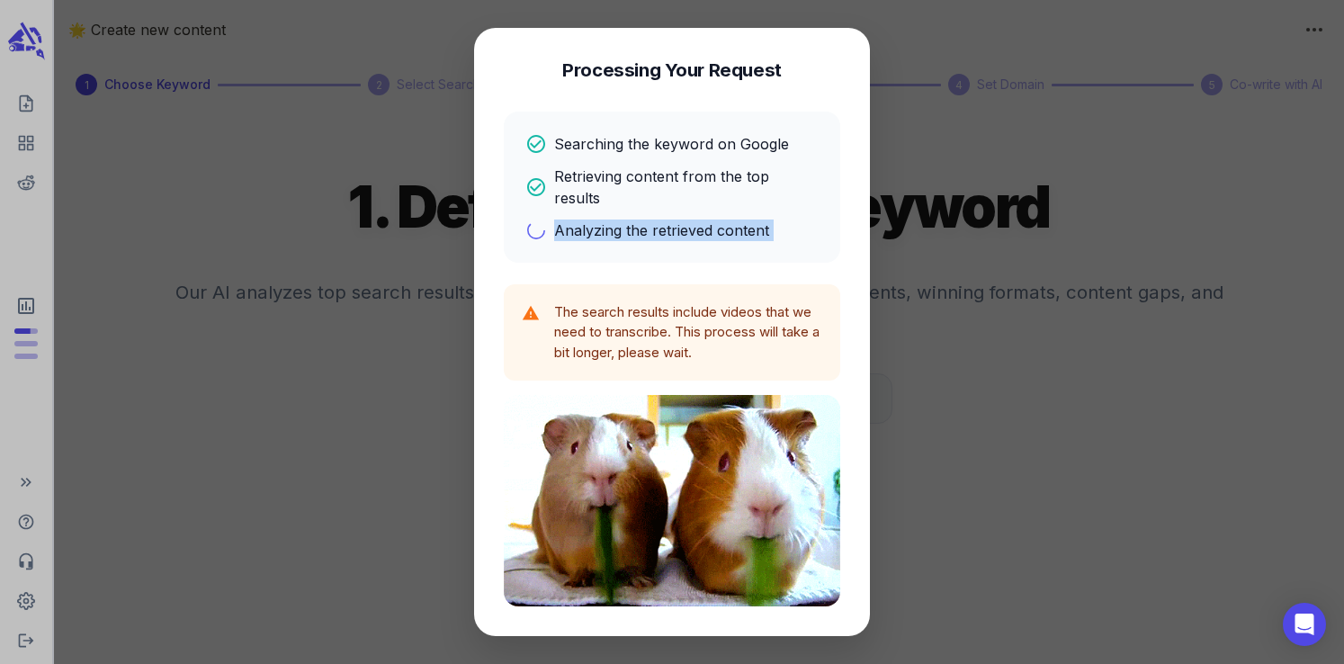
click at [684, 220] on p "Analyzing the retrieved content" at bounding box center [661, 231] width 215 height 22
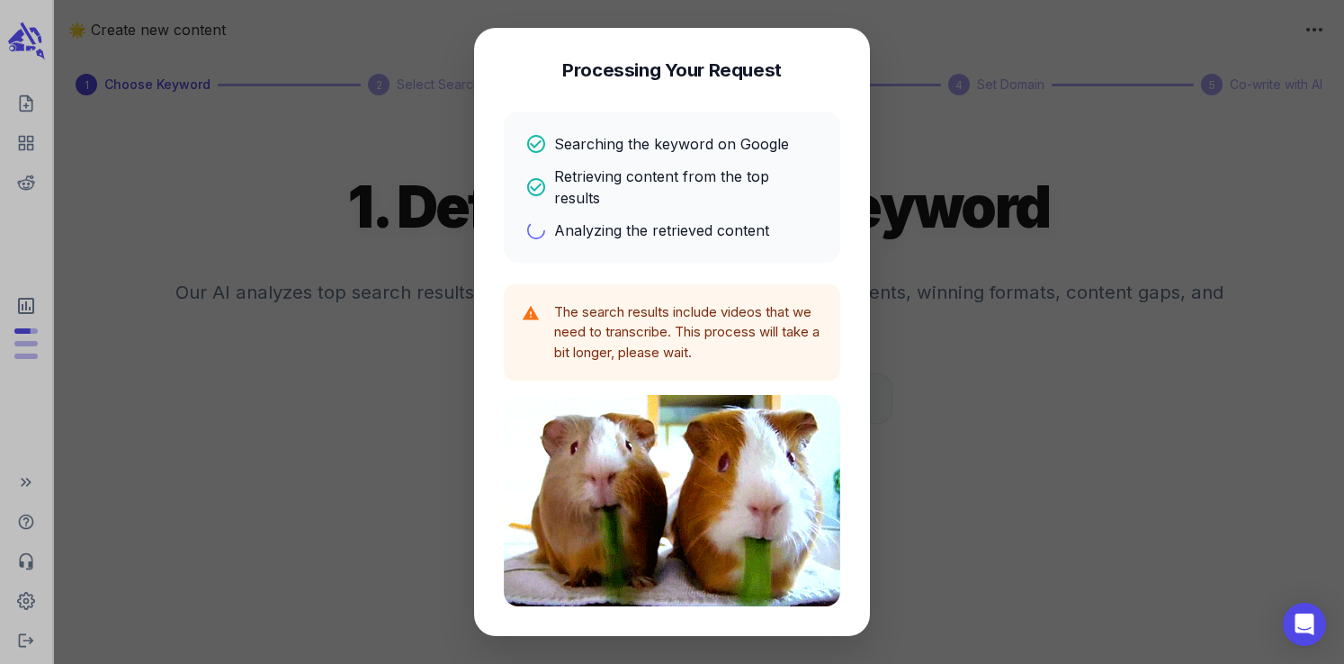
click at [665, 188] on p "Retrieving content from the top results" at bounding box center [686, 187] width 265 height 43
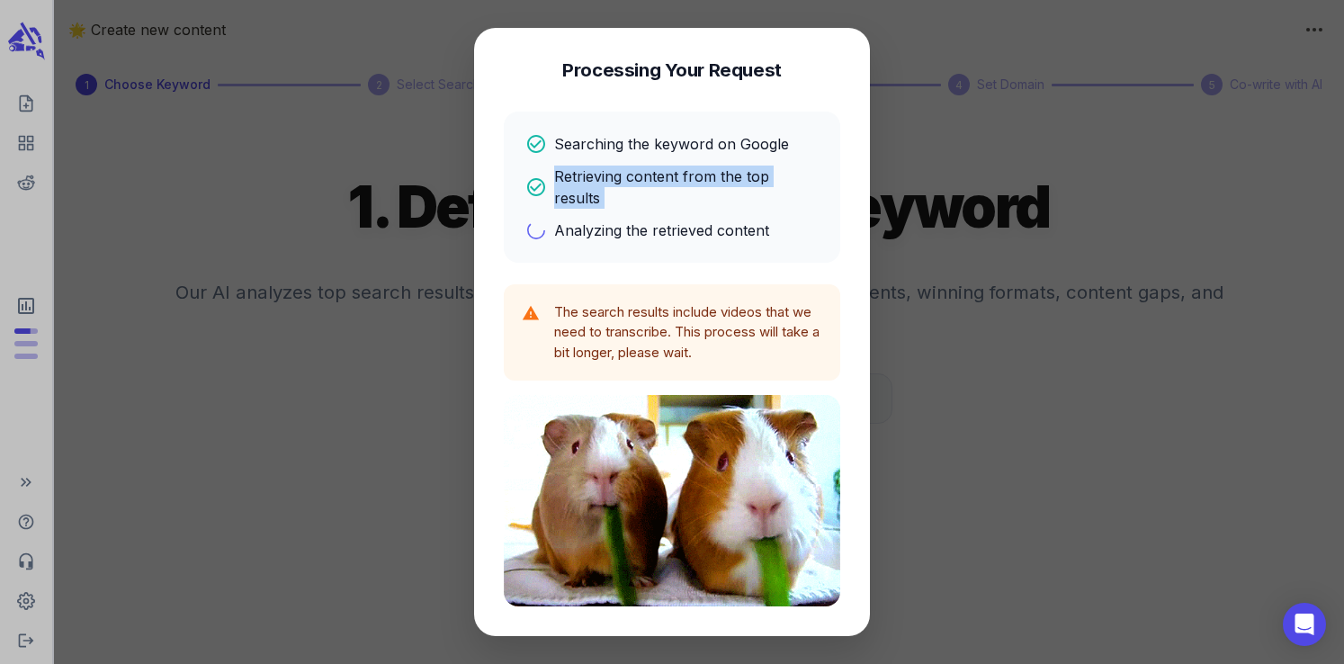
click at [665, 188] on p "Retrieving content from the top results" at bounding box center [686, 187] width 265 height 43
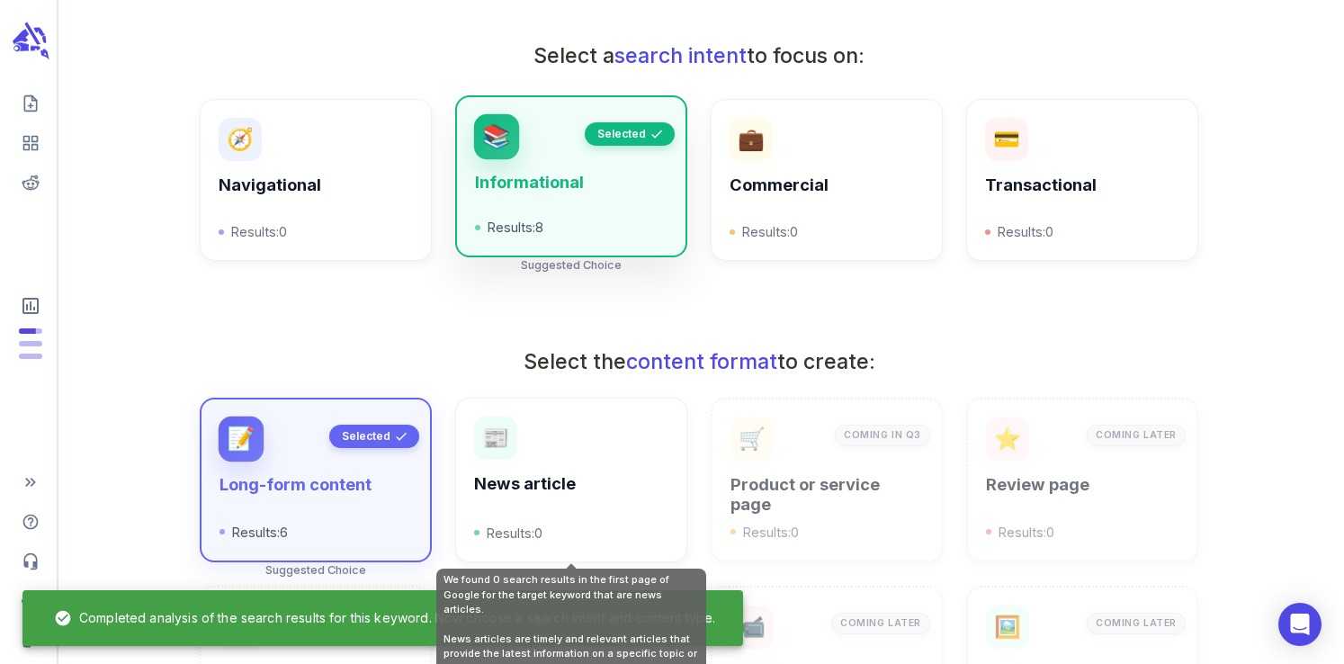
scroll to position [646, 0]
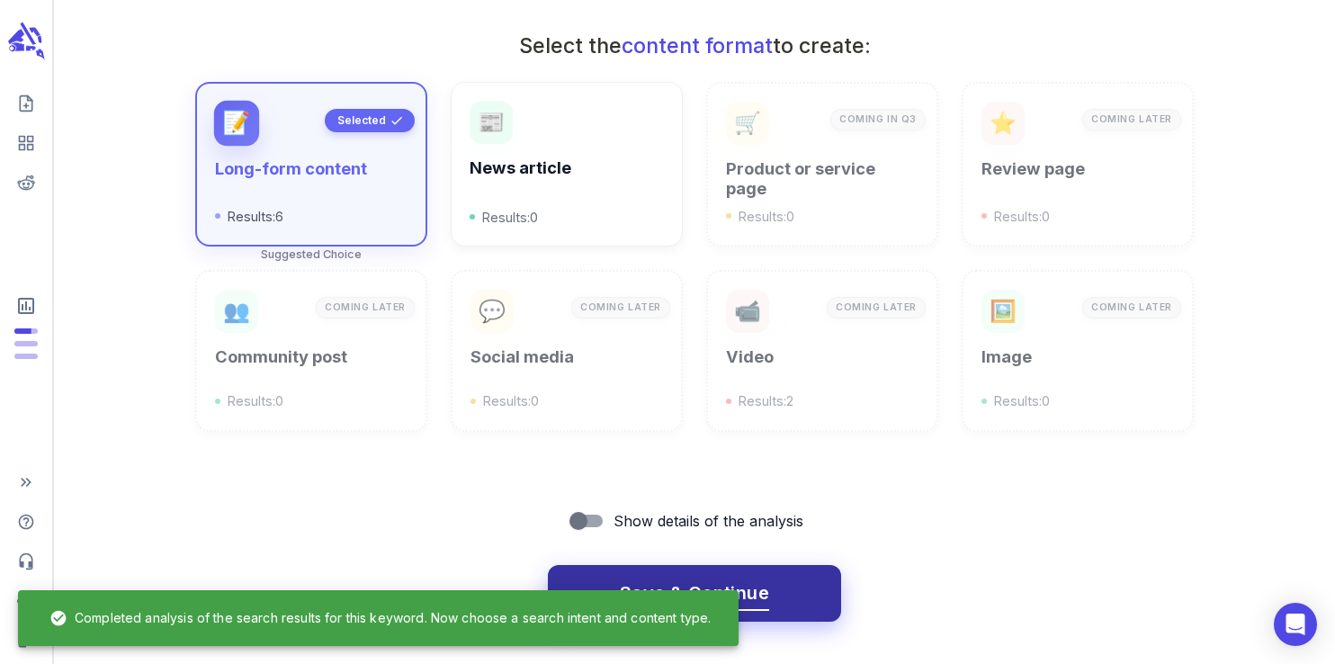
click at [722, 578] on span "Save & Continue" at bounding box center [694, 593] width 149 height 31
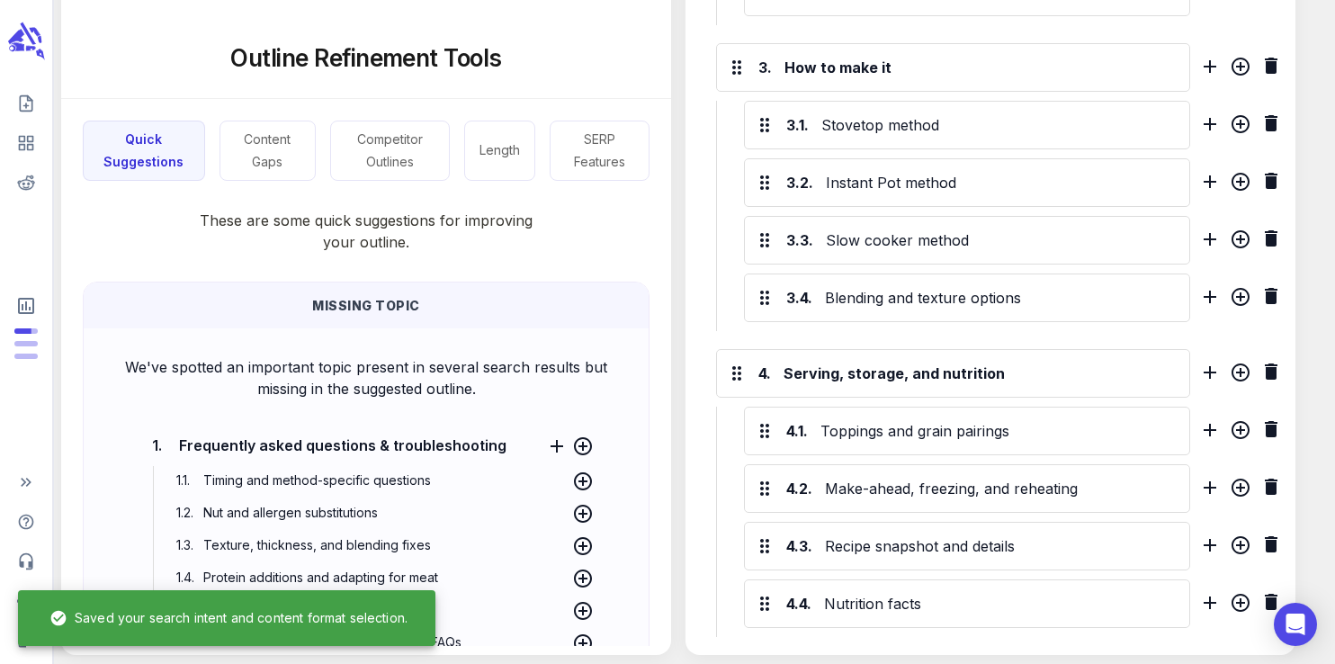
scroll to position [1222, 0]
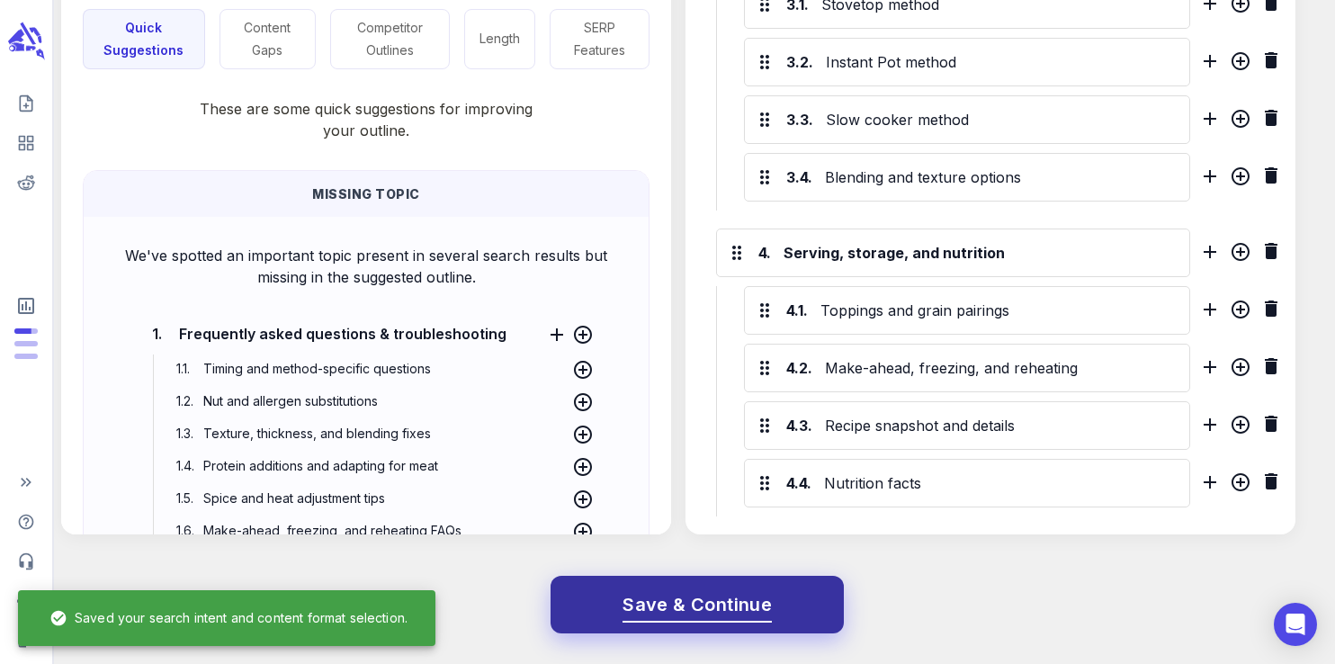
click at [732, 590] on span "Save & Continue" at bounding box center [697, 604] width 149 height 31
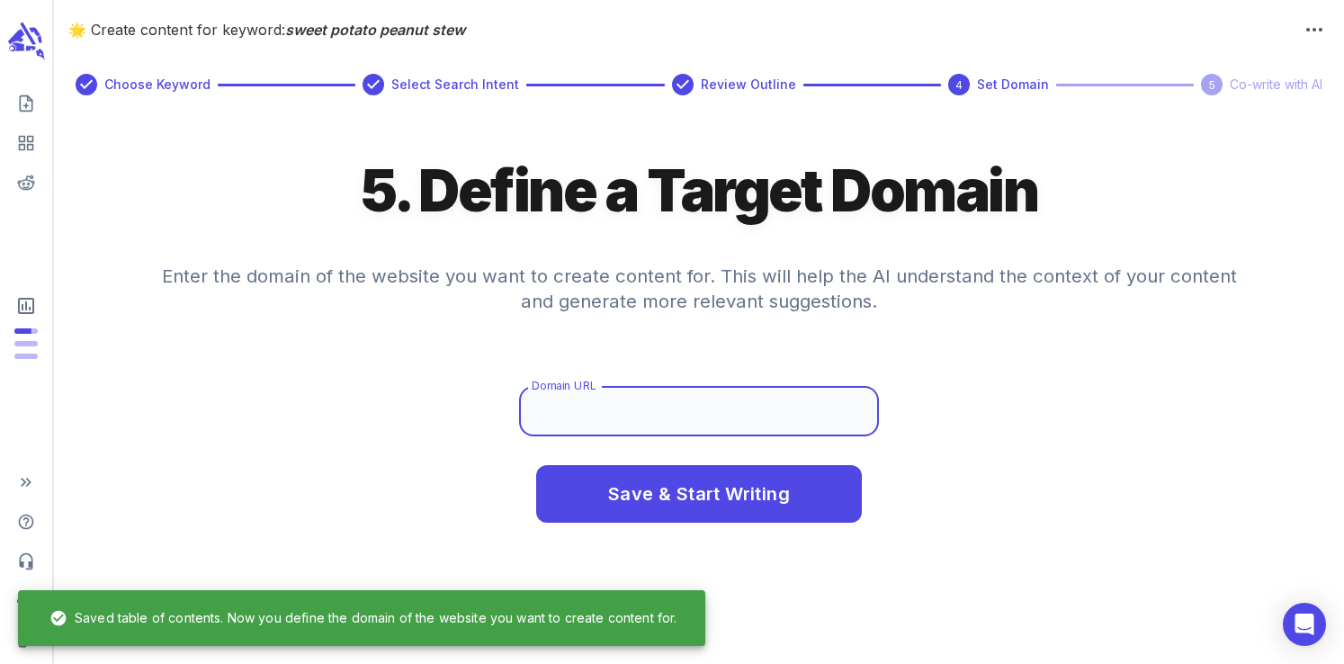
click at [692, 434] on input "Domain URL" at bounding box center [699, 411] width 360 height 50
type input "www.fromscratchfast.com"
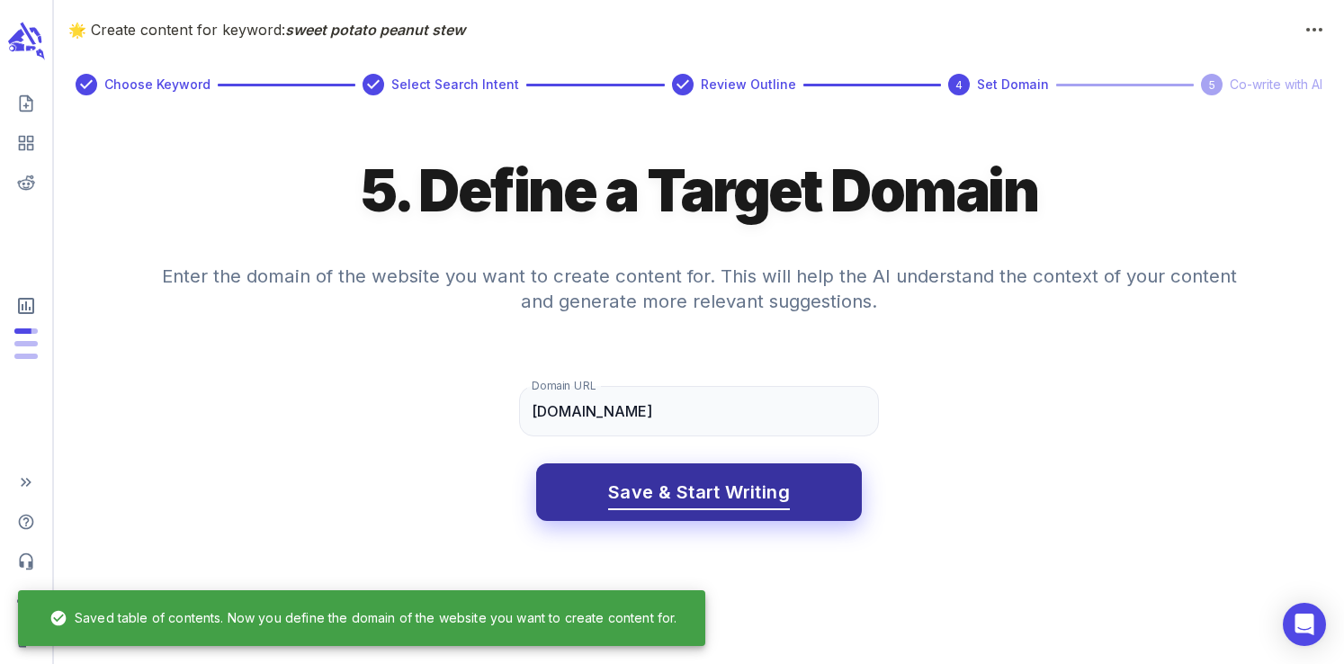
click at [675, 511] on button "Save & Start Writing" at bounding box center [699, 492] width 326 height 58
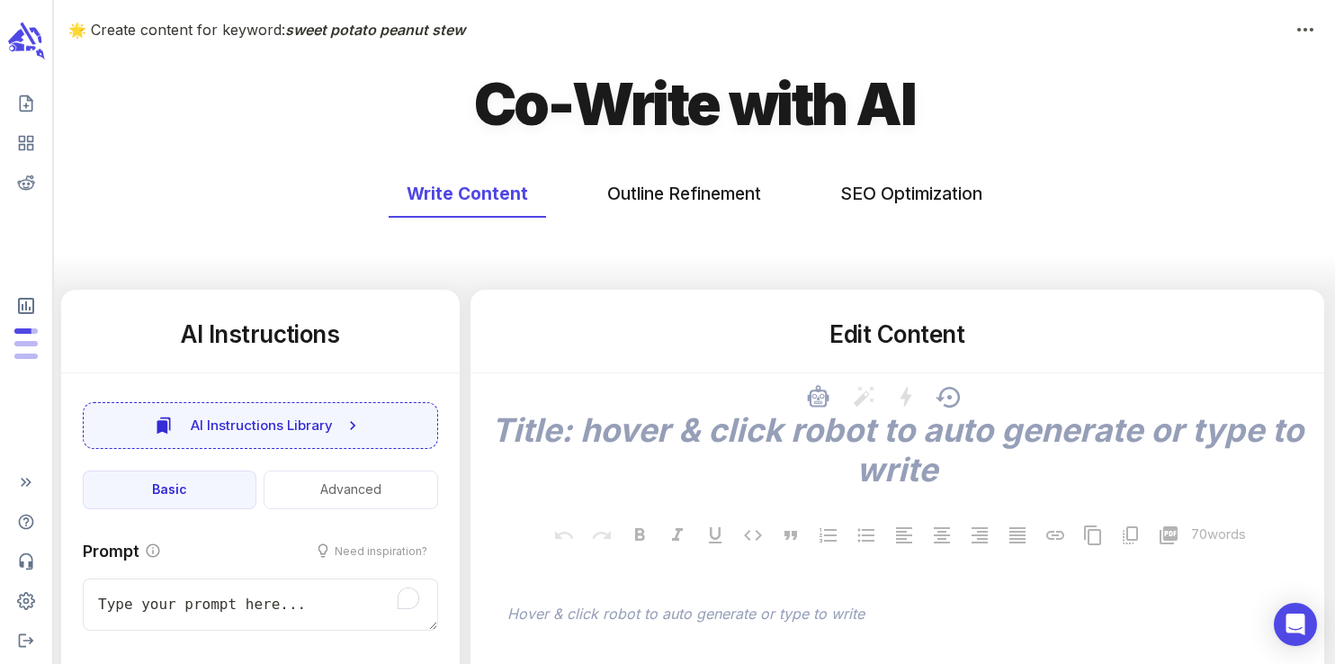
type textarea "x"
type input "63"
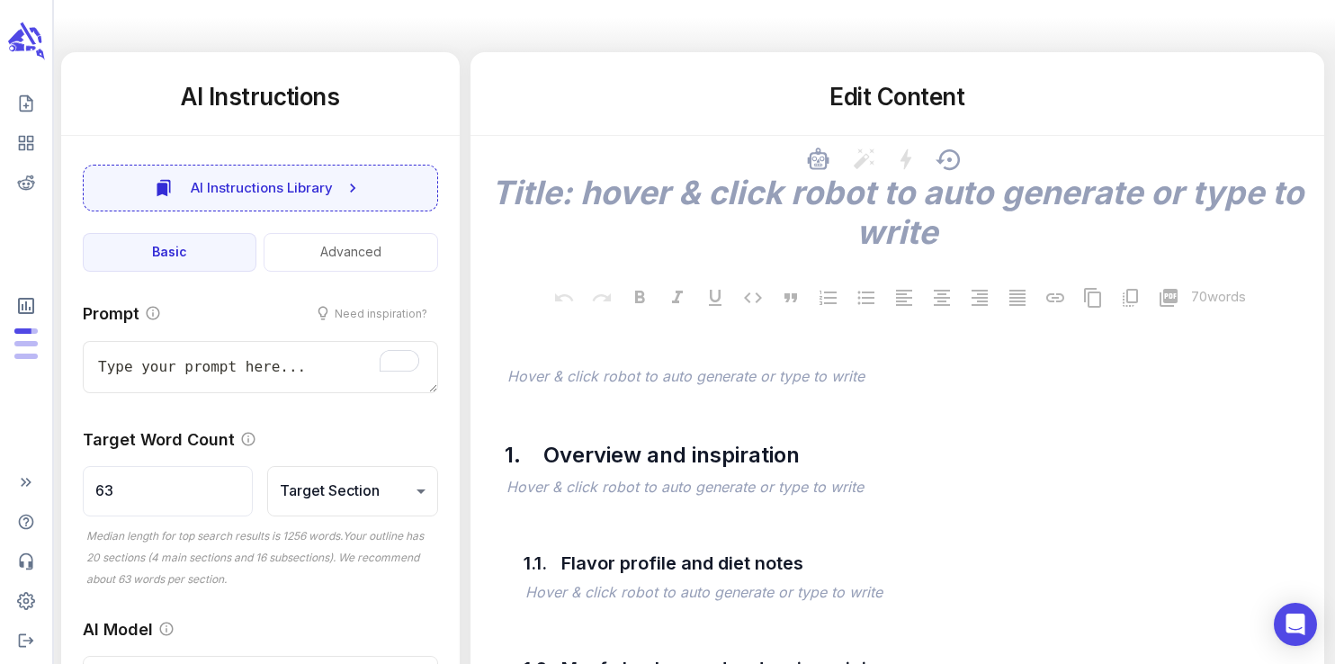
scroll to position [244, 0]
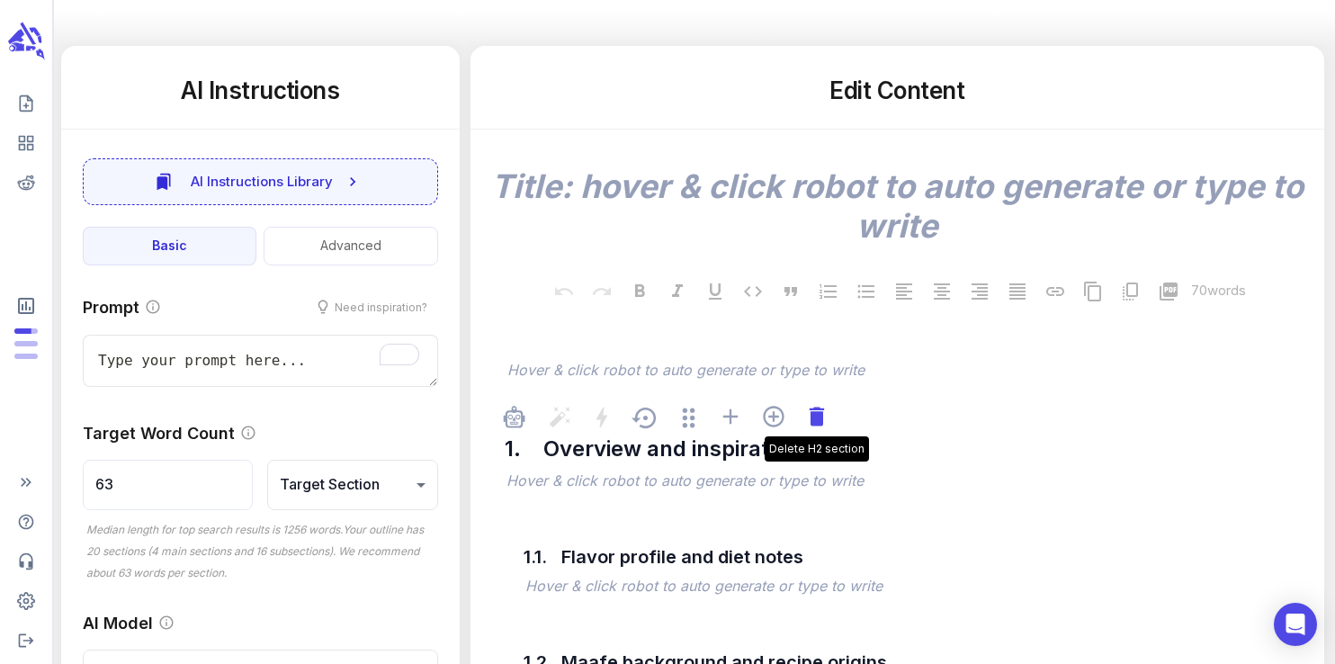
click at [815, 423] on icon at bounding box center [816, 416] width 14 height 19
type textarea "x"
type input "79"
click at [815, 423] on icon at bounding box center [816, 416] width 14 height 19
type textarea "x"
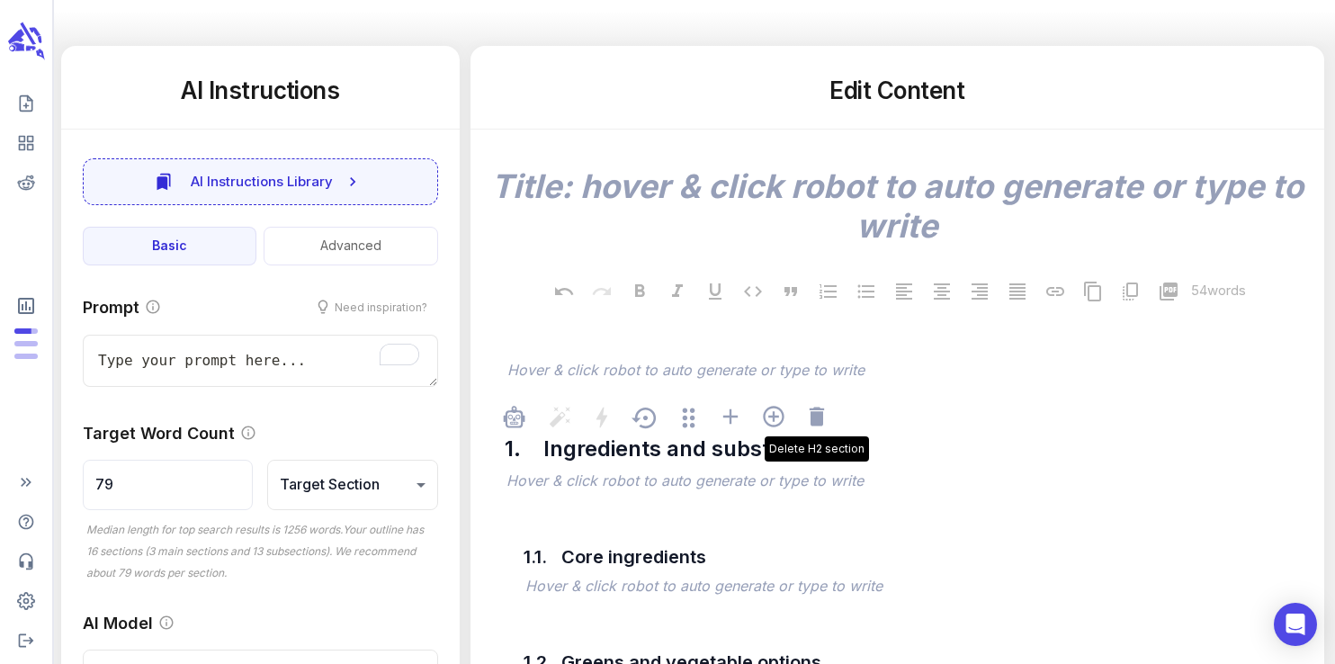
type input "126"
click at [815, 423] on icon at bounding box center [816, 416] width 14 height 19
type textarea "x"
type input "251"
click at [815, 423] on icon at bounding box center [816, 416] width 14 height 19
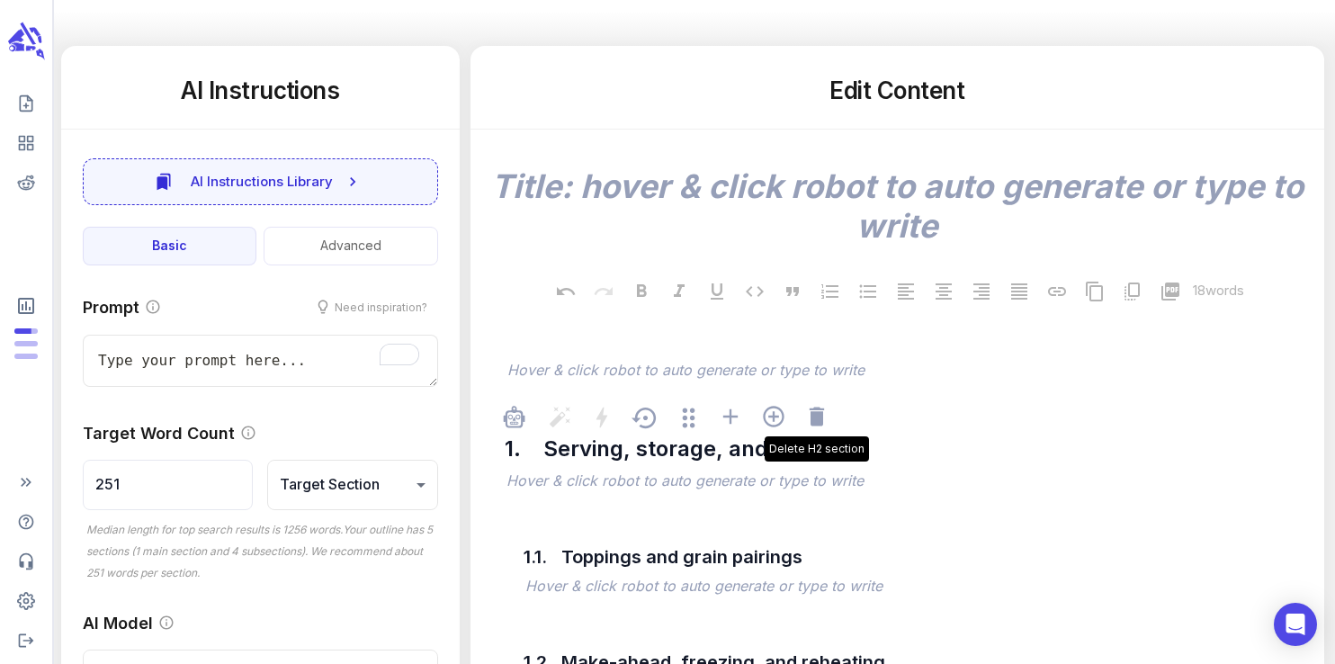
type textarea "x"
type input "314"
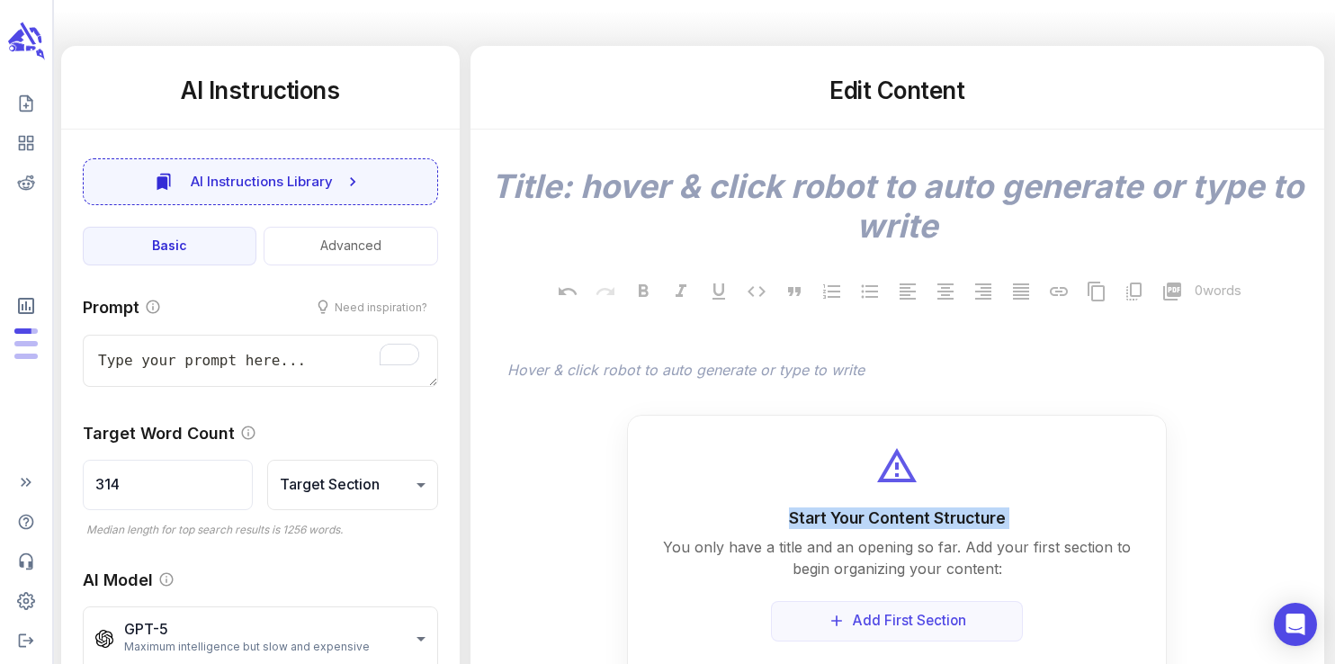
click at [815, 423] on div "Start Your Content Structure You only have a title and an opening so far. Add y…" at bounding box center [897, 554] width 540 height 278
click at [819, 397] on div "x 0 words ﻿ Hover & click robot to auto generate or type to write Start Your Co…" at bounding box center [897, 411] width 825 height 563
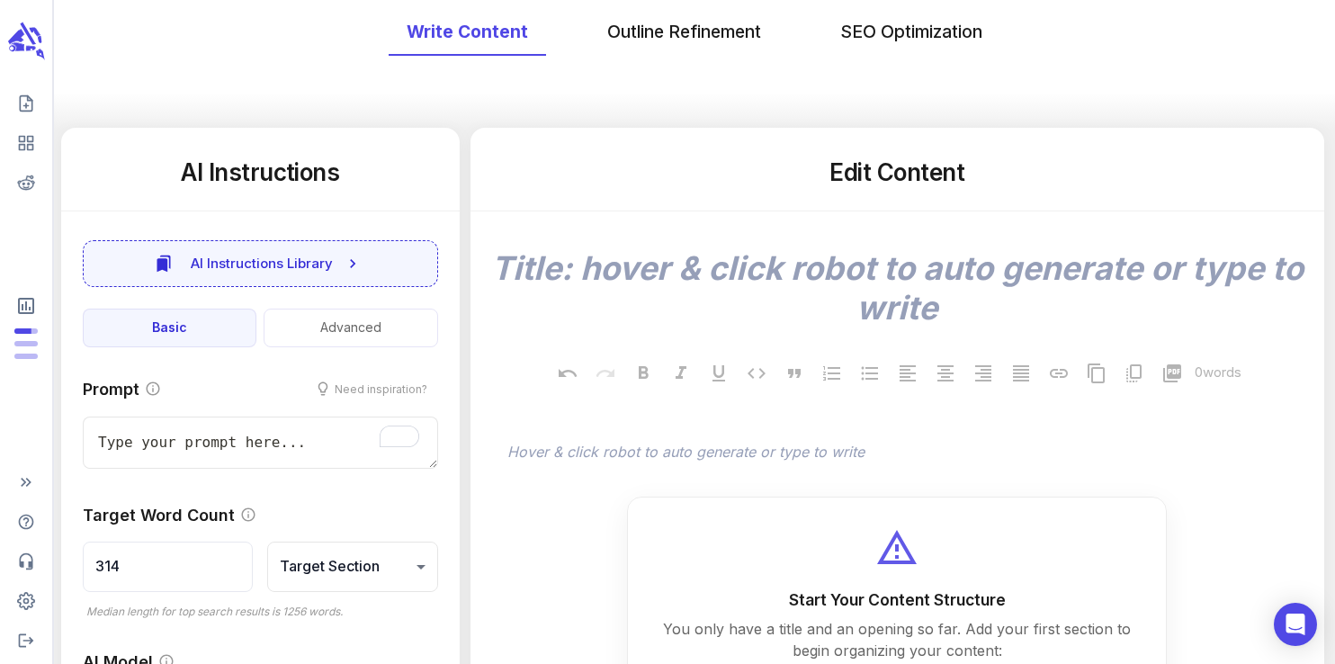
scroll to position [2, 0]
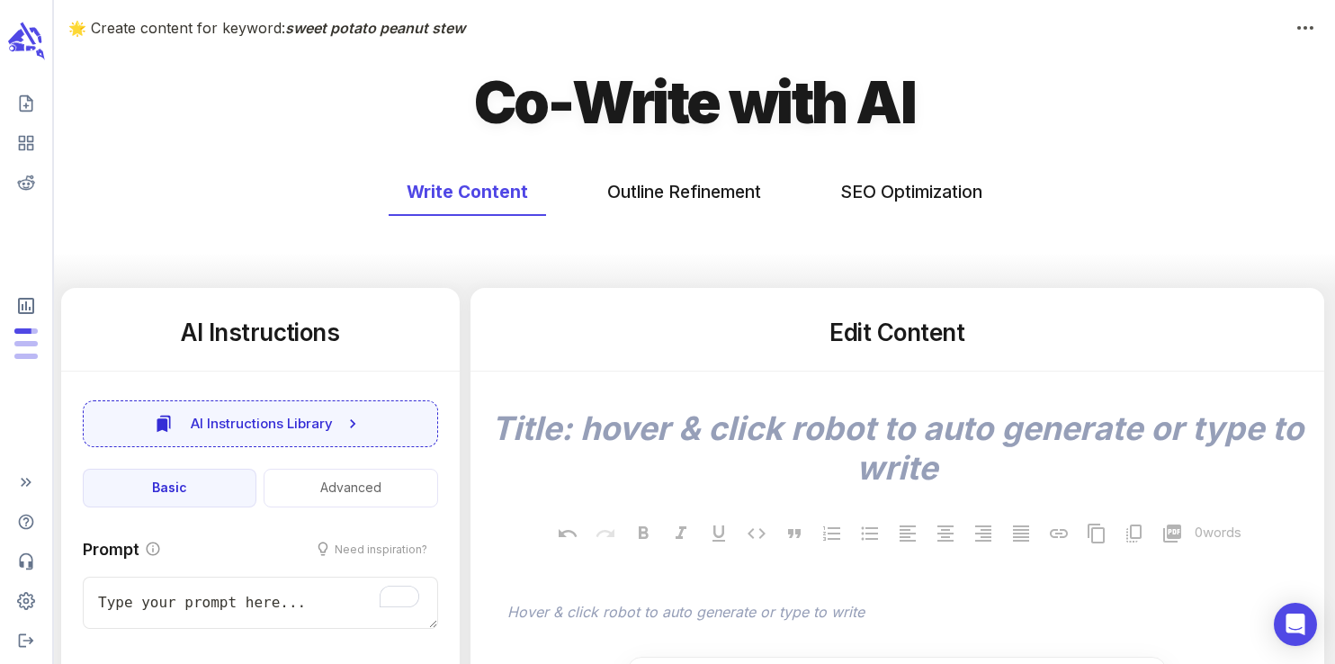
type textarea "x"
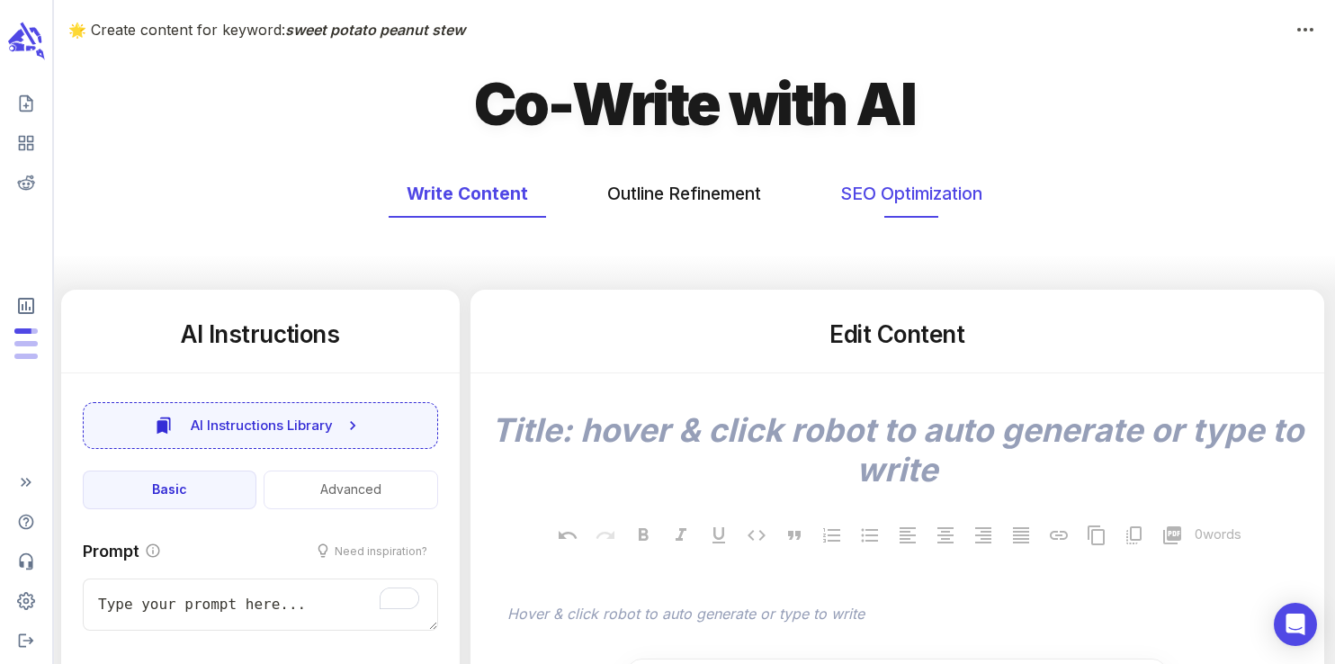
click at [907, 191] on button "SEO Optimization" at bounding box center [912, 194] width 178 height 48
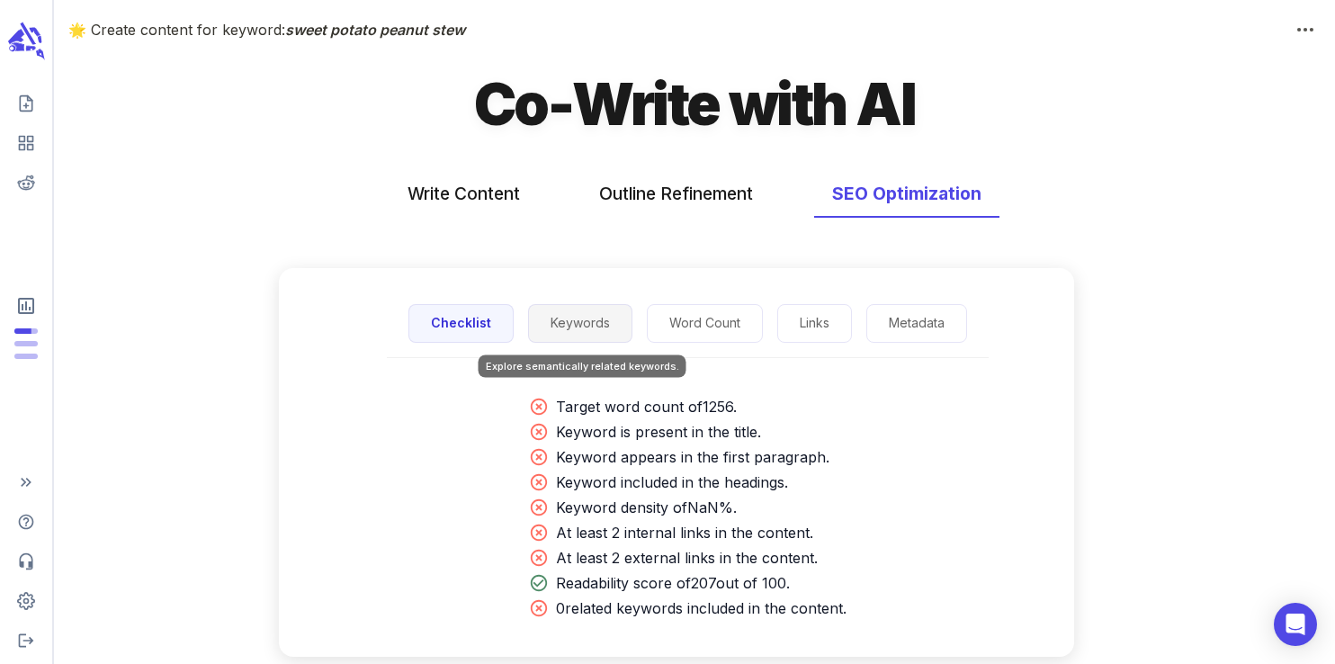
click at [550, 312] on button "Keywords" at bounding box center [580, 323] width 104 height 39
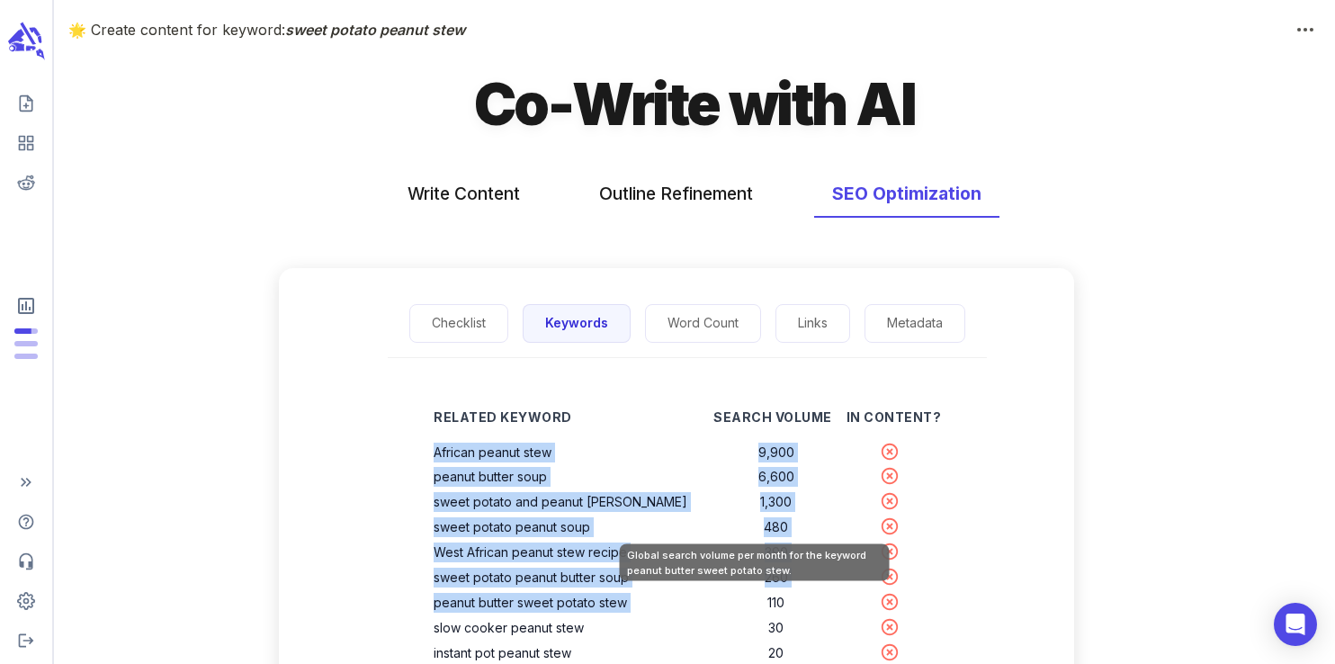
drag, startPoint x: 462, startPoint y: 451, endPoint x: 718, endPoint y: 606, distance: 299.6
click at [718, 606] on td "110" at bounding box center [777, 602] width 126 height 25
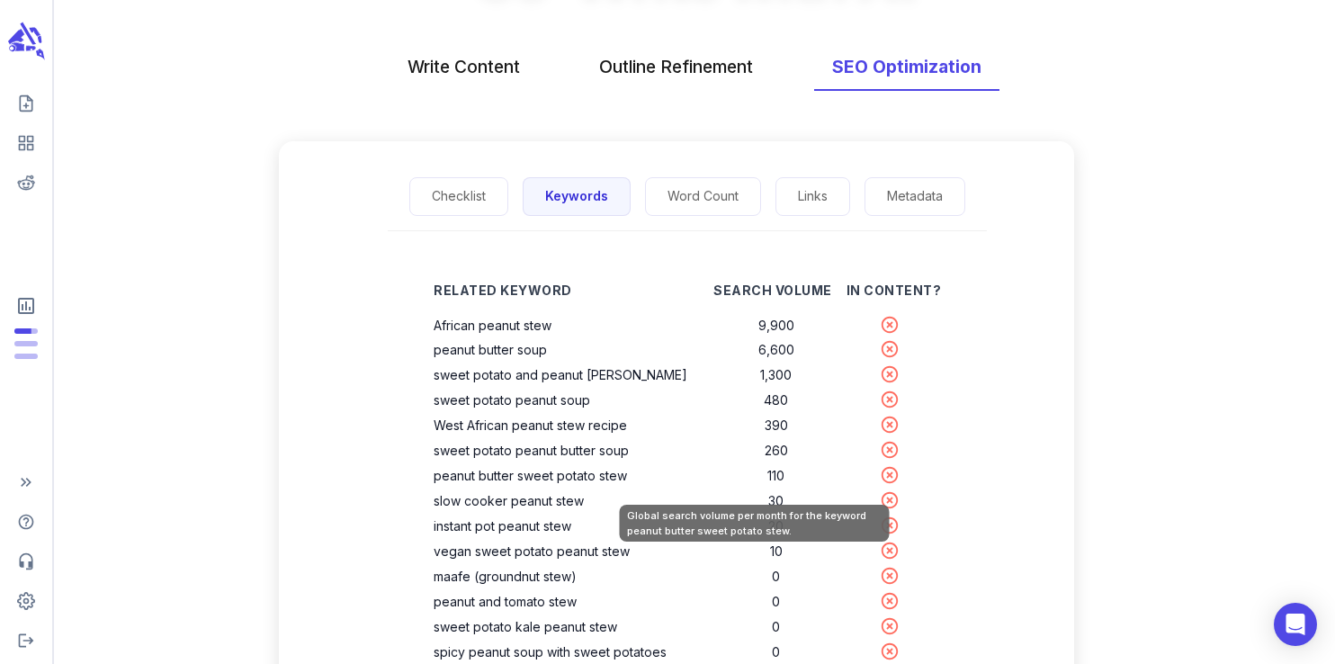
scroll to position [131, 0]
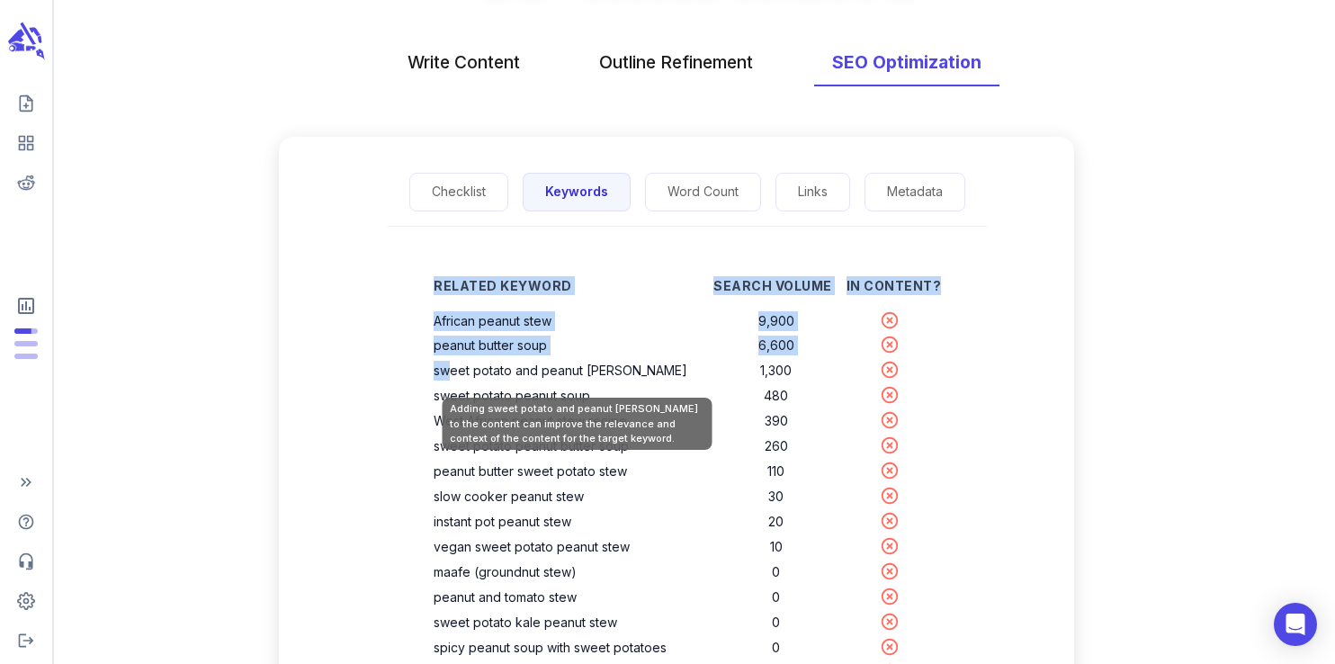
drag, startPoint x: 460, startPoint y: 368, endPoint x: 481, endPoint y: 366, distance: 20.8
click at [481, 366] on div "Related Keyword Search Volume In Content? African peanut stew 9,900 peanut butt…" at bounding box center [687, 545] width 565 height 578
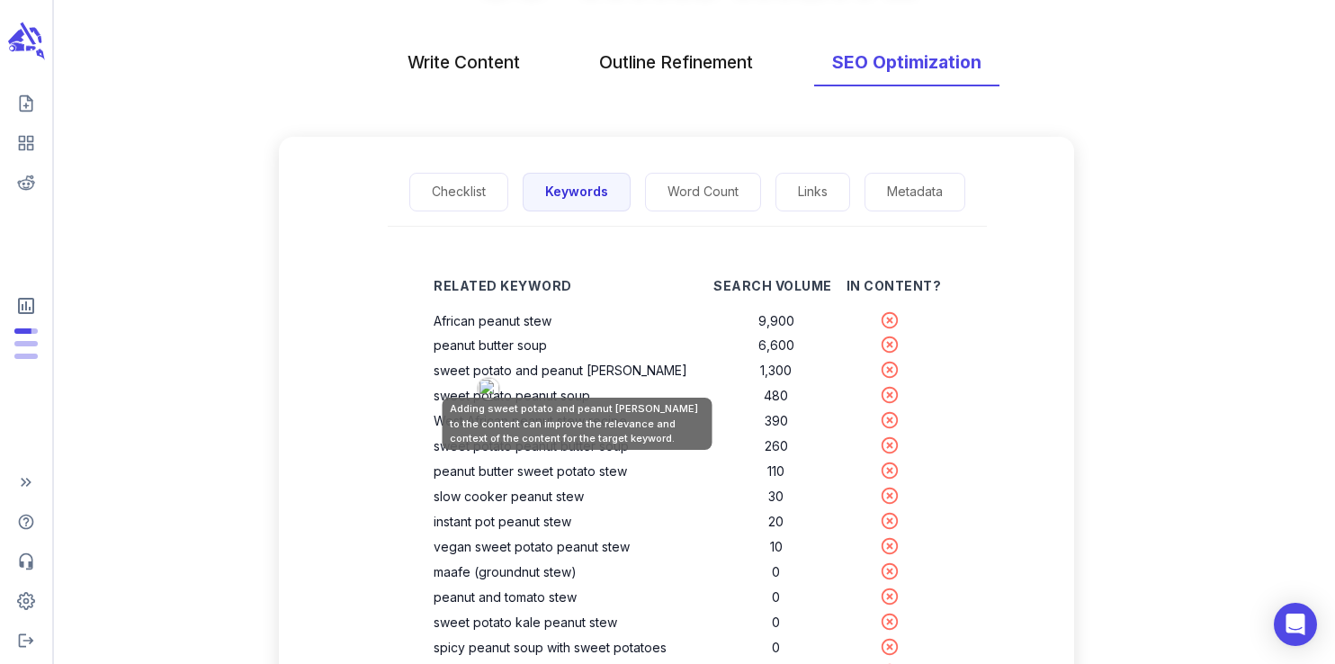
click at [511, 370] on th "sweet potato and peanut curry" at bounding box center [574, 370] width 280 height 25
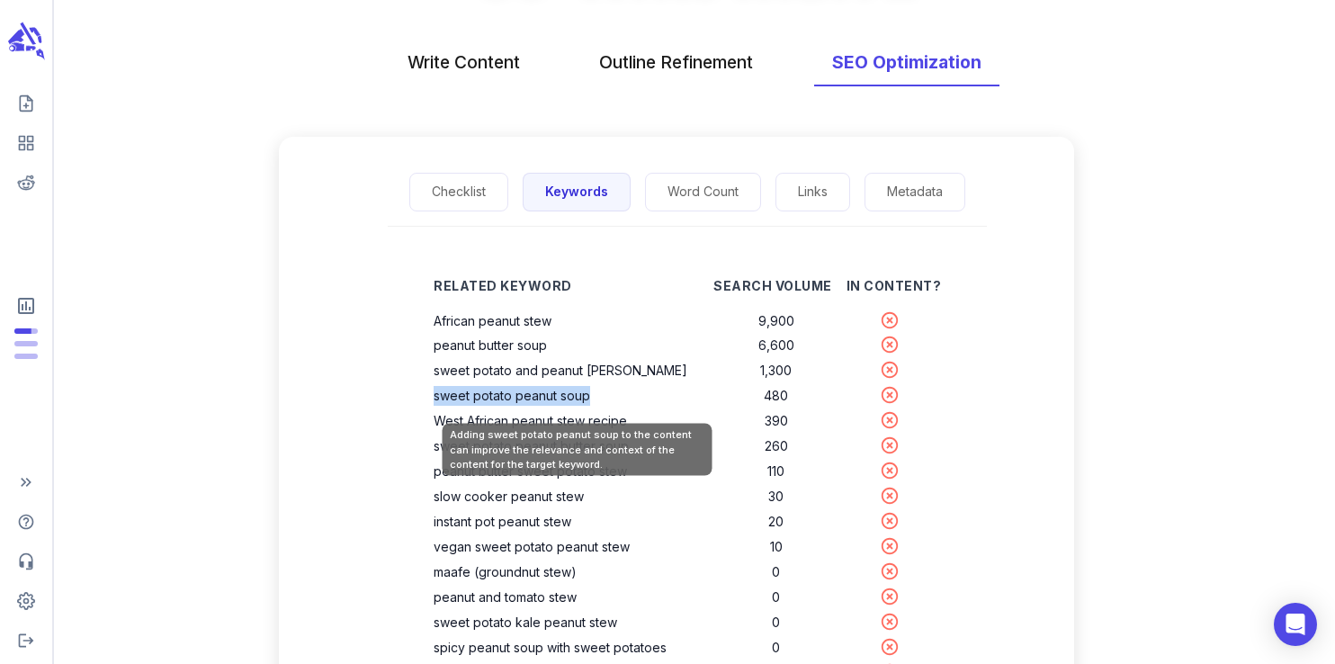
drag, startPoint x: 461, startPoint y: 395, endPoint x: 616, endPoint y: 398, distance: 155.7
click at [616, 398] on th "sweet potato peanut soup" at bounding box center [574, 395] width 280 height 25
copy th "sweet potato peanut soup"
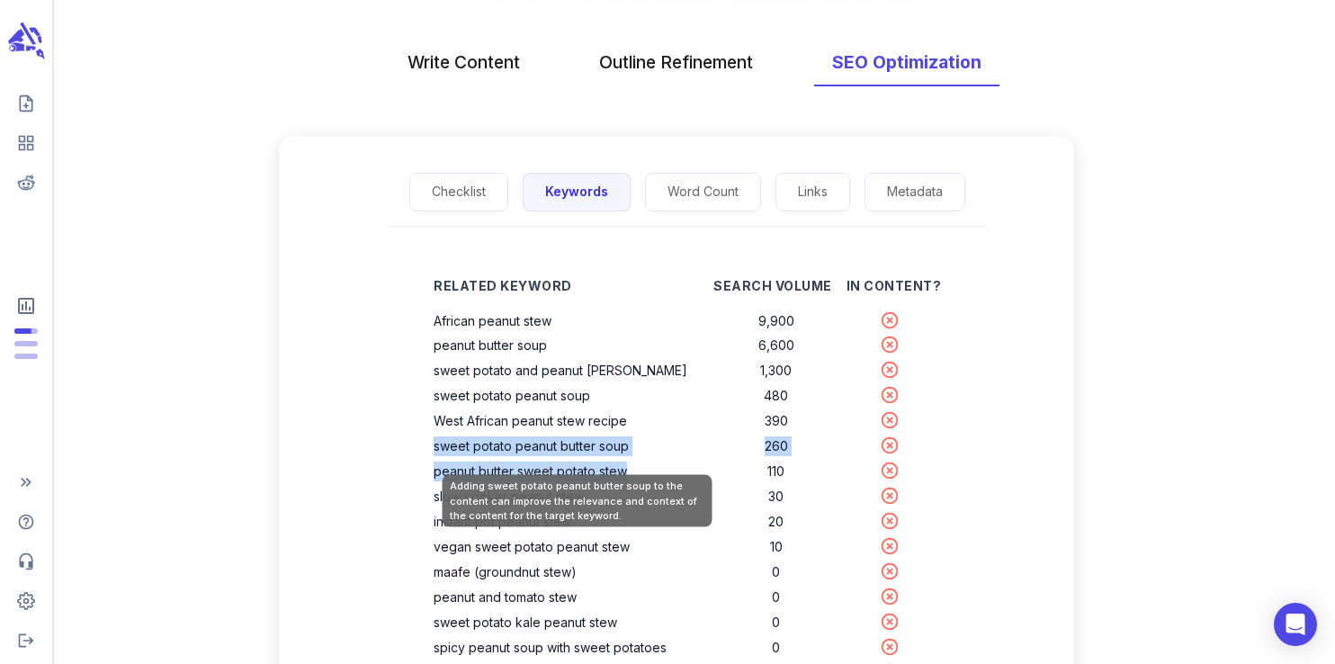
drag, startPoint x: 654, startPoint y: 472, endPoint x: 463, endPoint y: 452, distance: 192.8
click at [463, 452] on tbody "African peanut stew 9,900 peanut butter soup 6,600 sweet potato and peanut curr…" at bounding box center [688, 560] width 508 height 503
copy tbody "sweet potato peanut butter soup 260 peanut butter sweet potato stew"
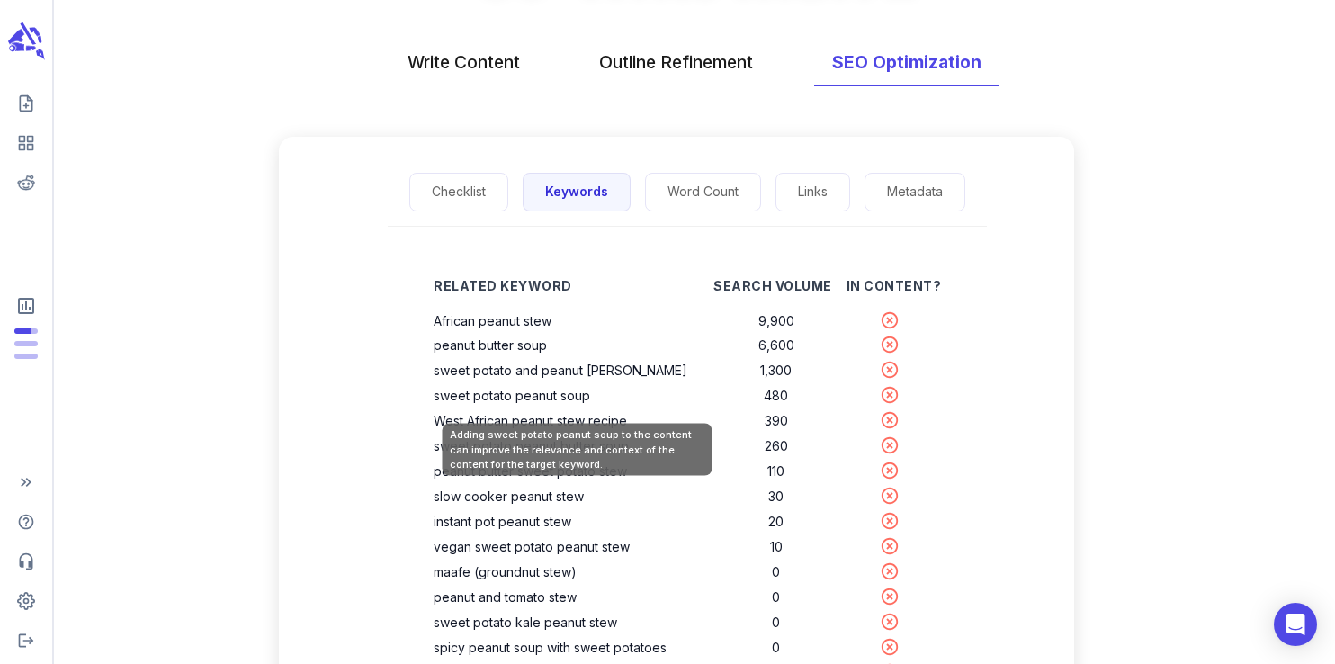
click at [643, 476] on div "Adding sweet potato peanut soup to the content can improve the relevance and co…" at bounding box center [578, 450] width 270 height 52
